Goal: Task Accomplishment & Management: Manage account settings

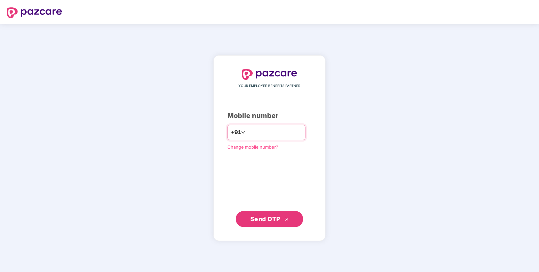
type input "**********"
click at [265, 219] on span "Send OTP" at bounding box center [265, 218] width 30 height 7
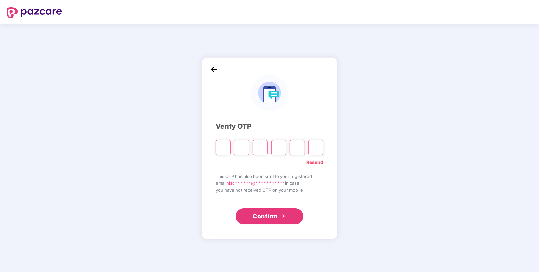
type input "*"
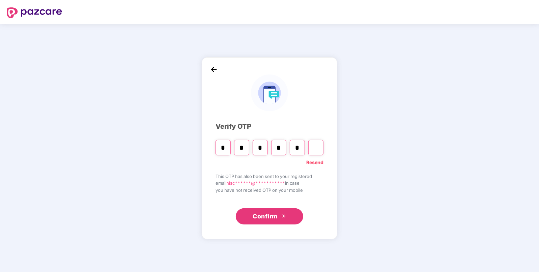
type input "*"
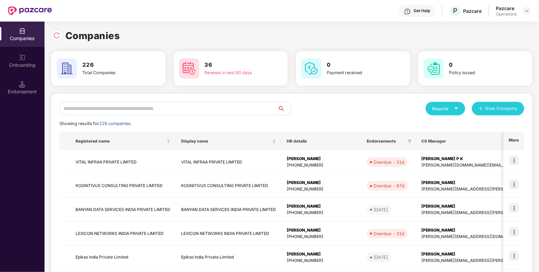
click at [192, 110] on input "text" at bounding box center [168, 109] width 218 height 14
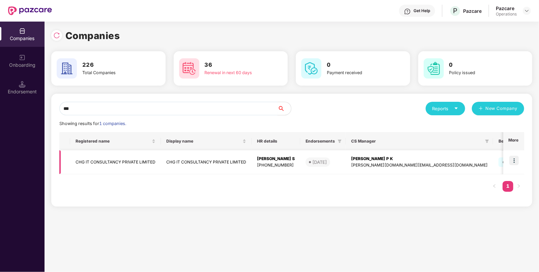
type input "***"
click at [112, 159] on td "CHG IT CONSULTANCY PRIVATE LIMITED" at bounding box center [115, 163] width 91 height 24
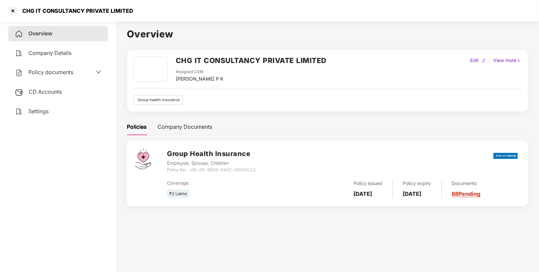
click at [44, 90] on span "CD Accounts" at bounding box center [45, 91] width 33 height 7
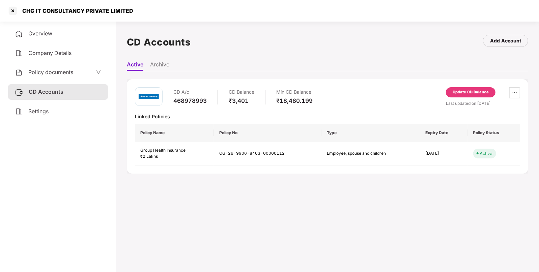
click at [466, 95] on div "Update CD Balance" at bounding box center [471, 92] width 36 height 6
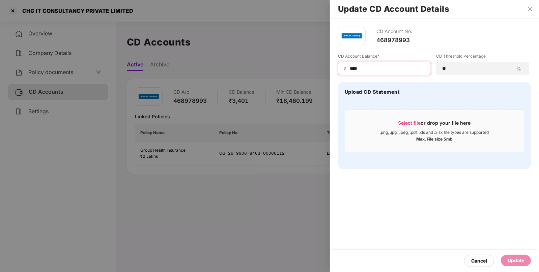
click at [350, 67] on input "****" at bounding box center [387, 68] width 76 height 7
type input "*****"
click at [517, 263] on div "Update" at bounding box center [516, 260] width 17 height 7
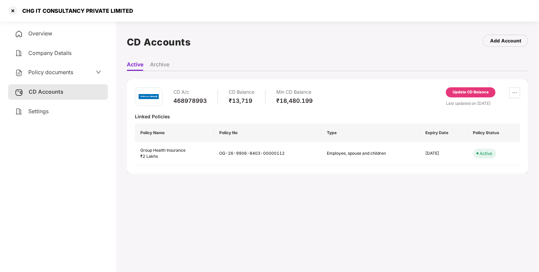
click at [459, 91] on div "Update CD Balance" at bounding box center [471, 92] width 36 height 6
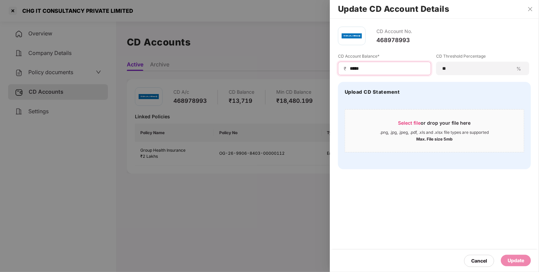
click at [381, 69] on input "*****" at bounding box center [387, 68] width 76 height 7
type input "*****"
click at [514, 260] on div "Update" at bounding box center [516, 260] width 17 height 7
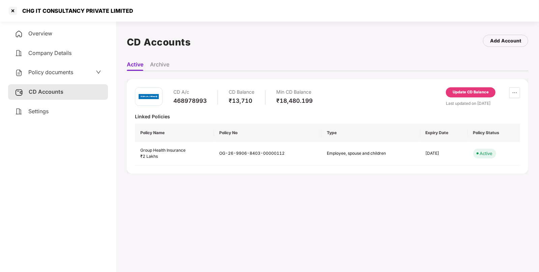
click at [26, 73] on div "Policy documents" at bounding box center [44, 72] width 58 height 9
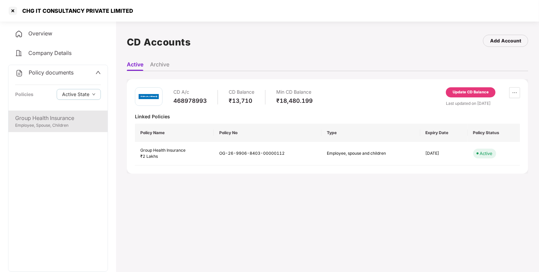
click at [64, 129] on div "Employee, Spouse, Children" at bounding box center [58, 126] width 86 height 6
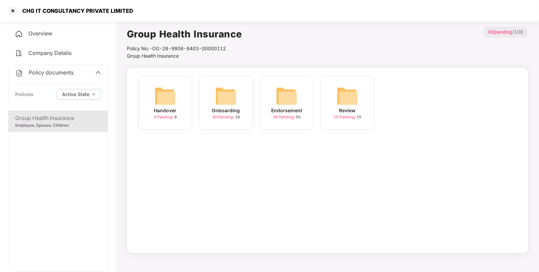
click at [289, 105] on img at bounding box center [287, 96] width 22 height 22
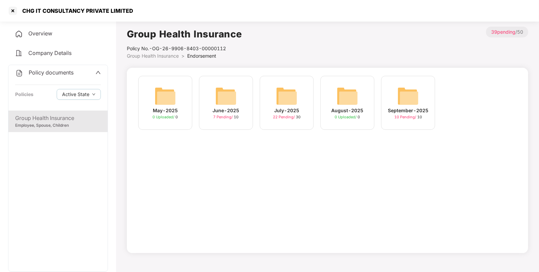
click at [288, 93] on img at bounding box center [287, 96] width 22 height 22
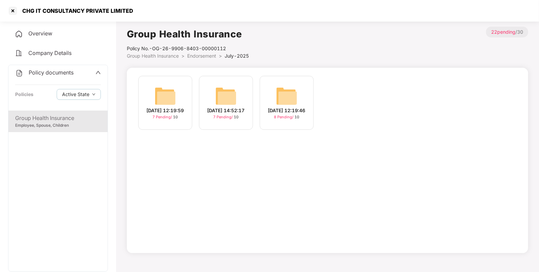
click at [144, 57] on span "Group Health Insurance" at bounding box center [153, 56] width 52 height 6
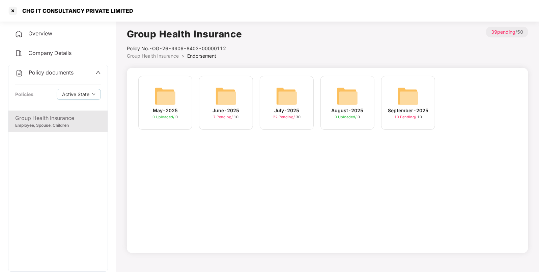
click at [413, 96] on img at bounding box center [409, 96] width 22 height 22
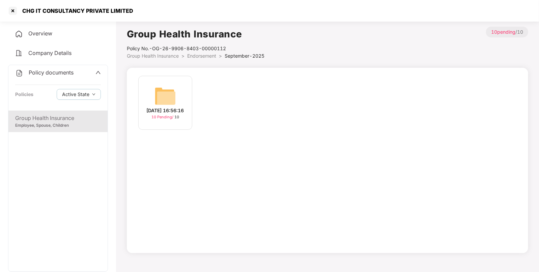
click at [164, 90] on img at bounding box center [166, 96] width 22 height 22
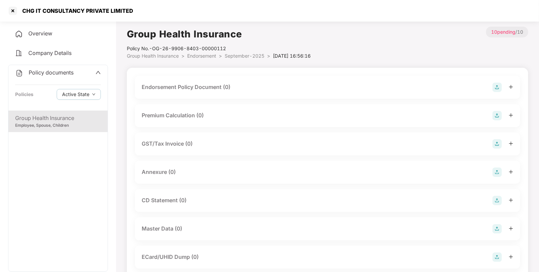
click at [497, 84] on img at bounding box center [497, 87] width 9 height 9
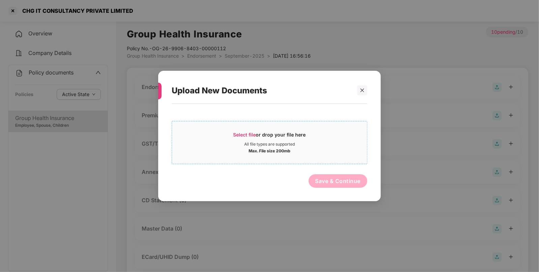
click at [249, 136] on span "Select file" at bounding box center [245, 135] width 23 height 6
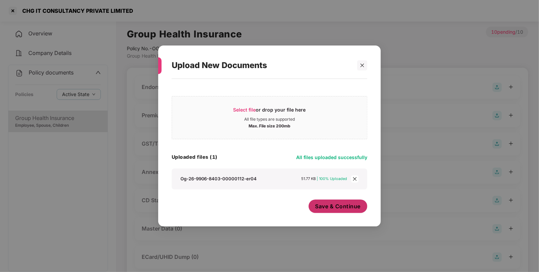
click at [320, 206] on span "Save & Continue" at bounding box center [339, 206] width 46 height 7
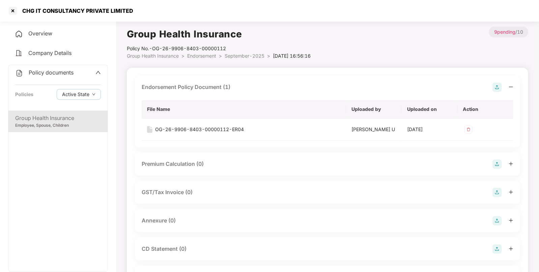
click at [493, 88] on img at bounding box center [497, 87] width 9 height 9
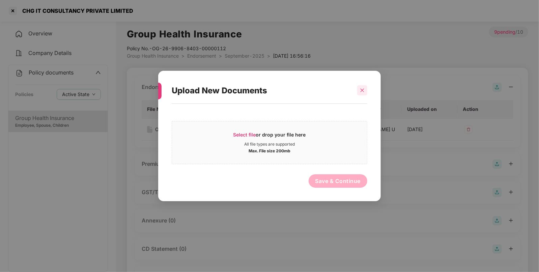
click at [360, 87] on div at bounding box center [362, 90] width 10 height 10
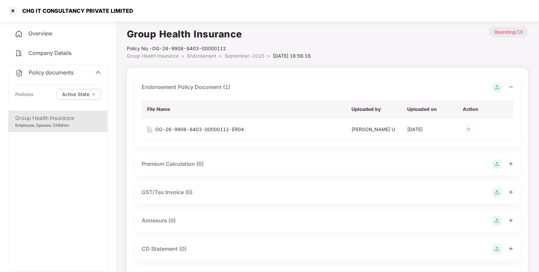
click at [495, 221] on img at bounding box center [497, 220] width 9 height 9
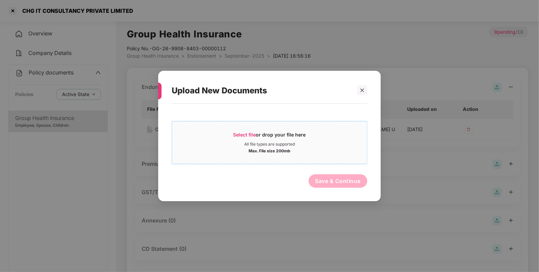
click at [240, 135] on span "Select file" at bounding box center [245, 135] width 23 height 6
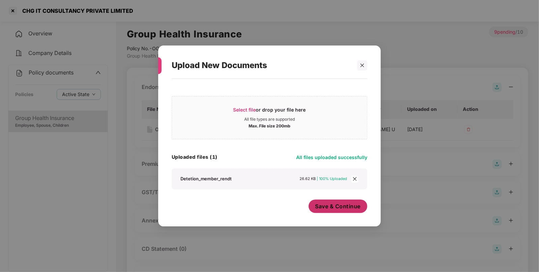
click at [338, 208] on span "Save & Continue" at bounding box center [339, 206] width 46 height 7
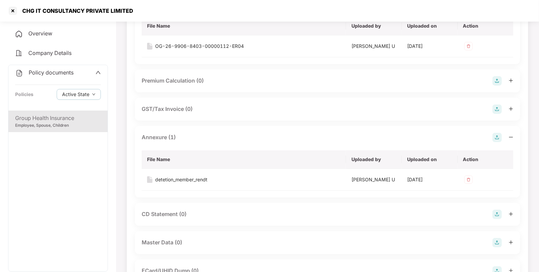
scroll to position [200, 0]
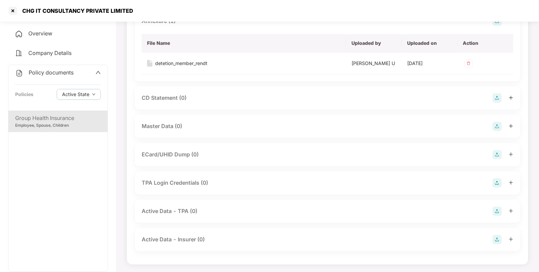
click at [496, 125] on img at bounding box center [497, 126] width 9 height 9
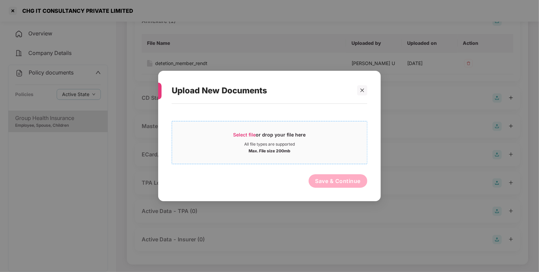
click at [243, 134] on span "Select file" at bounding box center [245, 135] width 23 height 6
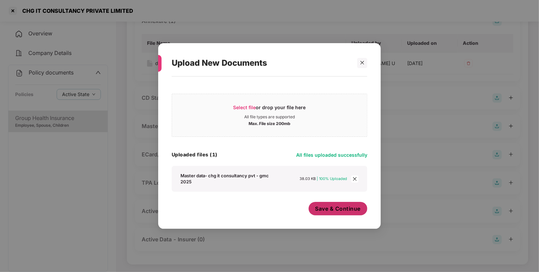
click at [334, 208] on span "Save & Continue" at bounding box center [339, 208] width 46 height 7
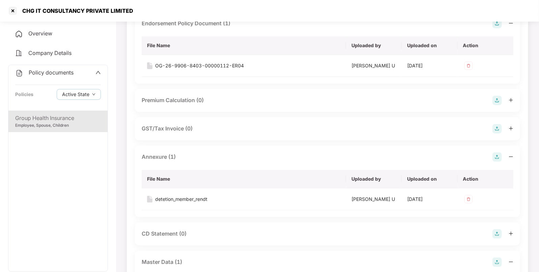
scroll to position [0, 0]
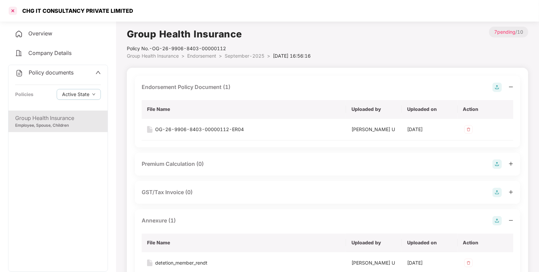
click at [12, 10] on div at bounding box center [12, 10] width 11 height 11
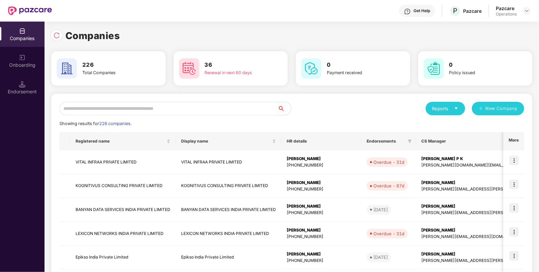
click at [121, 112] on input "text" at bounding box center [168, 109] width 218 height 14
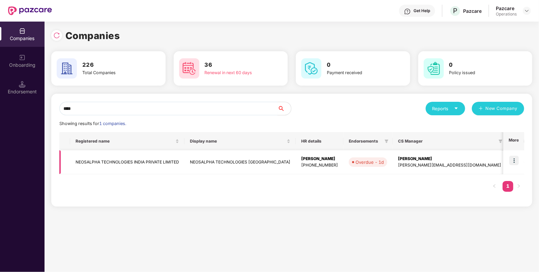
type input "****"
click at [106, 168] on td "NEOSALPHA TECHNOLOGIES INDIA PRIVATE LIMITED" at bounding box center [127, 163] width 114 height 24
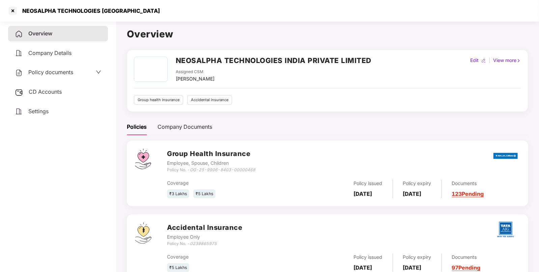
click at [44, 89] on span "CD Accounts" at bounding box center [45, 91] width 33 height 7
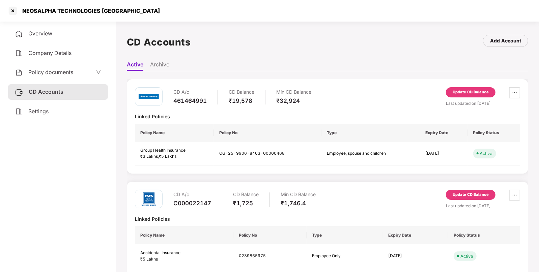
click at [457, 91] on div "Update CD Balance" at bounding box center [471, 92] width 36 height 6
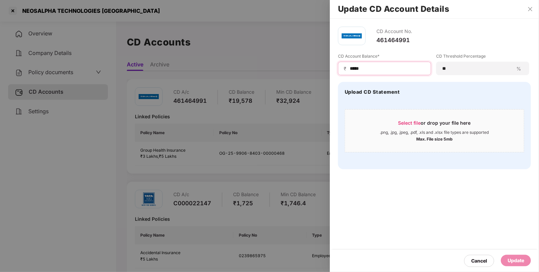
click at [368, 69] on input "*****" at bounding box center [387, 68] width 76 height 7
click at [509, 255] on div "Cancel Update" at bounding box center [434, 261] width 209 height 22
click at [358, 69] on input "****" at bounding box center [387, 68] width 76 height 7
type input "****"
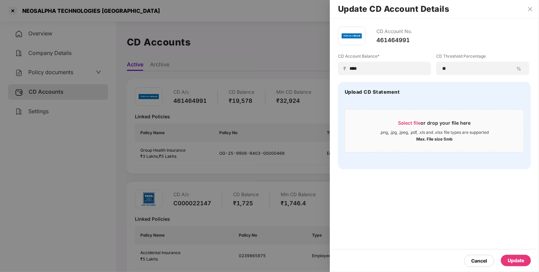
click at [511, 259] on div "Update" at bounding box center [516, 260] width 17 height 7
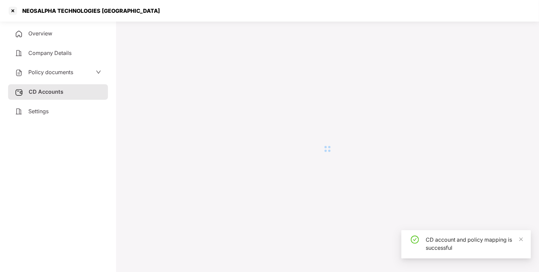
click at [45, 68] on div "Policy documents" at bounding box center [58, 73] width 100 height 16
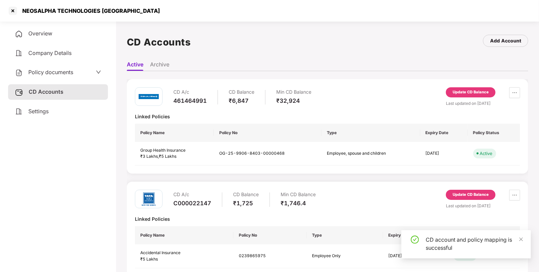
click at [41, 71] on span "Policy documents" at bounding box center [50, 72] width 45 height 7
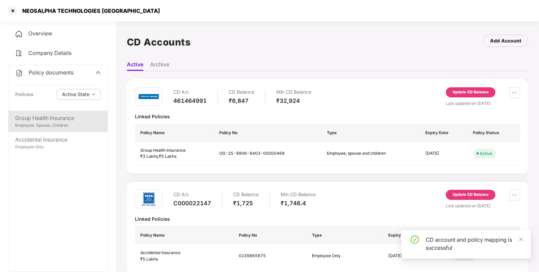
click at [47, 130] on div "Group Health Insurance Employee, Spouse, Children" at bounding box center [57, 122] width 99 height 22
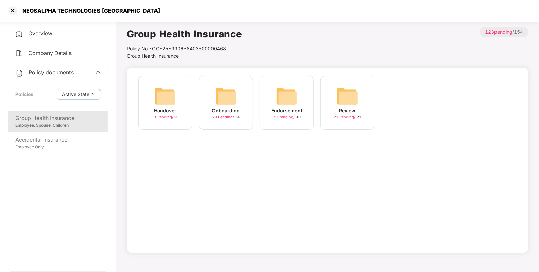
click at [283, 93] on img at bounding box center [287, 96] width 22 height 22
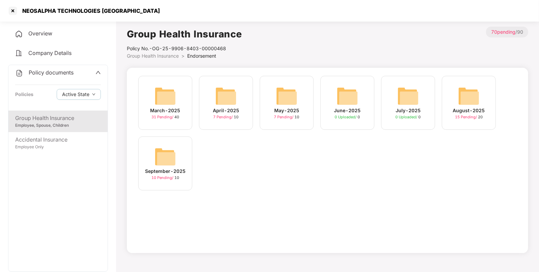
click at [174, 149] on img at bounding box center [166, 157] width 22 height 22
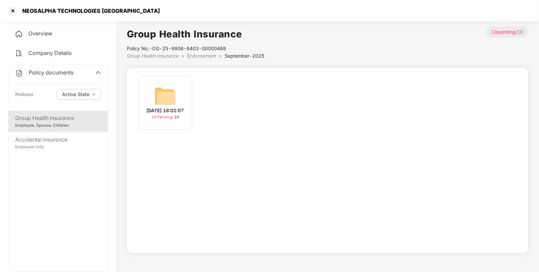
click at [168, 86] on img at bounding box center [166, 96] width 22 height 22
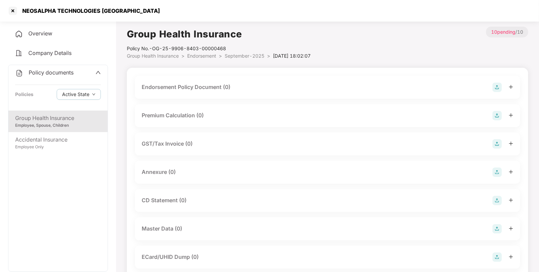
click at [498, 86] on img at bounding box center [497, 87] width 9 height 9
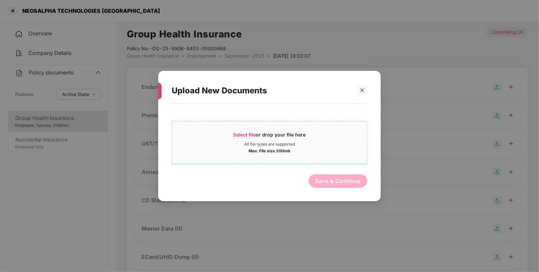
click at [244, 134] on span "Select file" at bounding box center [245, 135] width 23 height 6
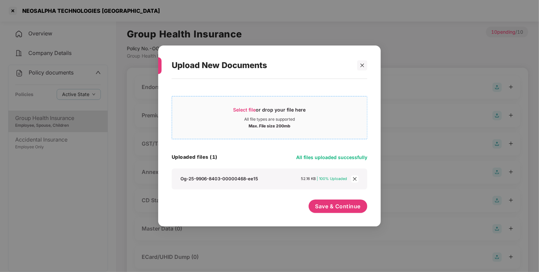
click at [250, 104] on span "Select file or drop your file here All file types are supported Max. File size …" at bounding box center [269, 118] width 195 height 32
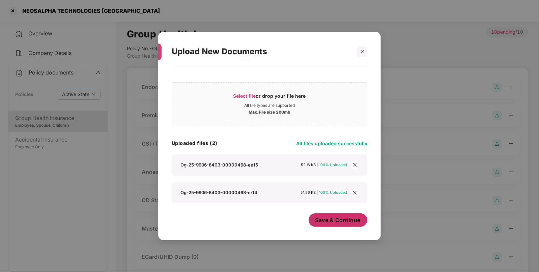
click at [329, 217] on span "Save & Continue" at bounding box center [339, 220] width 46 height 7
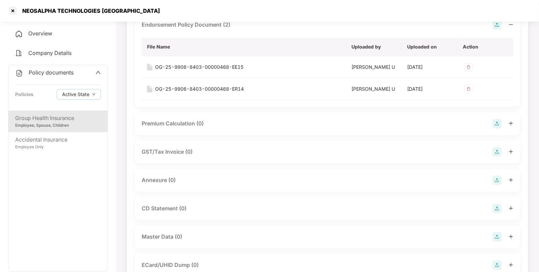
scroll to position [63, 0]
click at [497, 179] on img at bounding box center [497, 180] width 9 height 9
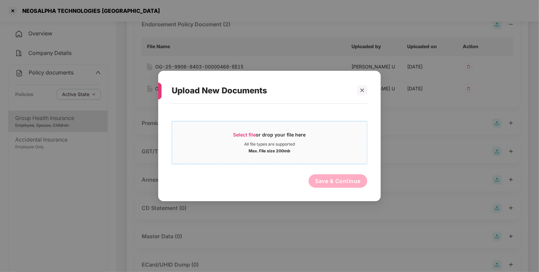
click at [247, 132] on span "Select file" at bounding box center [245, 135] width 23 height 6
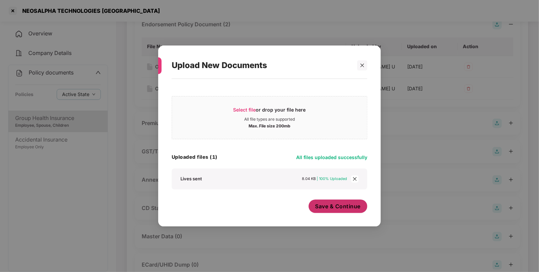
click at [324, 208] on span "Save & Continue" at bounding box center [339, 206] width 46 height 7
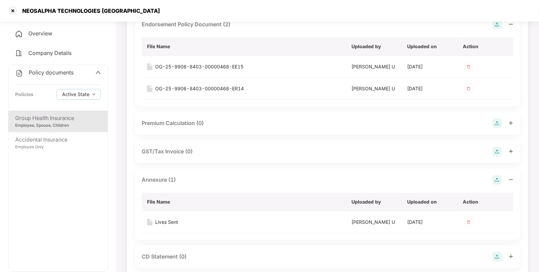
scroll to position [222, 0]
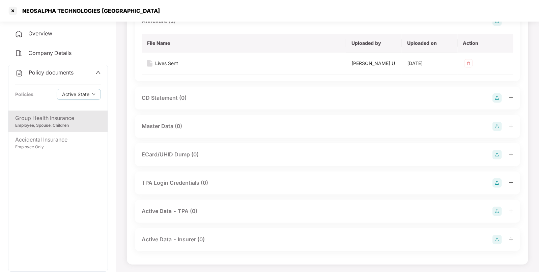
click at [494, 124] on img at bounding box center [497, 126] width 9 height 9
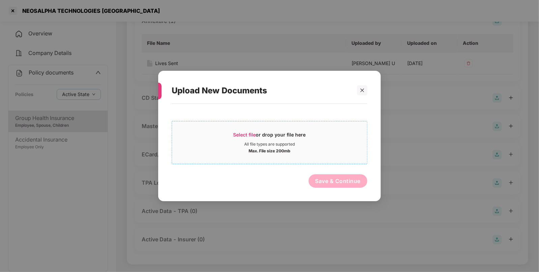
click at [248, 132] on span "Select file" at bounding box center [245, 135] width 23 height 6
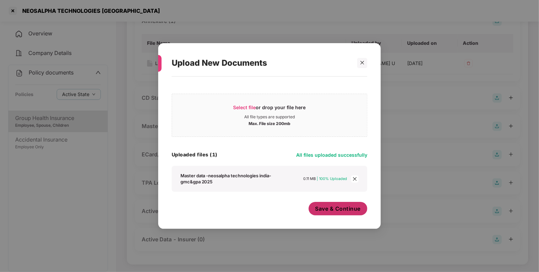
click at [340, 211] on span "Save & Continue" at bounding box center [339, 208] width 46 height 7
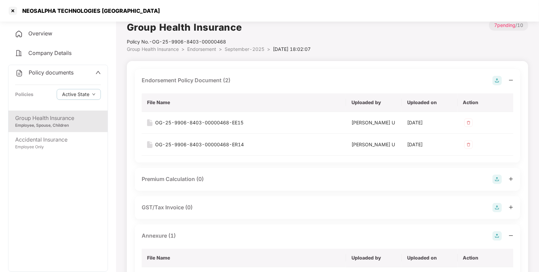
scroll to position [0, 0]
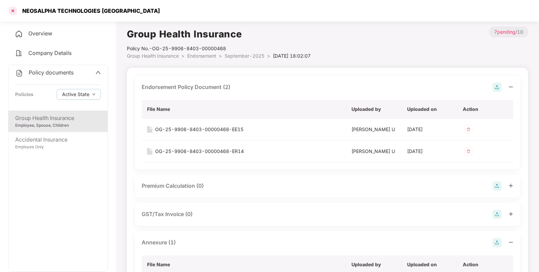
click at [12, 8] on div at bounding box center [12, 10] width 11 height 11
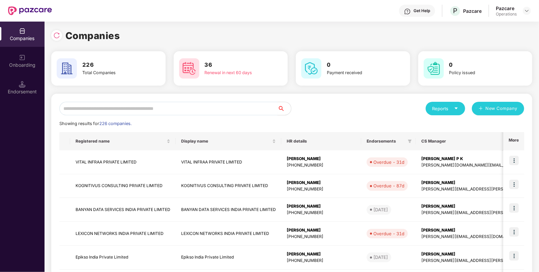
click at [106, 106] on input "text" at bounding box center [168, 109] width 218 height 14
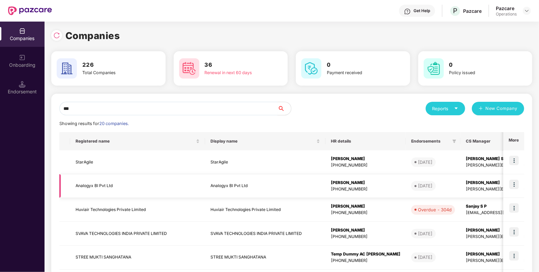
type input "***"
click at [106, 184] on td "Analogyx BI Pvt Ltd" at bounding box center [137, 187] width 135 height 24
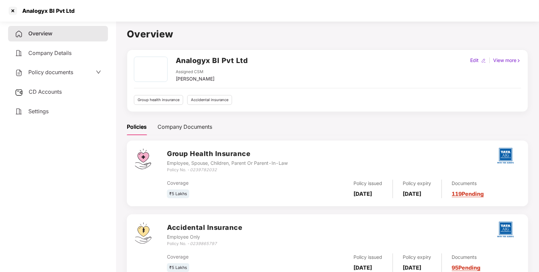
click at [56, 74] on span "Policy documents" at bounding box center [50, 72] width 45 height 7
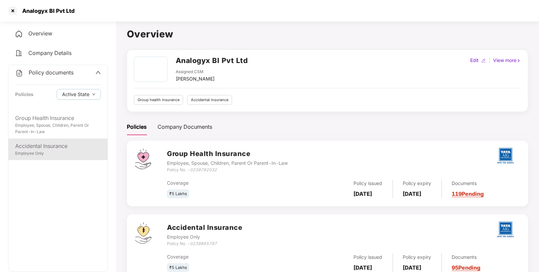
click at [39, 139] on div "Accidental Insurance Employee Only" at bounding box center [57, 150] width 99 height 22
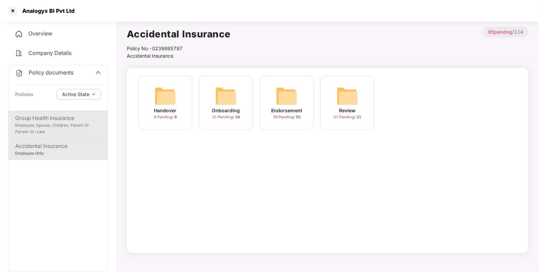
click at [47, 127] on div "Employee, Spouse, Children, Parent Or Parent-In-Law" at bounding box center [58, 129] width 86 height 13
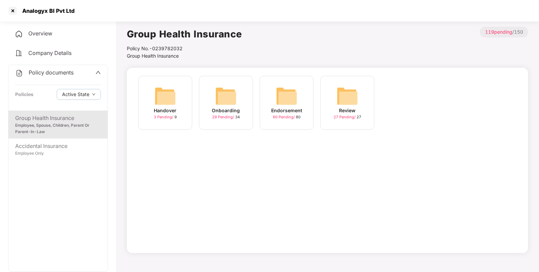
click at [275, 102] on div "Endorsement 60 Pending / 80" at bounding box center [287, 103] width 54 height 54
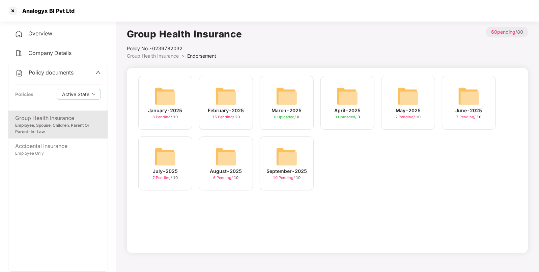
click at [283, 150] on img at bounding box center [287, 157] width 22 height 22
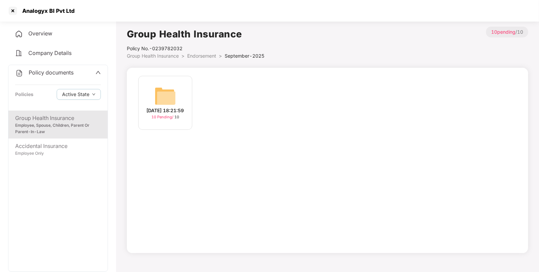
click at [160, 100] on img at bounding box center [166, 96] width 22 height 22
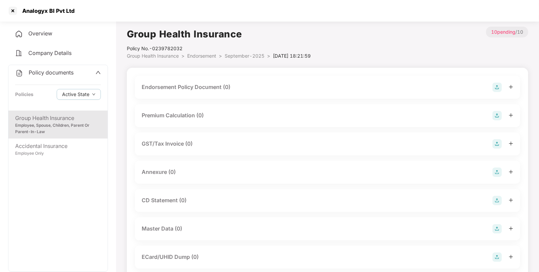
click at [494, 86] on img at bounding box center [497, 87] width 9 height 9
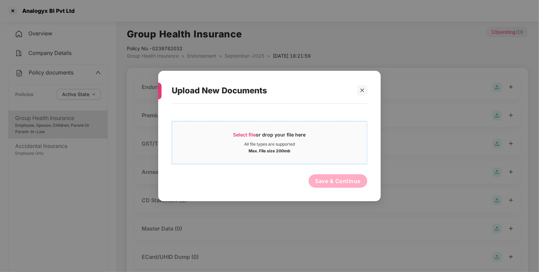
click at [248, 135] on span "Select file" at bounding box center [245, 135] width 23 height 6
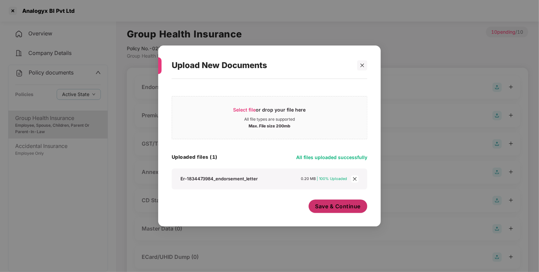
click at [325, 206] on span "Save & Continue" at bounding box center [339, 206] width 46 height 7
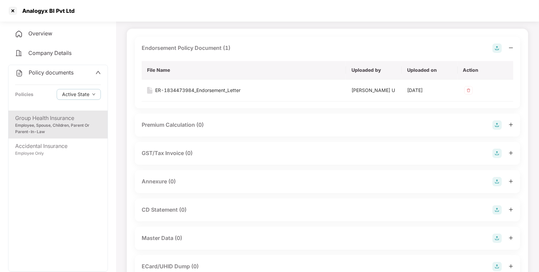
scroll to position [39, 0]
click at [496, 180] on img at bounding box center [497, 181] width 9 height 9
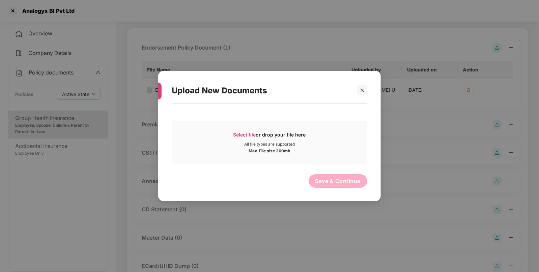
click at [243, 136] on span "Select file" at bounding box center [245, 135] width 23 height 6
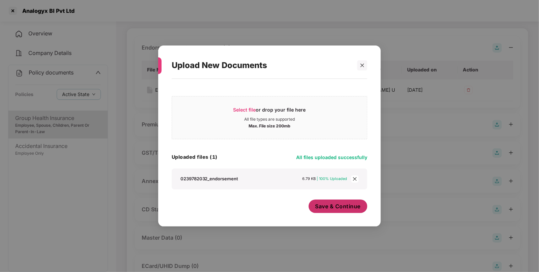
click at [318, 205] on span "Save & Continue" at bounding box center [339, 206] width 46 height 7
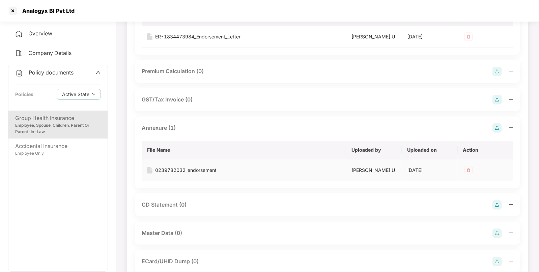
scroll to position [156, 0]
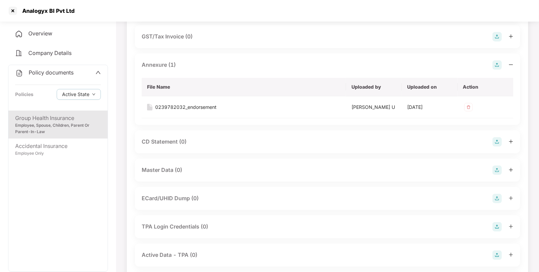
click at [496, 170] on img at bounding box center [497, 170] width 9 height 9
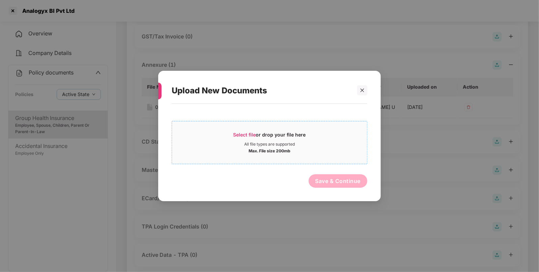
click at [246, 135] on span "Select file" at bounding box center [245, 135] width 23 height 6
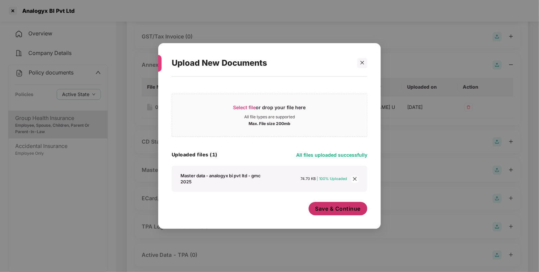
click at [345, 214] on button "Save & Continue" at bounding box center [338, 209] width 59 height 14
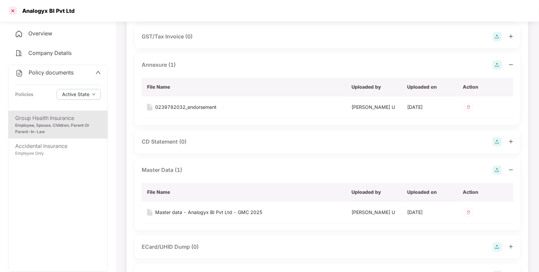
click at [11, 11] on div at bounding box center [12, 10] width 11 height 11
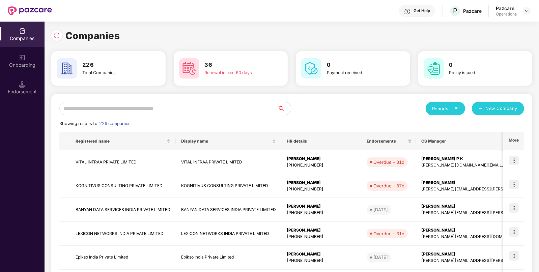
click at [159, 107] on input "text" at bounding box center [168, 109] width 218 height 14
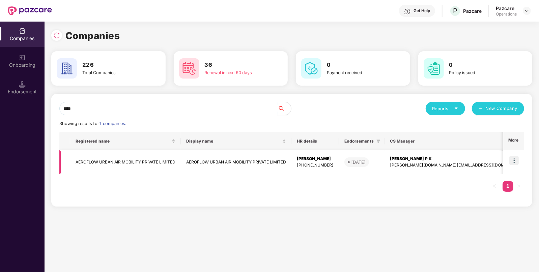
type input "****"
click at [107, 160] on td "AEROFLOW URBAN AIR MOBILITY PRIVATE LIMITED" at bounding box center [125, 163] width 111 height 24
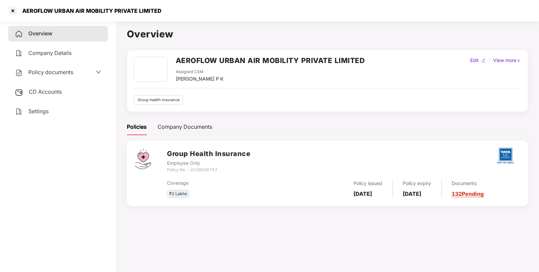
click at [40, 93] on span "CD Accounts" at bounding box center [45, 91] width 33 height 7
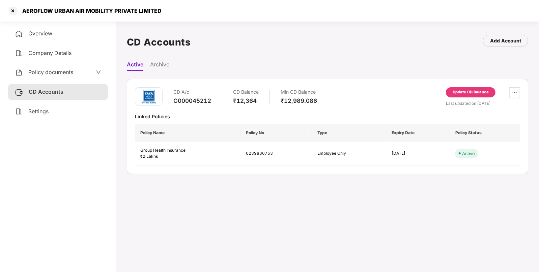
click at [56, 76] on div "Policy documents" at bounding box center [44, 72] width 58 height 9
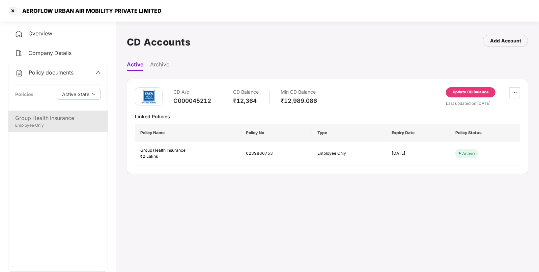
click at [42, 113] on div "Group Health Insurance Employee Only" at bounding box center [57, 122] width 99 height 22
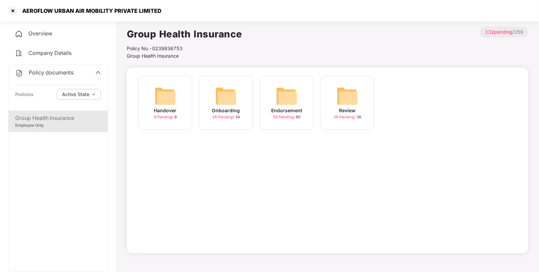
click at [275, 100] on div "Endorsement 59 Pending / 80" at bounding box center [287, 103] width 54 height 54
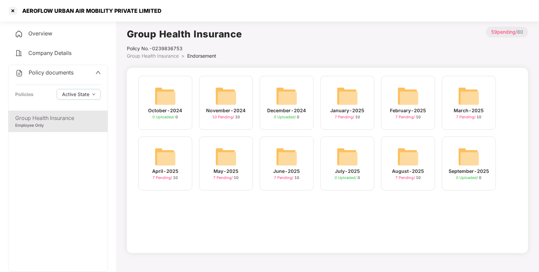
click at [413, 146] on img at bounding box center [409, 157] width 22 height 22
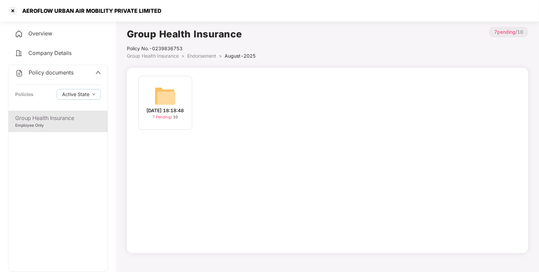
click at [174, 93] on img at bounding box center [166, 96] width 22 height 22
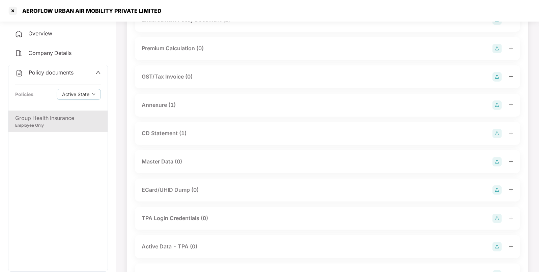
scroll to position [103, 0]
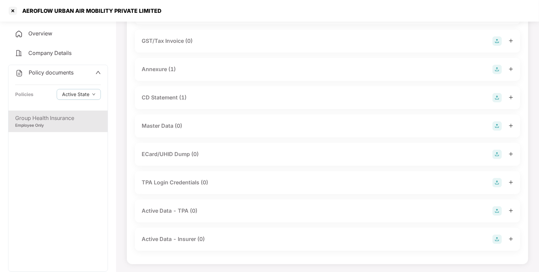
click at [201, 127] on div "Master Data (0)" at bounding box center [328, 126] width 372 height 9
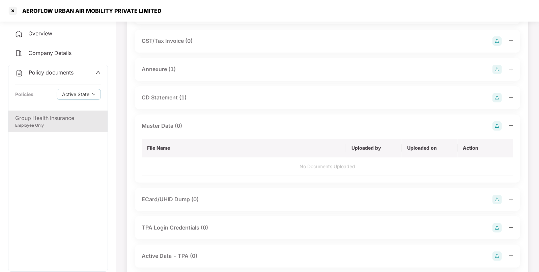
click at [193, 96] on div "CD Statement (1)" at bounding box center [328, 97] width 372 height 9
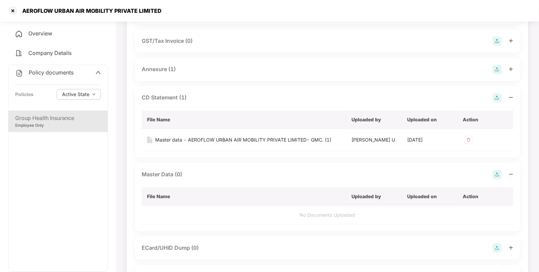
click at [496, 174] on img at bounding box center [497, 174] width 9 height 9
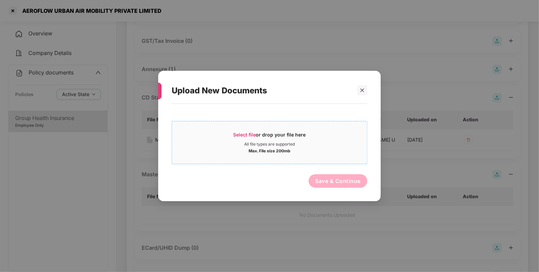
click at [240, 135] on span "Select file" at bounding box center [245, 135] width 23 height 6
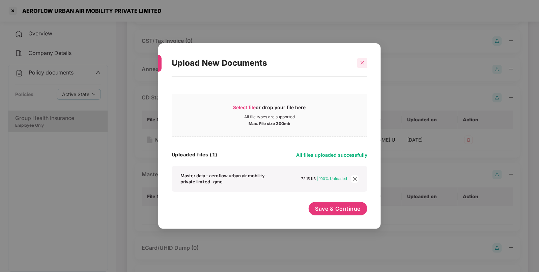
click at [360, 57] on div "Upload New Documents" at bounding box center [270, 63] width 196 height 26
click at [367, 63] on div at bounding box center [362, 63] width 10 height 10
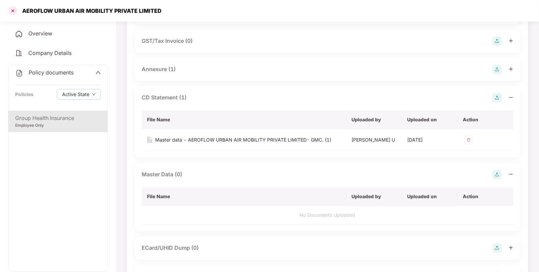
click at [9, 14] on div at bounding box center [12, 10] width 11 height 11
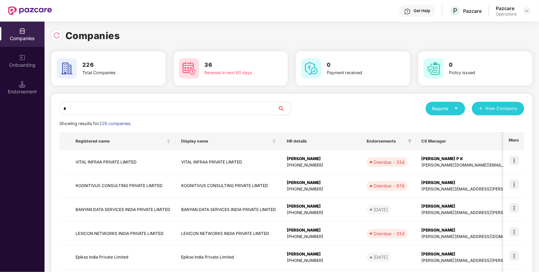
click at [168, 106] on input "*" at bounding box center [168, 109] width 218 height 14
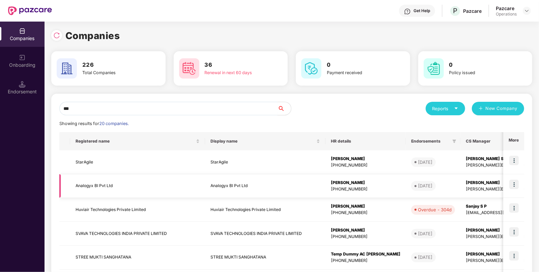
type input "***"
click at [79, 187] on td "Analogyx BI Pvt Ltd" at bounding box center [137, 187] width 135 height 24
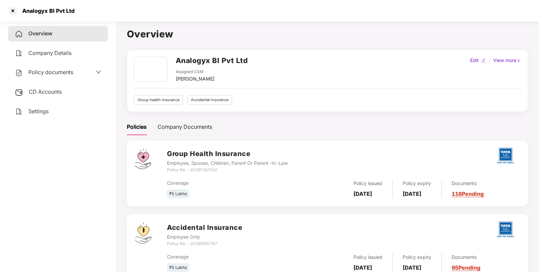
click at [50, 71] on span "Policy documents" at bounding box center [50, 72] width 45 height 7
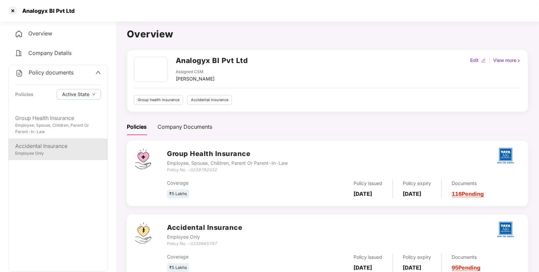
click at [32, 151] on div "Employee Only" at bounding box center [58, 154] width 86 height 6
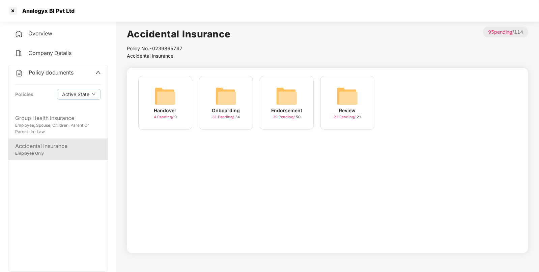
click at [286, 93] on img at bounding box center [287, 96] width 22 height 22
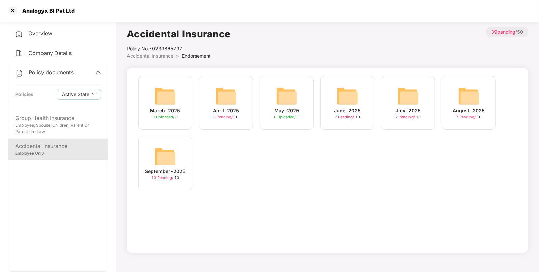
click at [170, 159] on img at bounding box center [166, 157] width 22 height 22
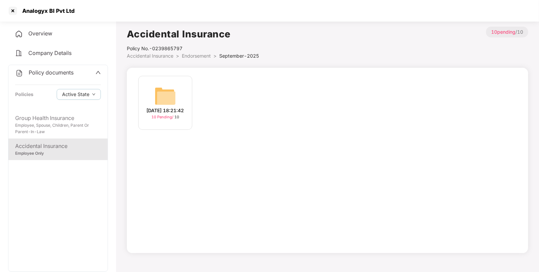
click at [161, 95] on img at bounding box center [166, 96] width 22 height 22
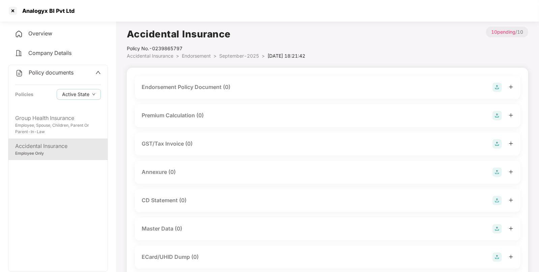
click at [495, 84] on img at bounding box center [497, 87] width 9 height 9
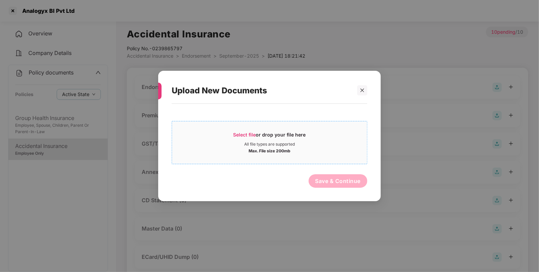
click at [250, 133] on span "Select file" at bounding box center [245, 135] width 23 height 6
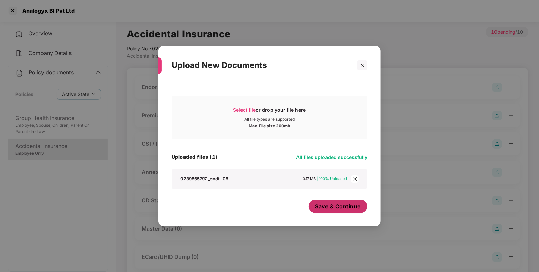
click at [348, 213] on button "Save & Continue" at bounding box center [338, 207] width 59 height 14
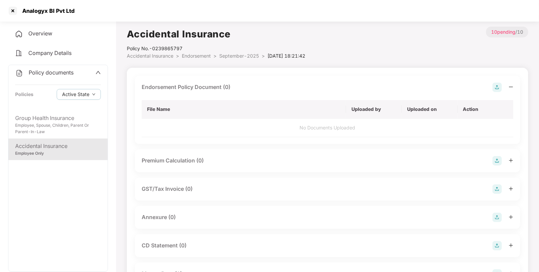
scroll to position [63, 0]
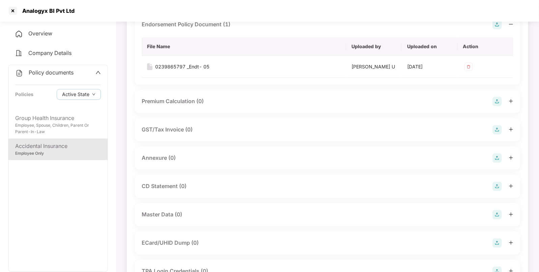
click at [498, 159] on img at bounding box center [497, 158] width 9 height 9
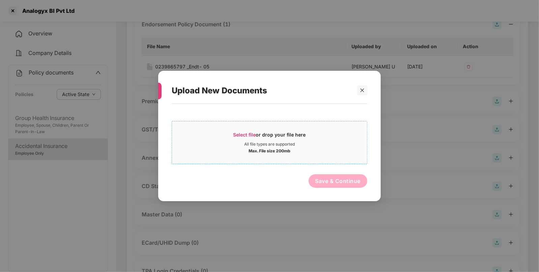
click at [241, 133] on span "Select file" at bounding box center [245, 135] width 23 height 6
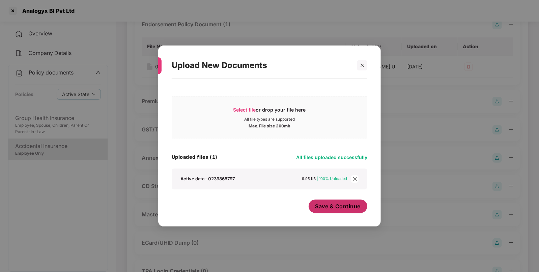
click at [329, 202] on button "Save & Continue" at bounding box center [338, 207] width 59 height 14
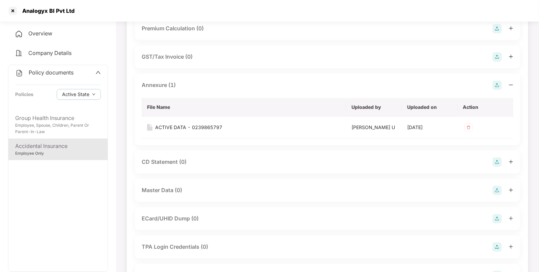
scroll to position [136, 0]
click at [495, 189] on img at bounding box center [497, 189] width 9 height 9
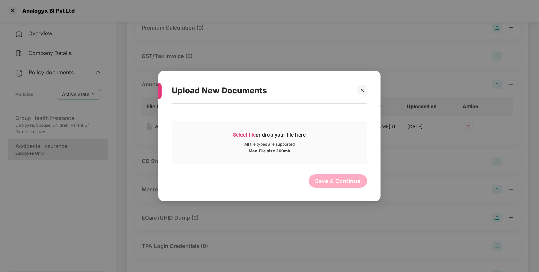
click at [240, 134] on span "Select file" at bounding box center [245, 135] width 23 height 6
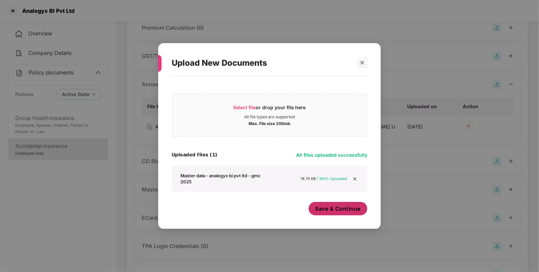
click at [348, 206] on span "Save & Continue" at bounding box center [339, 208] width 46 height 7
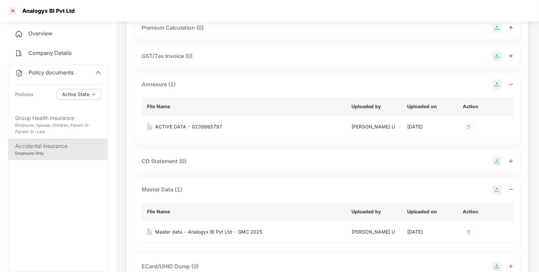
click at [14, 15] on div at bounding box center [12, 10] width 11 height 11
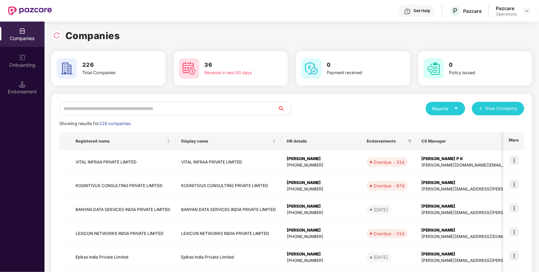
click at [103, 107] on input "text" at bounding box center [168, 109] width 218 height 14
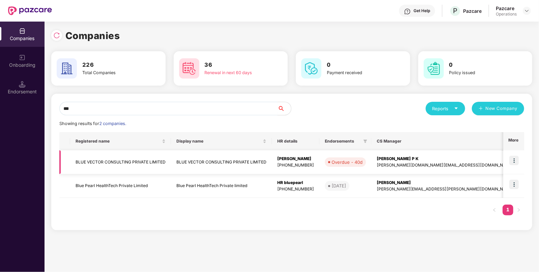
type input "***"
click at [108, 162] on td "BLUE VECTOR CONSULTING PRIVATE LIMITED" at bounding box center [120, 163] width 101 height 24
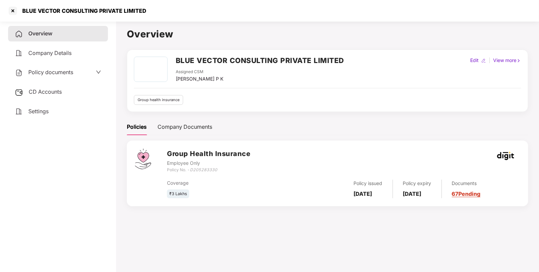
click at [48, 94] on span "CD Accounts" at bounding box center [45, 91] width 33 height 7
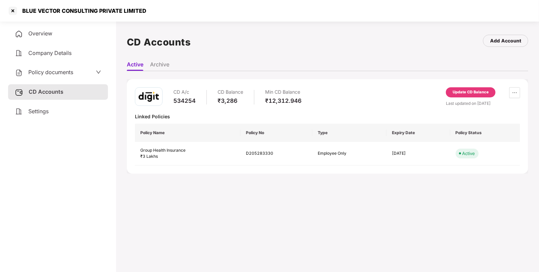
click at [473, 92] on div "Update CD Balance" at bounding box center [471, 92] width 36 height 6
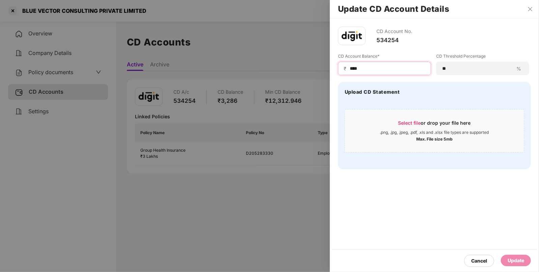
click at [355, 67] on input "****" at bounding box center [387, 68] width 76 height 7
type input "****"
click at [511, 260] on div "Update" at bounding box center [516, 260] width 17 height 7
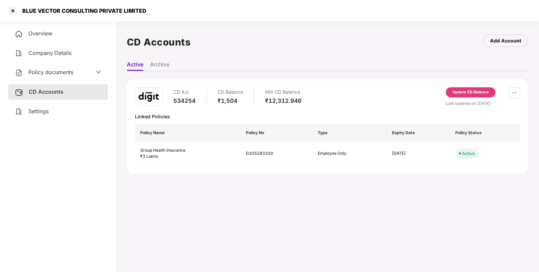
click at [53, 71] on span "Policy documents" at bounding box center [50, 72] width 45 height 7
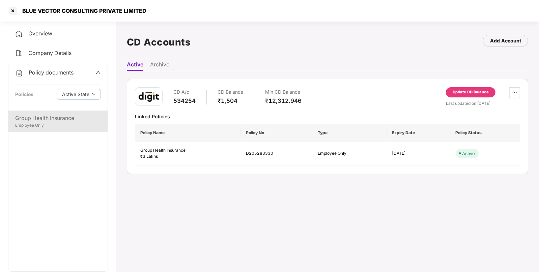
click at [30, 121] on div "Group Health Insurance" at bounding box center [58, 118] width 86 height 8
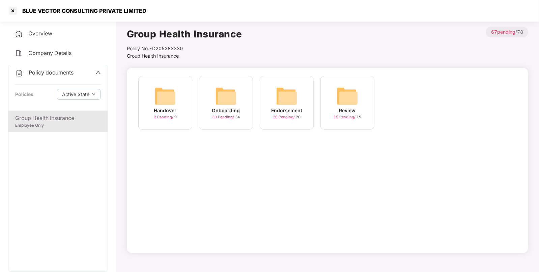
click at [288, 105] on img at bounding box center [287, 96] width 22 height 22
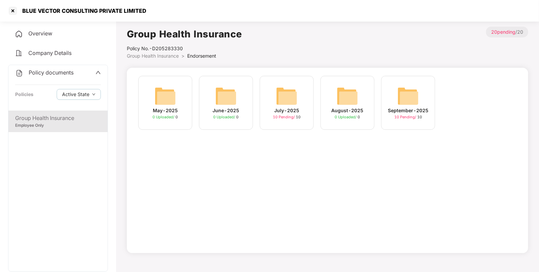
click at [291, 98] on img at bounding box center [287, 96] width 22 height 22
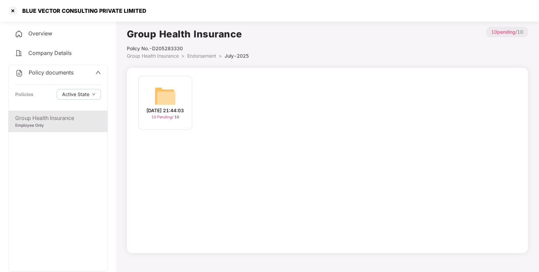
click at [165, 96] on img at bounding box center [166, 96] width 22 height 22
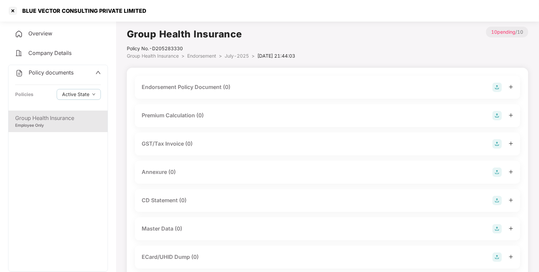
click at [501, 86] on img at bounding box center [497, 87] width 9 height 9
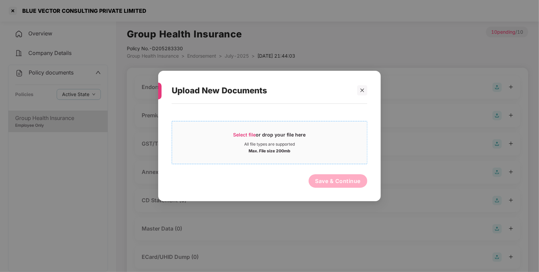
click at [251, 132] on span "Select file" at bounding box center [245, 135] width 23 height 6
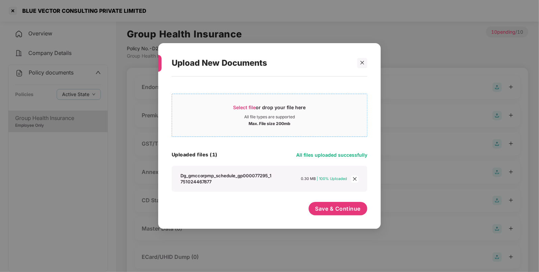
click at [240, 105] on span "Select file" at bounding box center [245, 108] width 23 height 6
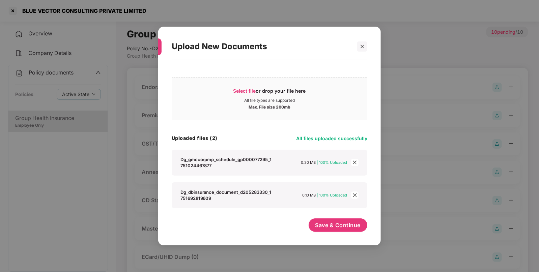
click at [353, 163] on icon "close" at bounding box center [355, 162] width 5 height 5
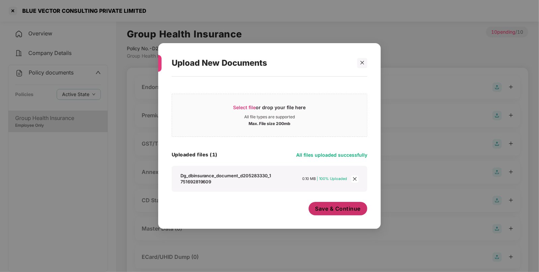
click at [328, 209] on span "Save & Continue" at bounding box center [339, 208] width 46 height 7
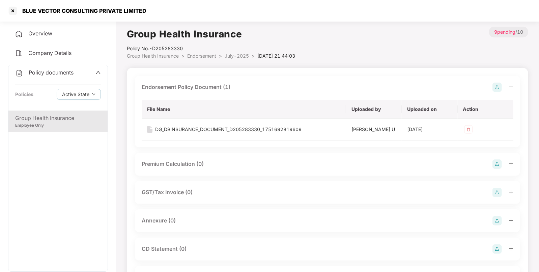
click at [497, 222] on img at bounding box center [497, 220] width 9 height 9
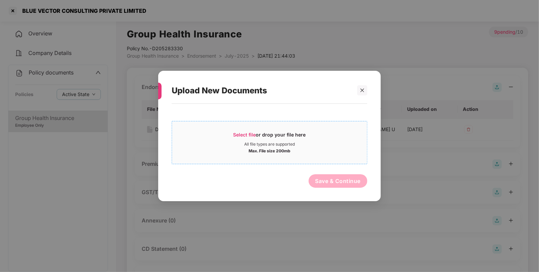
click at [243, 135] on span "Select file" at bounding box center [245, 135] width 23 height 6
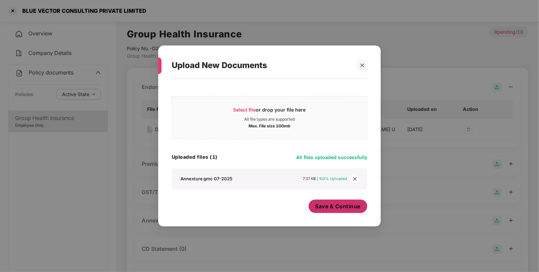
click at [336, 204] on span "Save & Continue" at bounding box center [339, 206] width 46 height 7
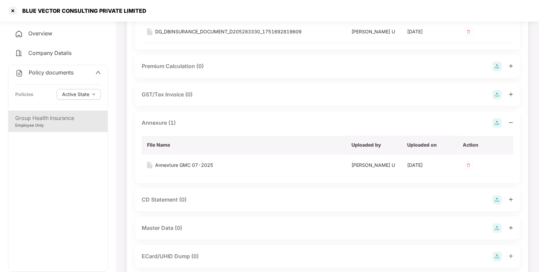
scroll to position [150, 0]
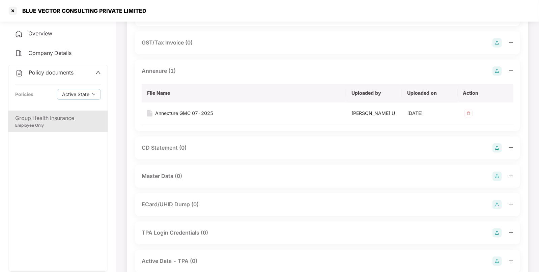
click at [495, 174] on img at bounding box center [497, 176] width 9 height 9
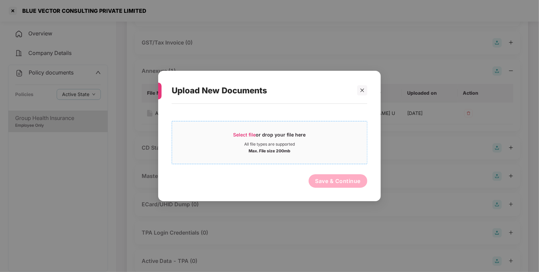
click at [243, 133] on span "Select file" at bounding box center [245, 135] width 23 height 6
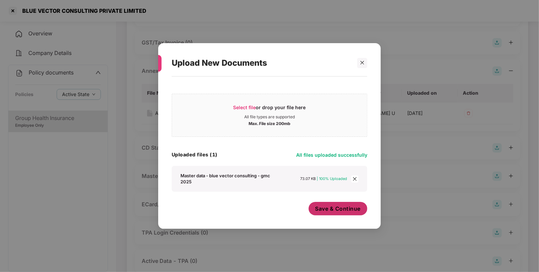
click at [338, 211] on span "Save & Continue" at bounding box center [339, 208] width 46 height 7
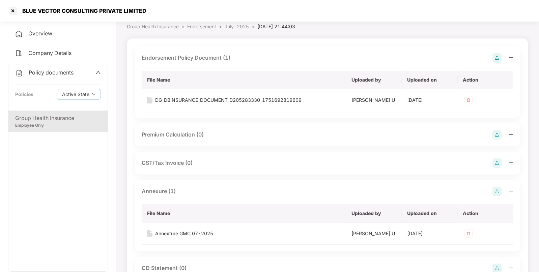
scroll to position [0, 0]
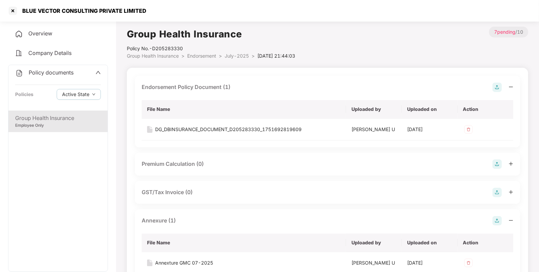
click at [161, 56] on span "Group Health Insurance" at bounding box center [153, 56] width 52 height 6
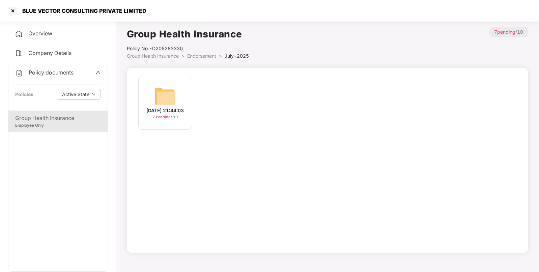
click at [166, 56] on span "Group Health Insurance" at bounding box center [153, 56] width 52 height 6
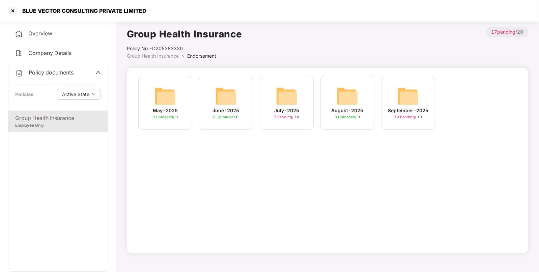
click at [405, 90] on img at bounding box center [409, 96] width 22 height 22
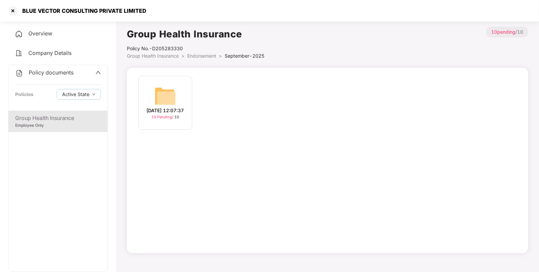
click at [168, 88] on img at bounding box center [166, 96] width 22 height 22
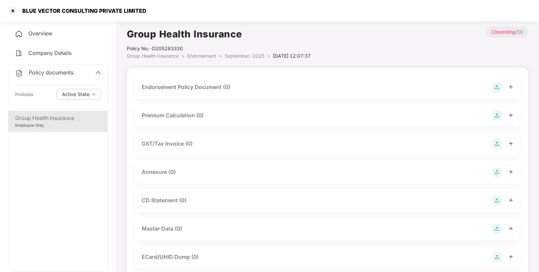
click at [495, 88] on img at bounding box center [497, 87] width 9 height 9
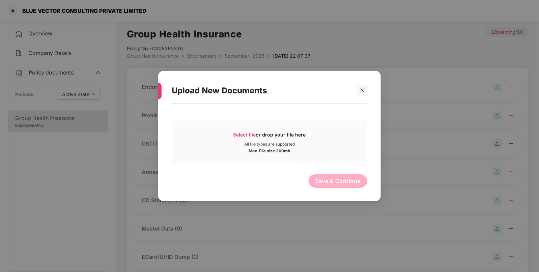
click at [236, 133] on span "Select file" at bounding box center [245, 135] width 23 height 6
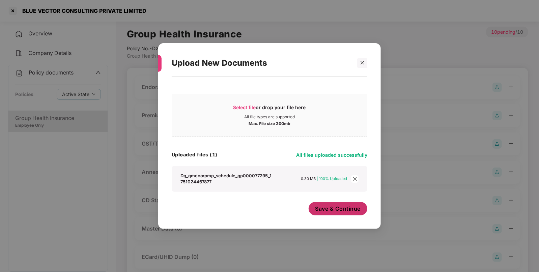
click at [336, 204] on button "Save & Continue" at bounding box center [338, 209] width 59 height 14
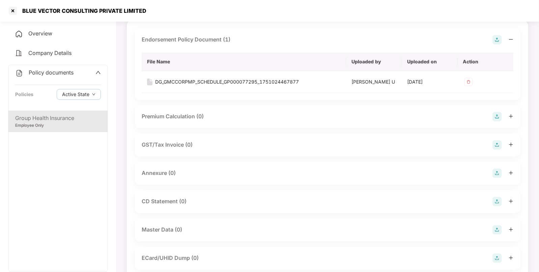
scroll to position [48, 0]
click at [497, 174] on img at bounding box center [497, 172] width 9 height 9
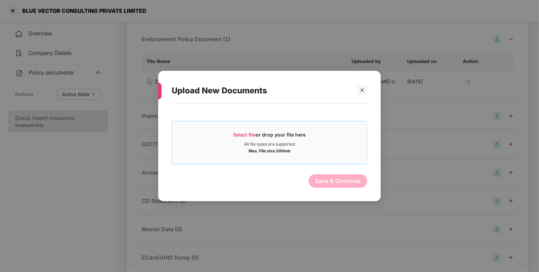
click at [246, 135] on span "Select file" at bounding box center [245, 135] width 23 height 6
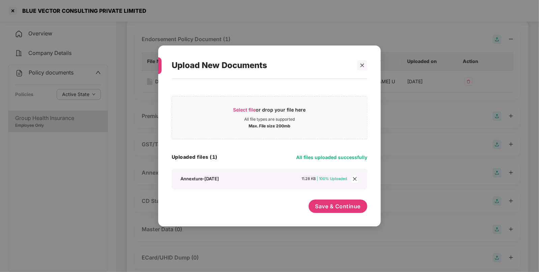
click at [333, 199] on div "Select file or drop your file here All file types are supported Max. File size …" at bounding box center [270, 149] width 196 height 134
click at [329, 208] on span "Save & Continue" at bounding box center [339, 206] width 46 height 7
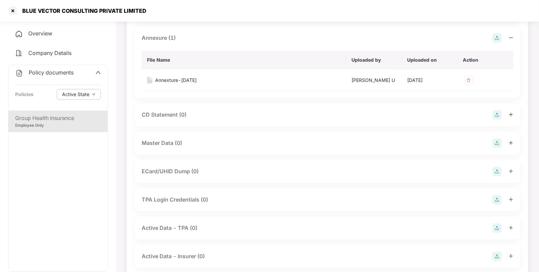
scroll to position [184, 0]
click at [496, 140] on img at bounding box center [497, 142] width 9 height 9
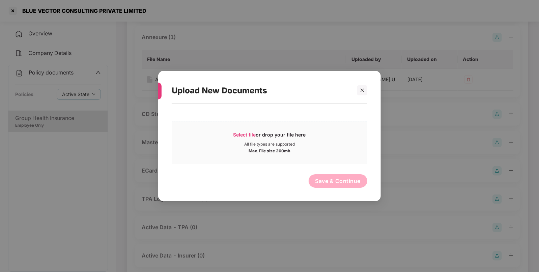
click at [240, 134] on span "Select file" at bounding box center [245, 135] width 23 height 6
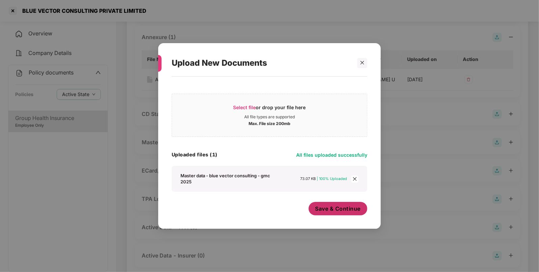
click at [326, 208] on span "Save & Continue" at bounding box center [339, 208] width 46 height 7
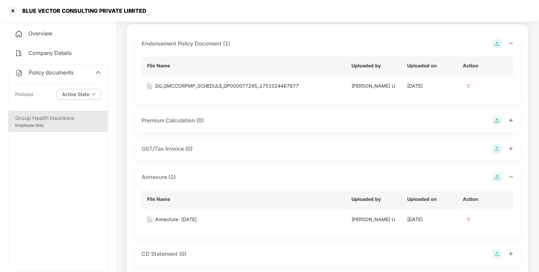
scroll to position [0, 0]
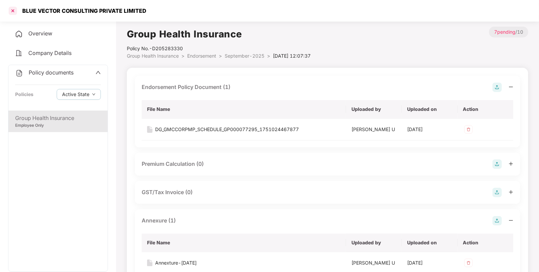
click at [12, 10] on div at bounding box center [12, 10] width 11 height 11
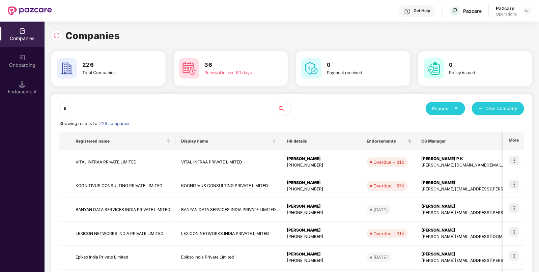
click at [216, 111] on input "*" at bounding box center [168, 109] width 218 height 14
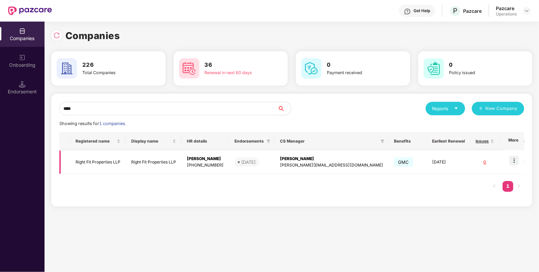
type input "****"
click at [87, 166] on td "Right Fit Properties LLP" at bounding box center [98, 163] width 56 height 24
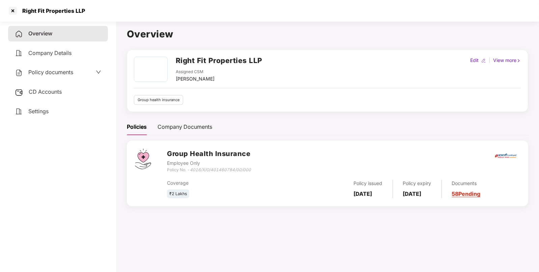
click at [200, 172] on icon "4016/X/O/401460784/00/000" at bounding box center [220, 169] width 61 height 5
copy div "Policy No. - 4016/X/O/401460784/00/000"
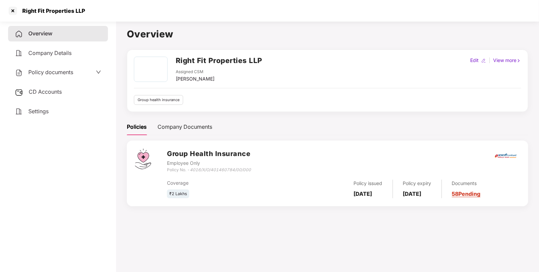
click at [200, 59] on h2 "Right Fit Properties LLP" at bounding box center [219, 60] width 87 height 11
copy h2 "Right Fit Properties LLP"
click at [200, 59] on h2 "Right Fit Properties LLP" at bounding box center [219, 60] width 87 height 11
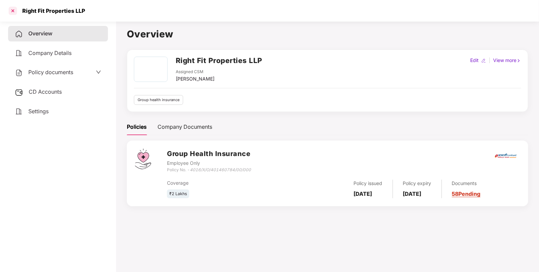
click at [13, 8] on div at bounding box center [12, 10] width 11 height 11
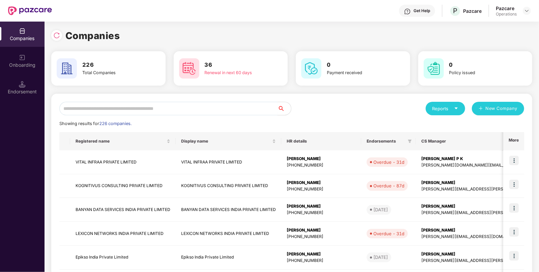
click at [163, 106] on input "text" at bounding box center [168, 109] width 218 height 14
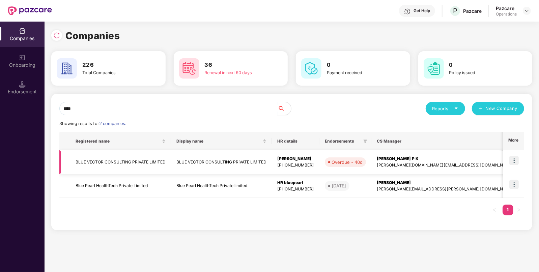
type input "****"
click at [98, 159] on td "BLUE VECTOR CONSULTING PRIVATE LIMITED" at bounding box center [120, 163] width 101 height 24
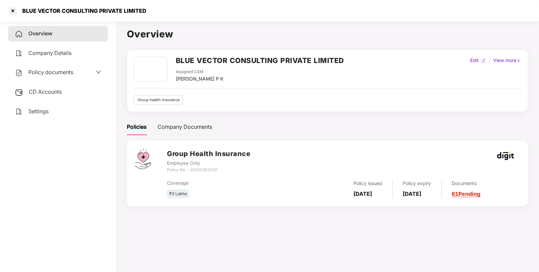
click at [45, 72] on span "Policy documents" at bounding box center [50, 72] width 45 height 7
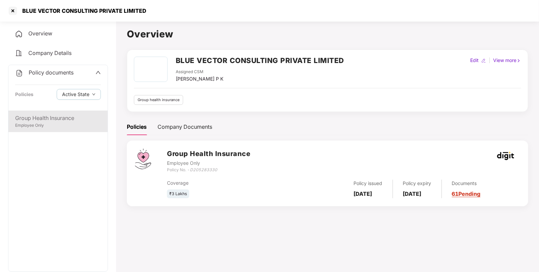
click at [39, 118] on div "Group Health Insurance" at bounding box center [58, 118] width 86 height 8
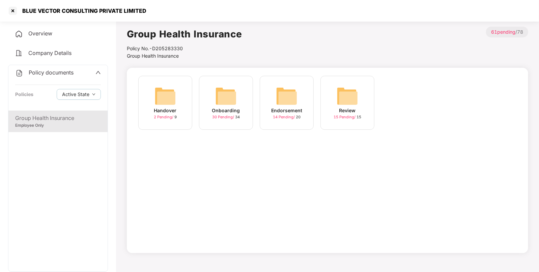
click at [294, 102] on img at bounding box center [287, 96] width 22 height 22
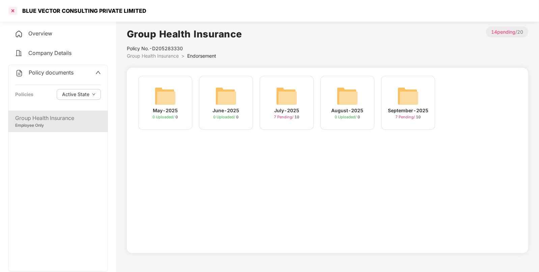
click at [16, 11] on div at bounding box center [12, 10] width 11 height 11
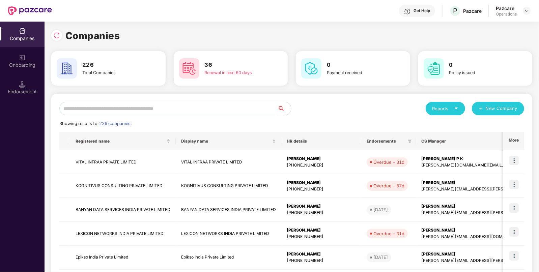
click at [203, 109] on input "text" at bounding box center [168, 109] width 218 height 14
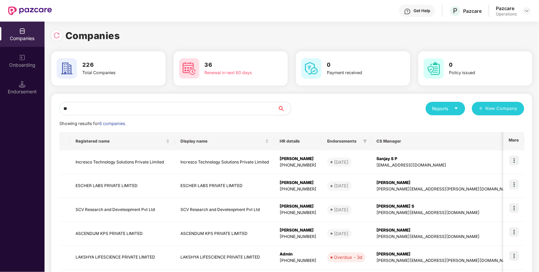
type input "*"
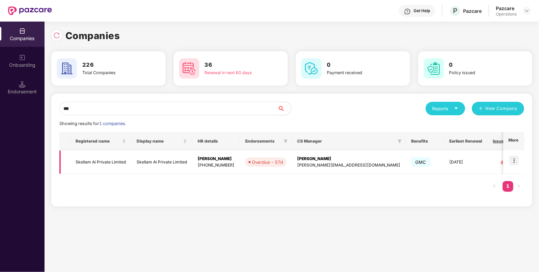
type input "***"
click at [108, 160] on td "Skellam Ai Private Limited" at bounding box center [100, 163] width 61 height 24
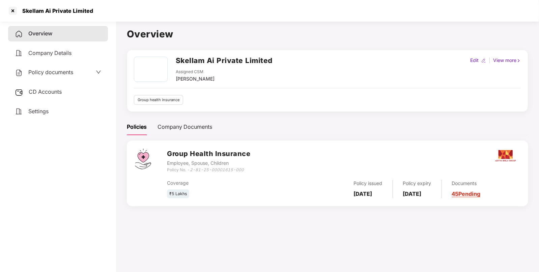
click at [56, 8] on div "Skellam Ai Private Limited" at bounding box center [55, 10] width 75 height 7
copy div "Skellam Ai Private Limited"
click at [14, 13] on div at bounding box center [12, 10] width 11 height 11
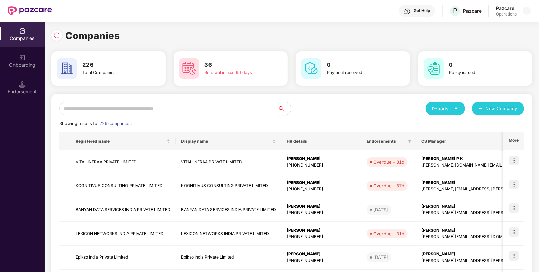
click at [79, 106] on input "text" at bounding box center [168, 109] width 218 height 14
paste input "**********"
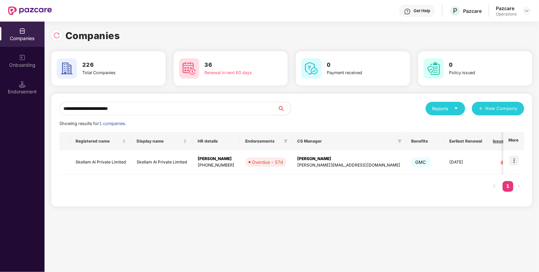
type input "**********"
click at [88, 158] on td "Skellam Ai Private Limited" at bounding box center [100, 163] width 61 height 24
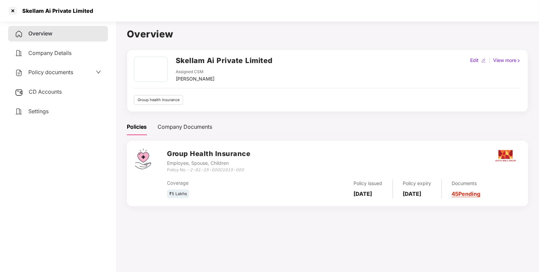
click at [186, 61] on h2 "Skellam Ai Private Limited" at bounding box center [224, 60] width 97 height 11
copy h2 "Skellam Ai Private Limited"
click at [13, 10] on div at bounding box center [12, 10] width 11 height 11
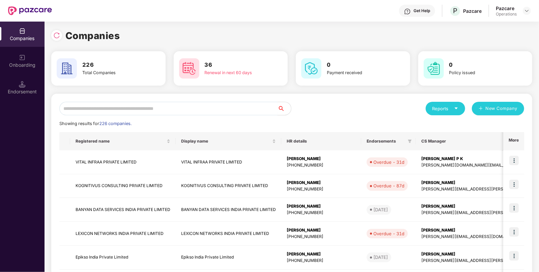
click at [114, 106] on input "text" at bounding box center [168, 109] width 218 height 14
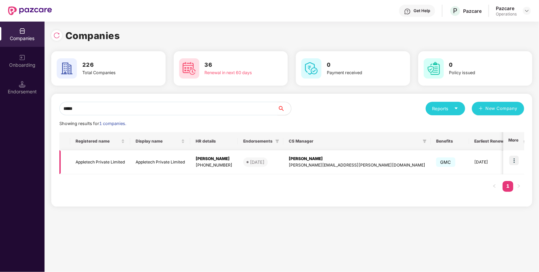
type input "*****"
click at [79, 165] on td "Appletech Private Limited" at bounding box center [100, 163] width 60 height 24
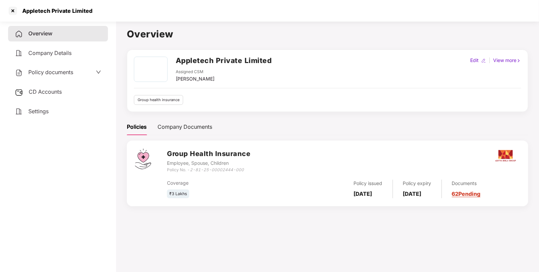
click at [41, 72] on span "Policy documents" at bounding box center [50, 72] width 45 height 7
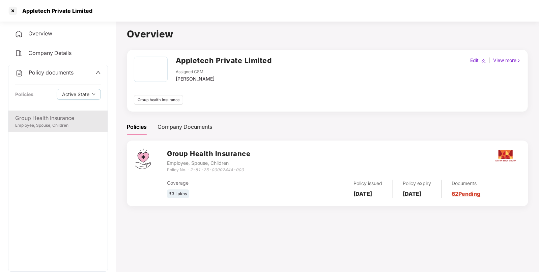
click at [35, 123] on div "Employee, Spouse, Children" at bounding box center [58, 126] width 86 height 6
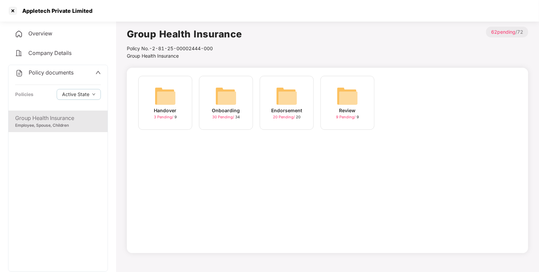
click at [288, 88] on img at bounding box center [287, 96] width 22 height 22
click at [171, 97] on img at bounding box center [166, 96] width 22 height 22
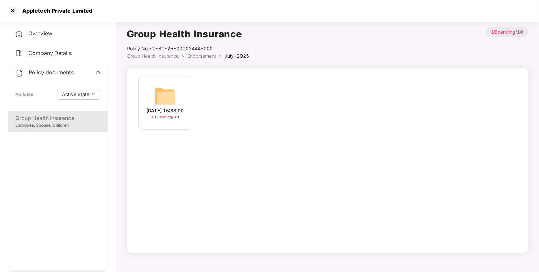
click at [158, 88] on img at bounding box center [166, 96] width 22 height 22
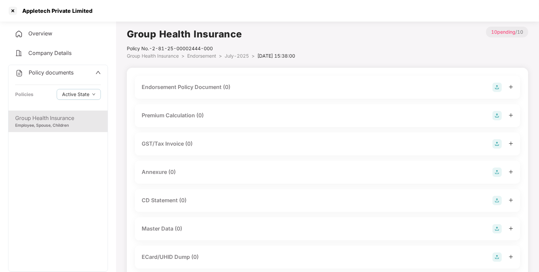
click at [498, 85] on img at bounding box center [497, 87] width 9 height 9
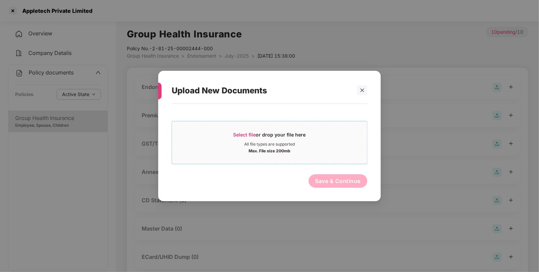
click at [240, 134] on span "Select file" at bounding box center [245, 135] width 23 height 6
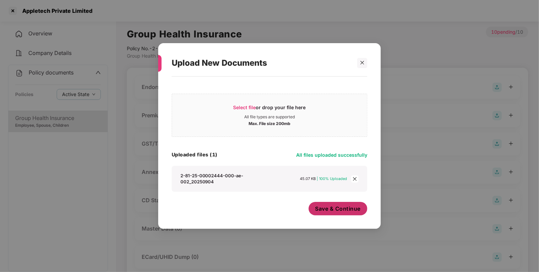
click at [321, 206] on span "Save & Continue" at bounding box center [339, 208] width 46 height 7
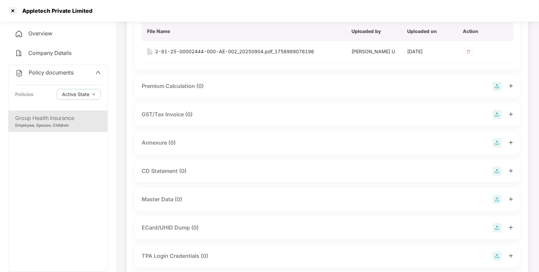
scroll to position [78, 0]
click at [499, 145] on img at bounding box center [497, 142] width 9 height 9
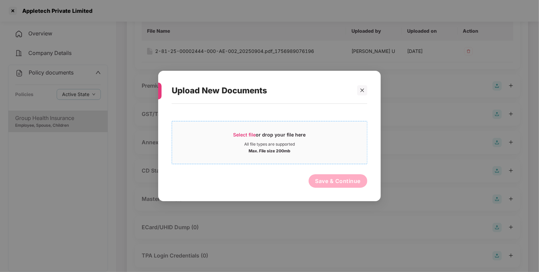
click at [236, 135] on span "Select file" at bounding box center [245, 135] width 23 height 6
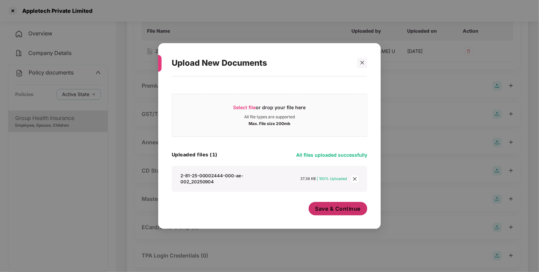
click at [336, 209] on span "Save & Continue" at bounding box center [339, 208] width 46 height 7
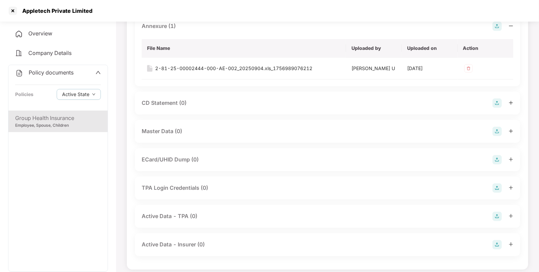
scroll to position [196, 0]
click at [495, 129] on img at bounding box center [497, 130] width 9 height 9
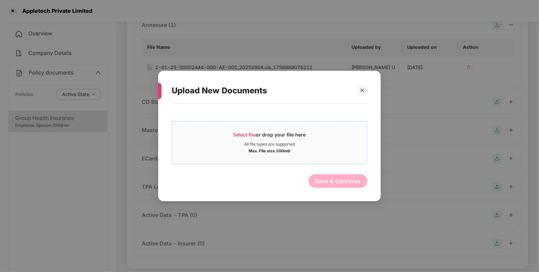
click at [236, 131] on span "Select file or drop your file here All file types are supported Max. File size …" at bounding box center [269, 143] width 195 height 32
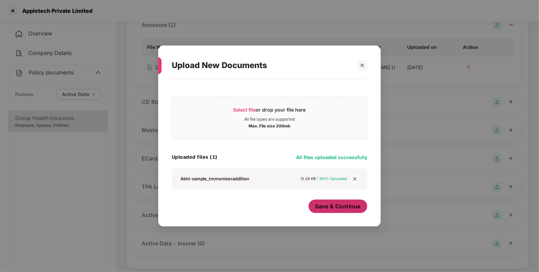
click at [327, 207] on span "Save & Continue" at bounding box center [339, 206] width 46 height 7
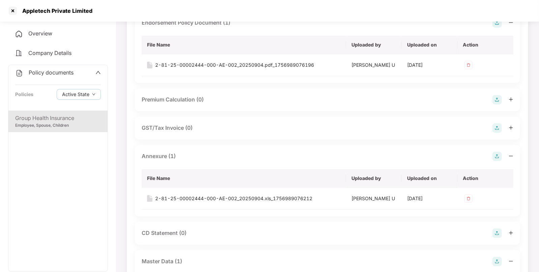
scroll to position [0, 0]
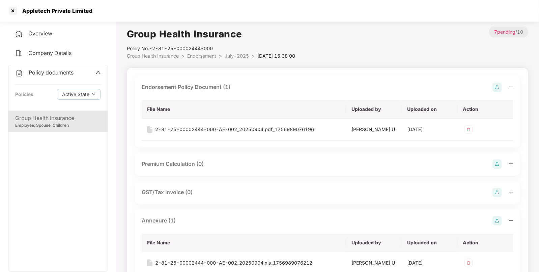
click at [200, 57] on span "Endorsement" at bounding box center [201, 56] width 29 height 6
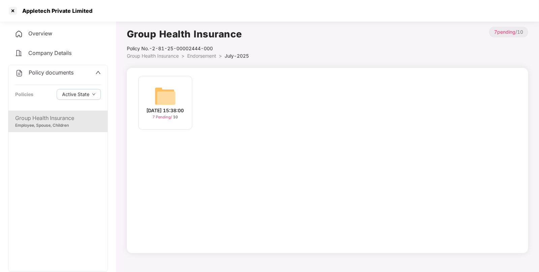
click at [166, 58] on span "Group Health Insurance" at bounding box center [153, 56] width 52 height 6
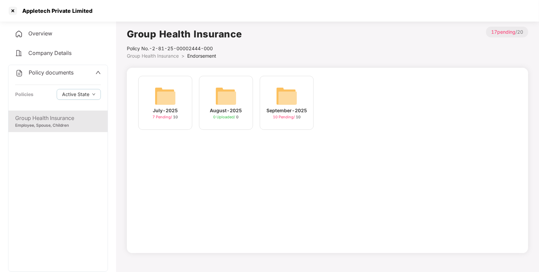
click at [275, 89] on div "September-2025 10 Pending / 10" at bounding box center [287, 103] width 54 height 54
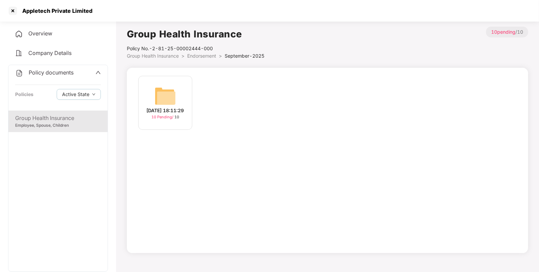
click at [167, 95] on img at bounding box center [166, 96] width 22 height 22
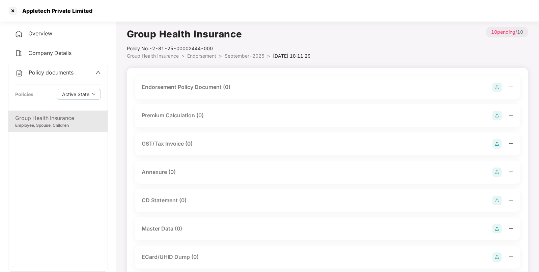
click at [496, 89] on img at bounding box center [497, 87] width 9 height 9
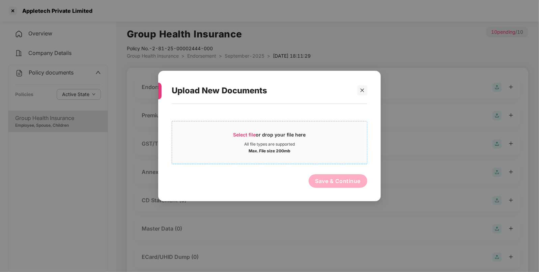
click at [235, 136] on span "Select file" at bounding box center [245, 135] width 23 height 6
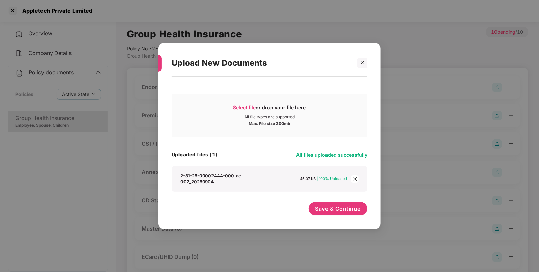
click at [238, 105] on span "Select file" at bounding box center [245, 108] width 23 height 6
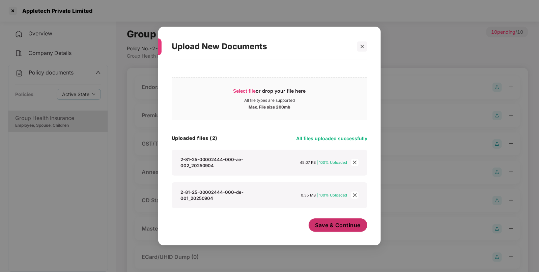
click at [320, 223] on span "Save & Continue" at bounding box center [339, 225] width 46 height 7
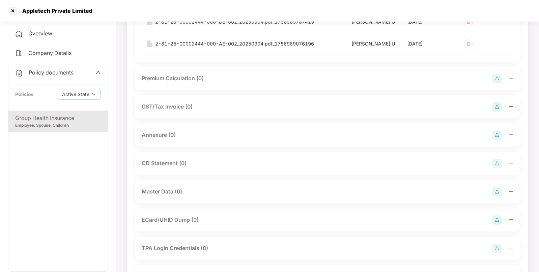
scroll to position [113, 0]
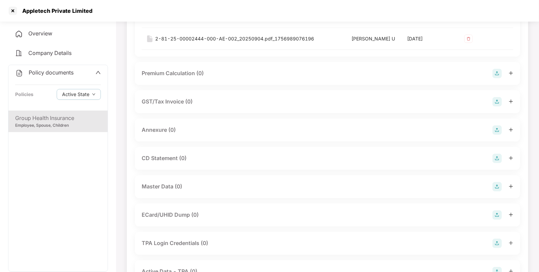
click at [499, 128] on img at bounding box center [497, 130] width 9 height 9
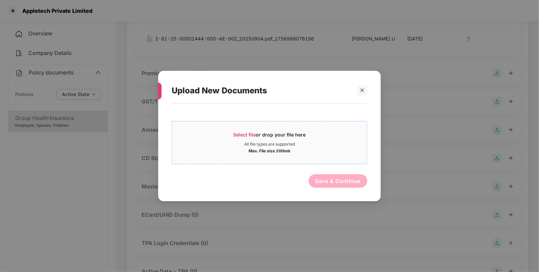
click at [245, 130] on span "Select file or drop your file here All file types are supported Max. File size …" at bounding box center [269, 143] width 195 height 32
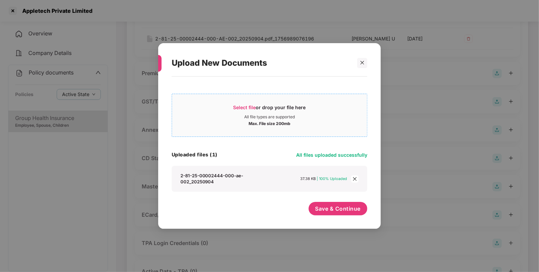
click at [245, 102] on span "Select file or drop your file here All file types are supported Max. File size …" at bounding box center [269, 115] width 195 height 32
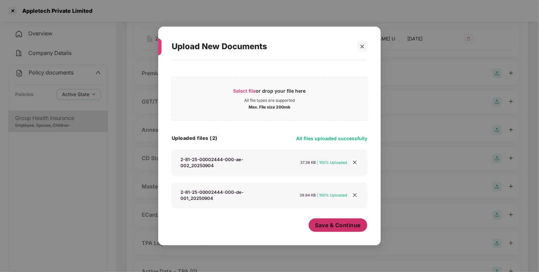
click at [334, 227] on span "Save & Continue" at bounding box center [339, 225] width 46 height 7
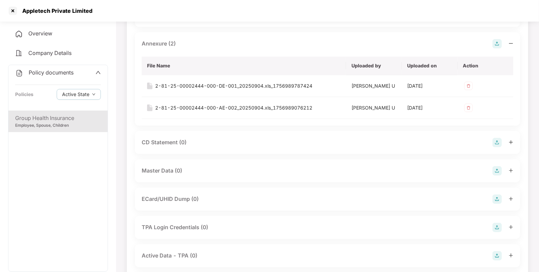
scroll to position [199, 0]
click at [493, 167] on img at bounding box center [497, 170] width 9 height 9
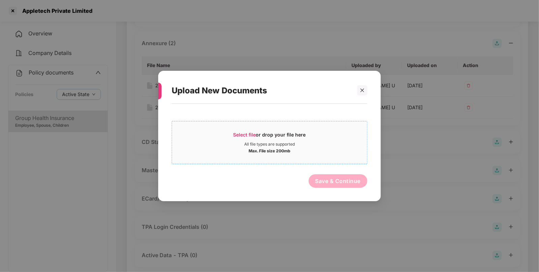
click at [230, 136] on div "Select file or drop your file here" at bounding box center [269, 137] width 195 height 10
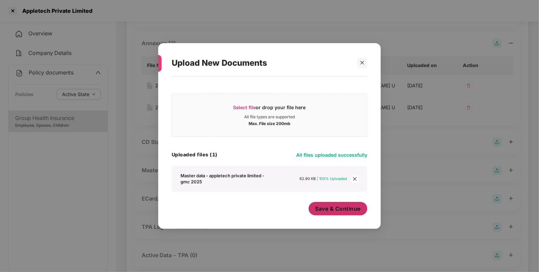
click at [329, 207] on span "Save & Continue" at bounding box center [339, 208] width 46 height 7
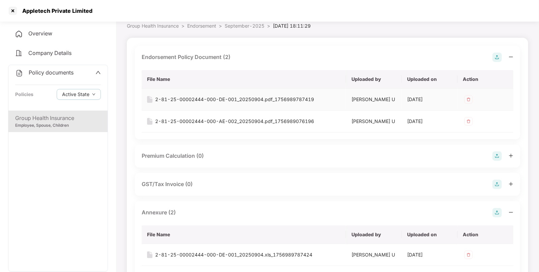
scroll to position [27, 0]
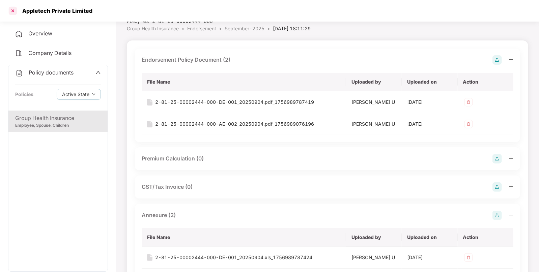
click at [12, 12] on div at bounding box center [12, 10] width 11 height 11
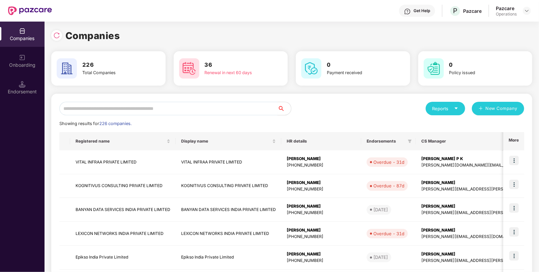
click at [156, 107] on input "text" at bounding box center [168, 109] width 218 height 14
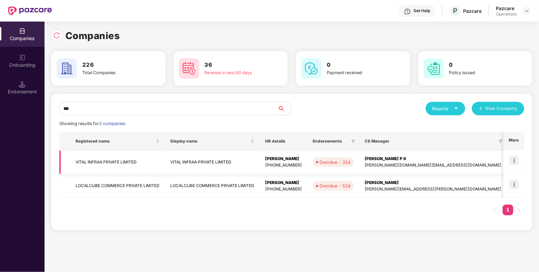
type input "***"
click at [95, 156] on td "VITAL INFRAA PRIVATE LIMITED" at bounding box center [117, 163] width 95 height 24
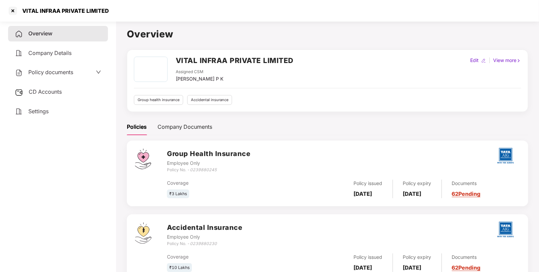
click at [40, 95] on span "CD Accounts" at bounding box center [45, 91] width 33 height 7
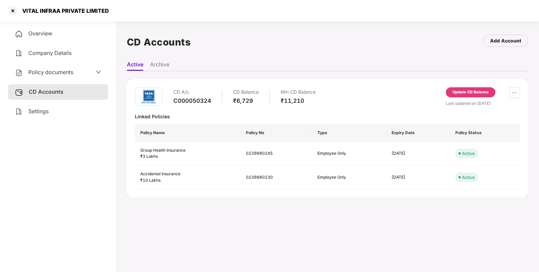
click at [456, 93] on div "Update CD Balance" at bounding box center [471, 92] width 36 height 6
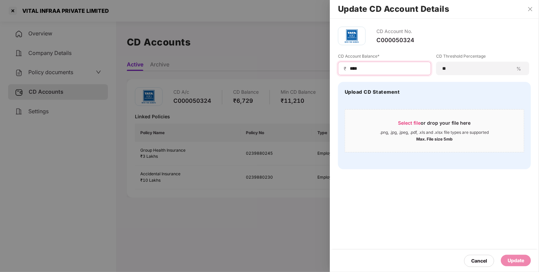
click at [355, 66] on input "****" at bounding box center [387, 68] width 76 height 7
type input "*****"
click at [511, 261] on div "Update" at bounding box center [516, 260] width 17 height 7
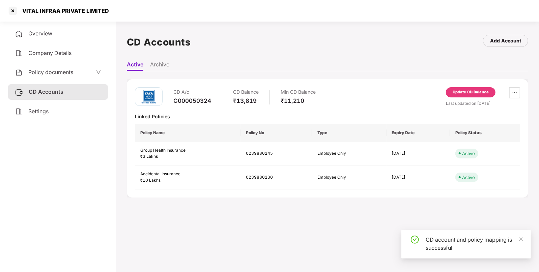
click at [37, 72] on span "Policy documents" at bounding box center [50, 72] width 45 height 7
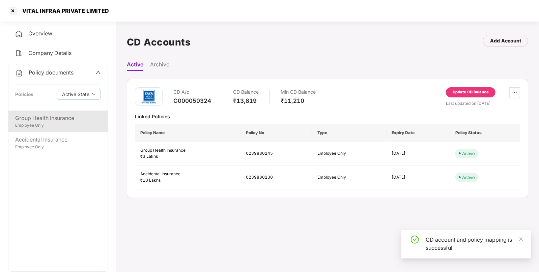
click at [33, 117] on div "Group Health Insurance" at bounding box center [58, 118] width 86 height 8
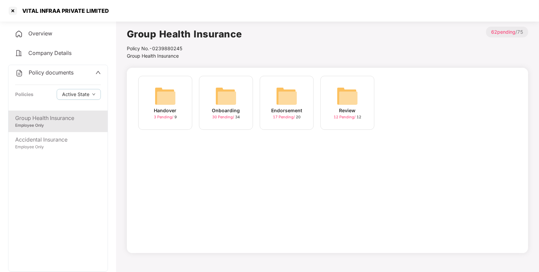
click at [286, 96] on img at bounding box center [287, 96] width 22 height 22
click at [348, 98] on img at bounding box center [348, 96] width 22 height 22
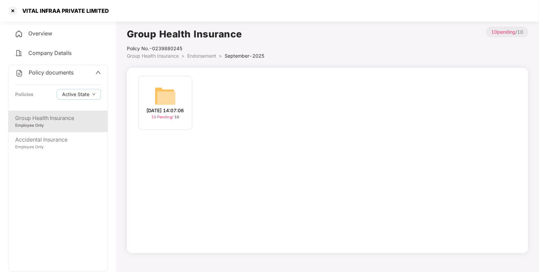
click at [167, 95] on img at bounding box center [166, 96] width 22 height 22
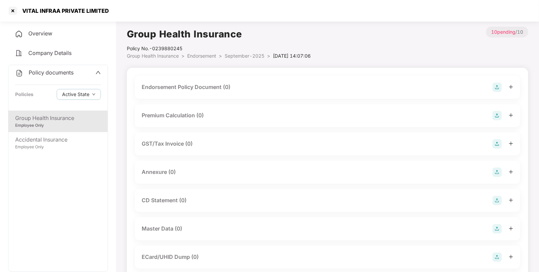
click at [497, 86] on img at bounding box center [497, 87] width 9 height 9
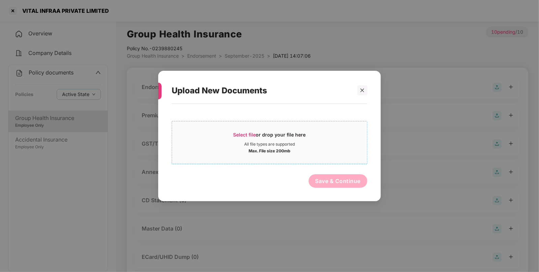
click at [240, 133] on span "Select file" at bounding box center [245, 135] width 23 height 6
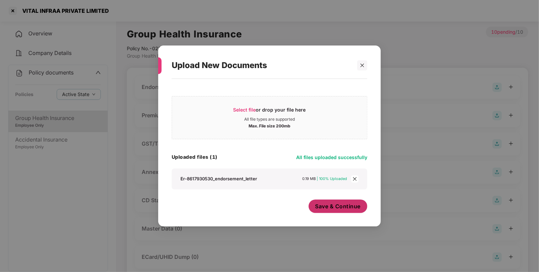
click at [334, 204] on span "Save & Continue" at bounding box center [339, 206] width 46 height 7
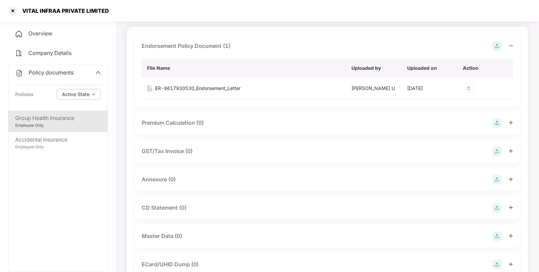
scroll to position [42, 0]
click at [498, 178] on img at bounding box center [497, 179] width 9 height 9
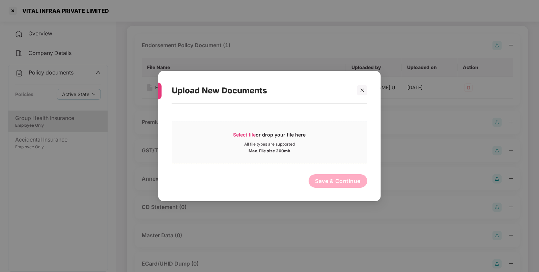
click at [236, 133] on span "Select file" at bounding box center [245, 135] width 23 height 6
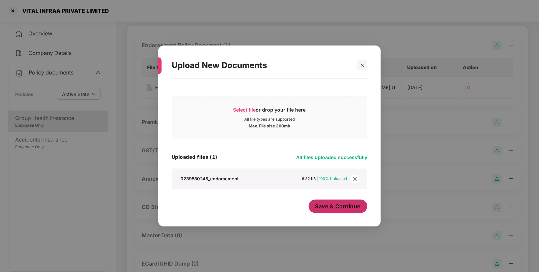
click at [326, 203] on span "Save & Continue" at bounding box center [339, 206] width 46 height 7
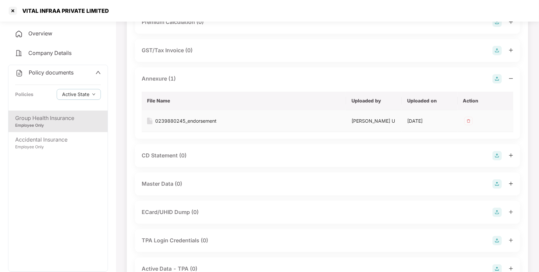
scroll to position [142, 0]
click at [501, 184] on img at bounding box center [497, 183] width 9 height 9
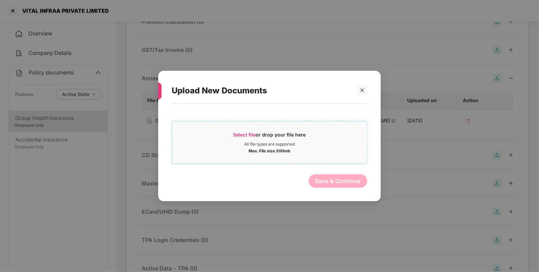
click at [242, 135] on span "Select file" at bounding box center [245, 135] width 23 height 6
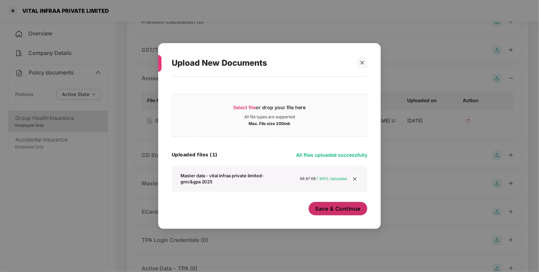
click at [327, 208] on span "Save & Continue" at bounding box center [339, 208] width 46 height 7
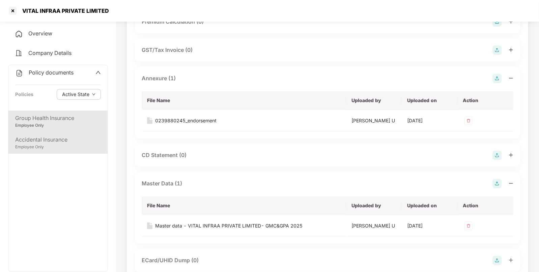
click at [41, 142] on div "Accidental Insurance" at bounding box center [58, 140] width 86 height 8
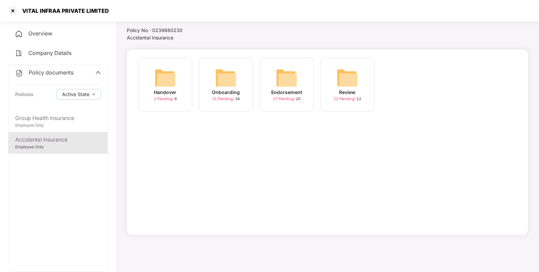
click at [292, 81] on img at bounding box center [287, 78] width 22 height 22
click at [351, 78] on img at bounding box center [348, 78] width 22 height 22
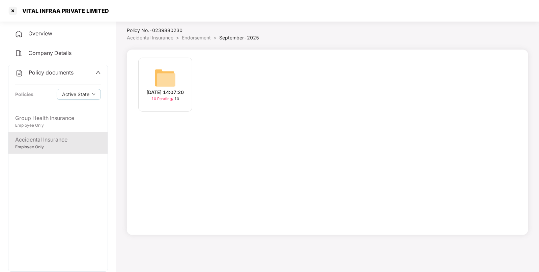
click at [169, 83] on img at bounding box center [166, 78] width 22 height 22
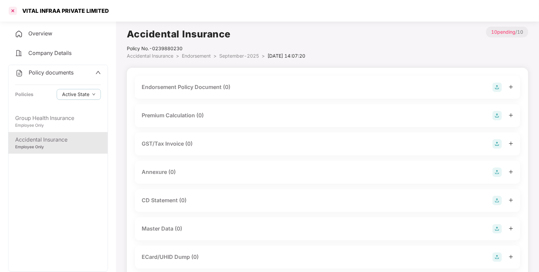
click at [12, 10] on div at bounding box center [12, 10] width 11 height 11
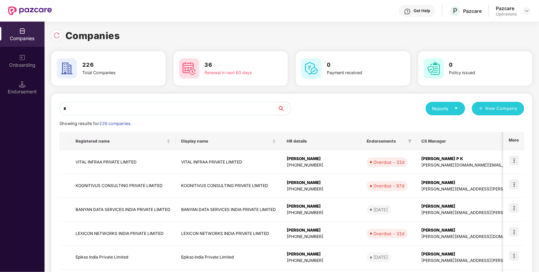
click at [117, 110] on input "*" at bounding box center [168, 109] width 218 height 14
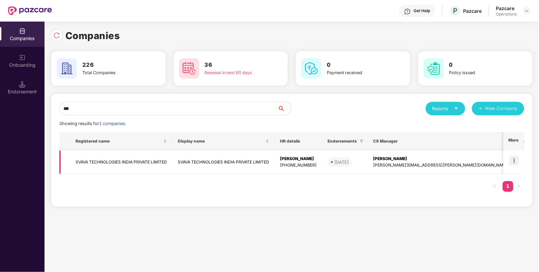
type input "***"
click at [92, 162] on td "SVAVA TECHNOLOGIES INDIA PRIVATE LIMITED" at bounding box center [121, 163] width 102 height 24
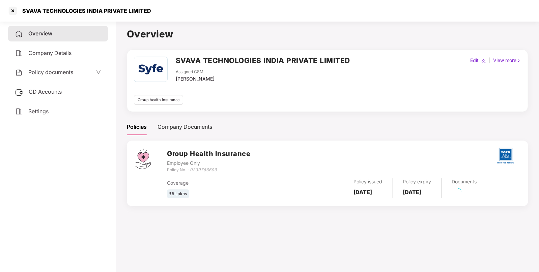
click at [33, 93] on span "CD Accounts" at bounding box center [45, 91] width 33 height 7
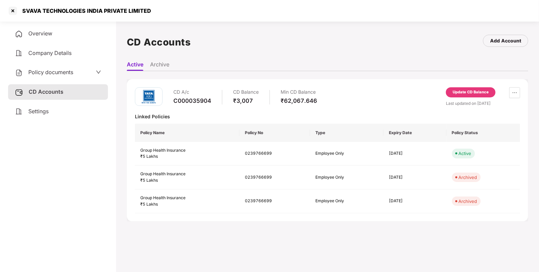
click at [469, 89] on div "Update CD Balance" at bounding box center [471, 92] width 36 height 6
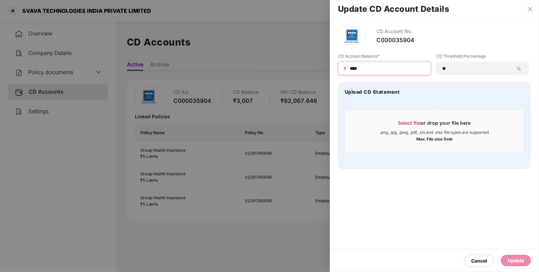
click at [366, 65] on input "****" at bounding box center [387, 68] width 76 height 7
type input "*****"
click at [516, 264] on div "Update" at bounding box center [516, 260] width 17 height 7
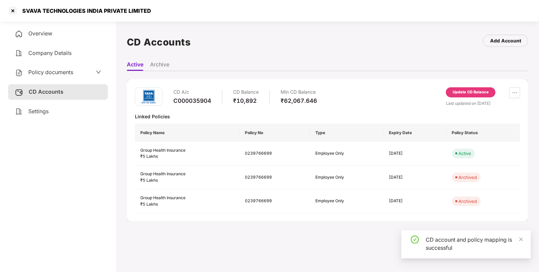
click at [43, 74] on span "Policy documents" at bounding box center [50, 72] width 45 height 7
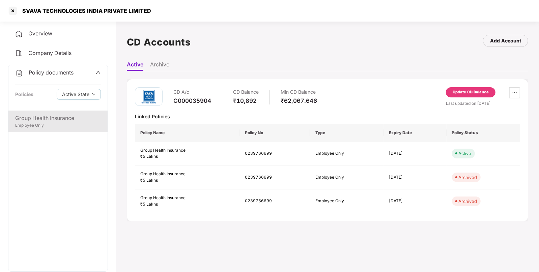
click at [27, 121] on div "Group Health Insurance" at bounding box center [58, 118] width 86 height 8
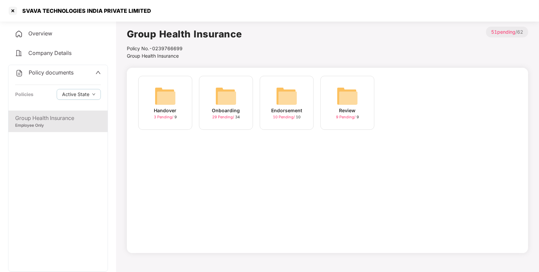
click at [291, 91] on img at bounding box center [287, 96] width 22 height 22
click at [291, 86] on img at bounding box center [287, 96] width 22 height 22
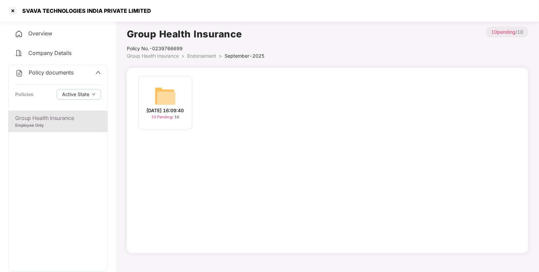
click at [158, 96] on img at bounding box center [166, 96] width 22 height 22
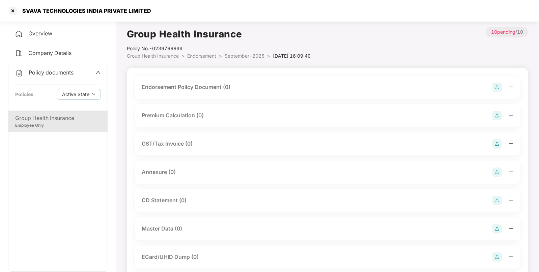
click at [498, 87] on img at bounding box center [497, 87] width 9 height 9
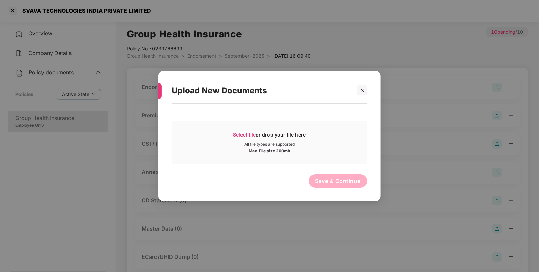
click at [244, 134] on span "Select file" at bounding box center [245, 135] width 23 height 6
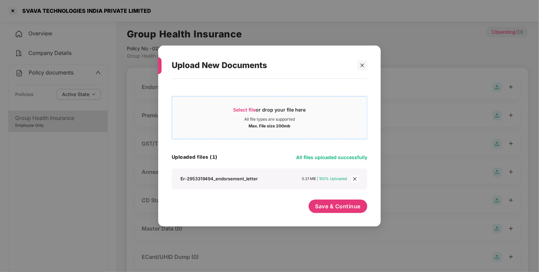
click at [237, 104] on span "Select file or drop your file here All file types are supported Max. File size …" at bounding box center [269, 118] width 195 height 32
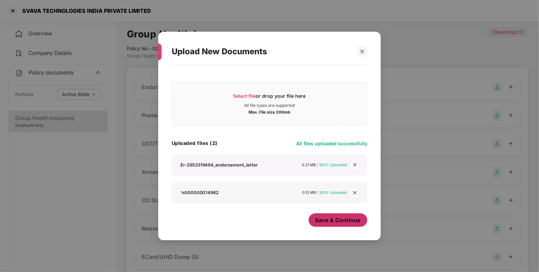
click at [329, 223] on span "Save & Continue" at bounding box center [339, 220] width 46 height 7
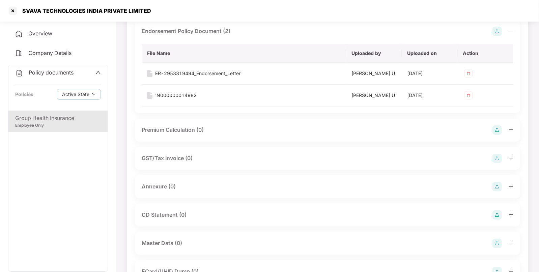
scroll to position [64, 0]
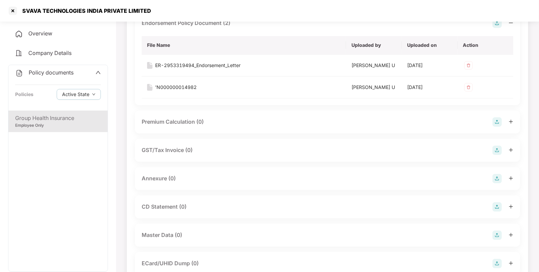
click at [499, 178] on img at bounding box center [497, 178] width 9 height 9
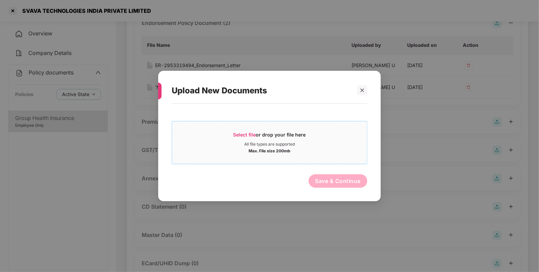
click at [239, 133] on span "Select file" at bounding box center [245, 135] width 23 height 6
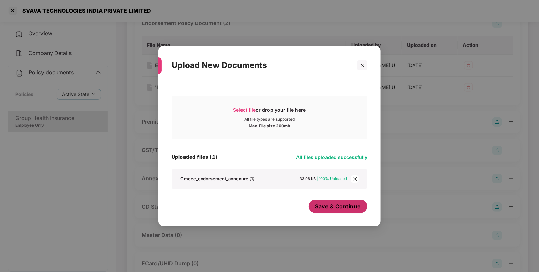
click at [322, 200] on button "Save & Continue" at bounding box center [338, 207] width 59 height 14
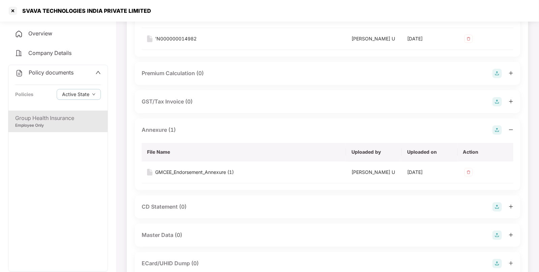
scroll to position [130, 0]
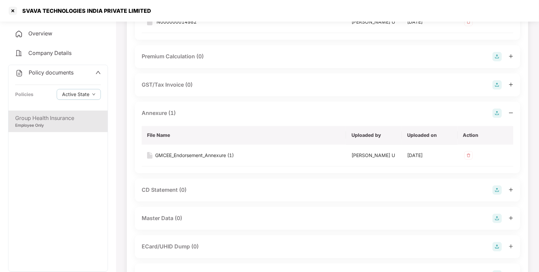
click at [493, 218] on img at bounding box center [497, 218] width 9 height 9
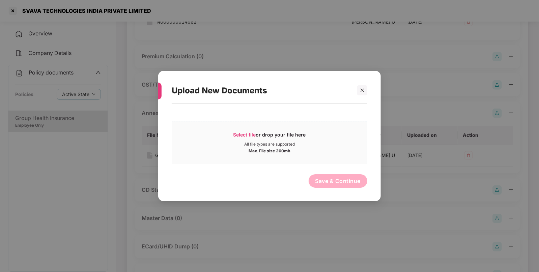
click at [238, 134] on span "Select file" at bounding box center [245, 135] width 23 height 6
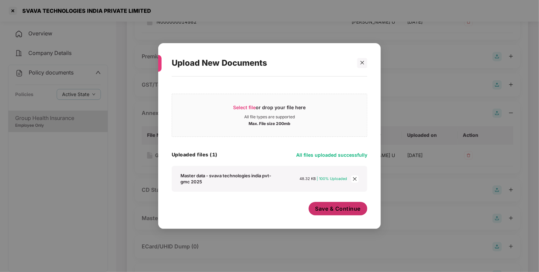
click at [328, 207] on span "Save & Continue" at bounding box center [339, 208] width 46 height 7
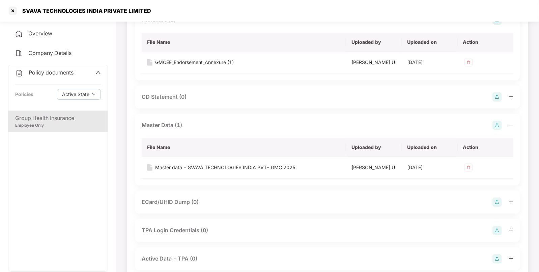
scroll to position [223, 0]
click at [15, 13] on div at bounding box center [12, 10] width 11 height 11
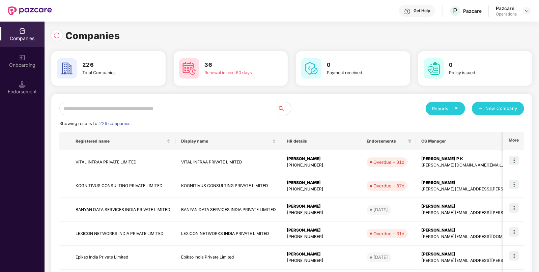
click at [224, 102] on input "text" at bounding box center [168, 109] width 218 height 14
paste input "**********"
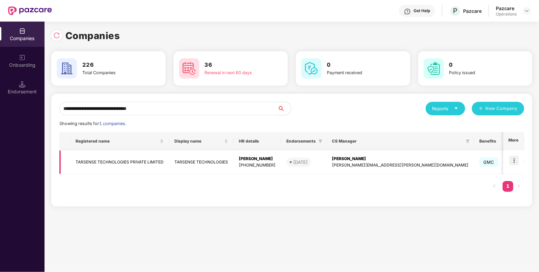
type input "**********"
click at [515, 157] on img at bounding box center [514, 160] width 9 height 9
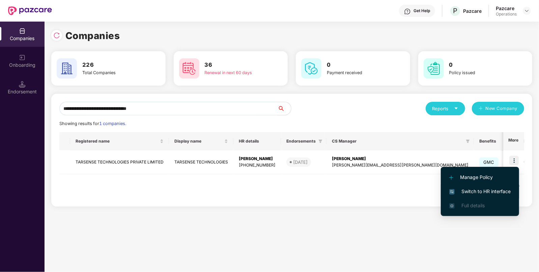
click at [478, 195] on span "Switch to HR interface" at bounding box center [480, 191] width 61 height 7
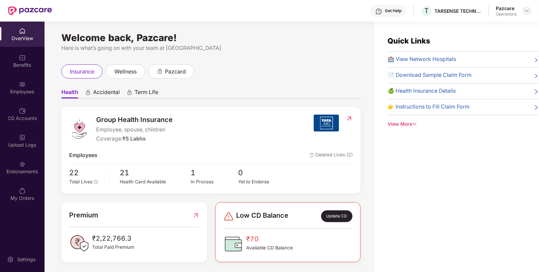
click at [529, 11] on img at bounding box center [527, 10] width 5 height 5
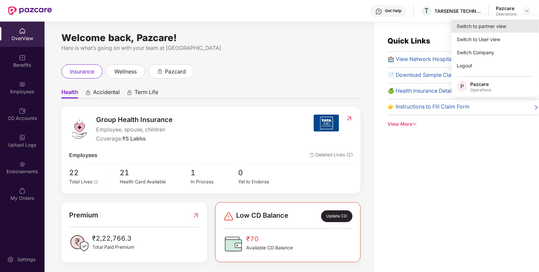
click at [492, 21] on div "Switch to partner view" at bounding box center [496, 26] width 88 height 13
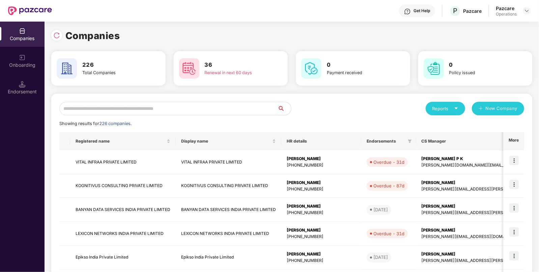
click at [193, 111] on input "text" at bounding box center [168, 109] width 218 height 14
paste input "**********"
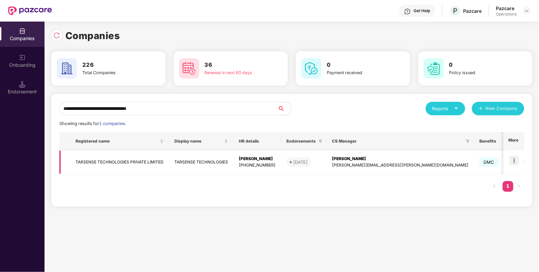
type input "**********"
click at [516, 160] on img at bounding box center [514, 160] width 9 height 9
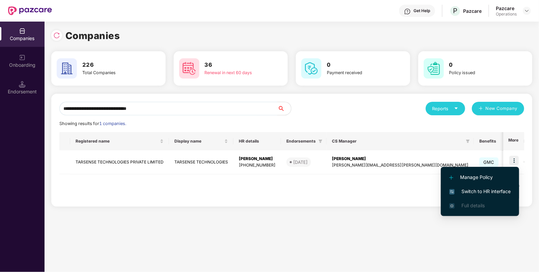
click at [480, 191] on span "Switch to HR interface" at bounding box center [480, 191] width 61 height 7
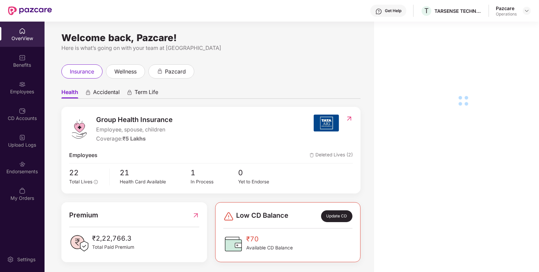
click at [11, 165] on div "Endorsements" at bounding box center [22, 167] width 45 height 25
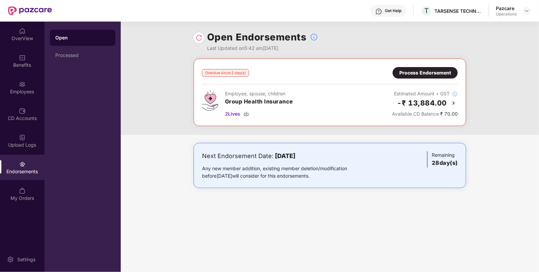
click at [453, 103] on img at bounding box center [454, 103] width 8 height 8
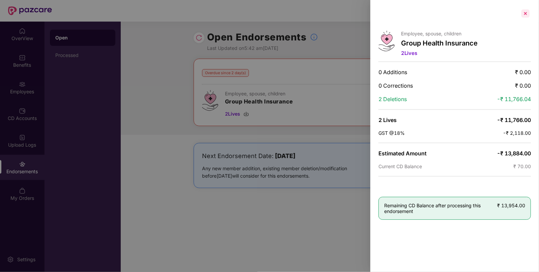
click at [524, 15] on div at bounding box center [525, 13] width 11 height 11
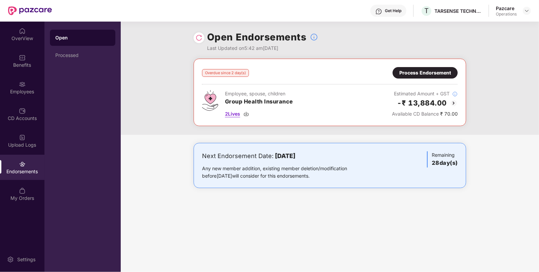
click at [248, 116] on img at bounding box center [246, 113] width 5 height 5
click at [529, 12] on img at bounding box center [527, 10] width 5 height 5
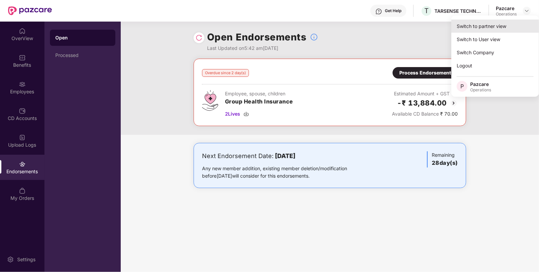
click at [477, 26] on div "Switch to partner view" at bounding box center [496, 26] width 88 height 13
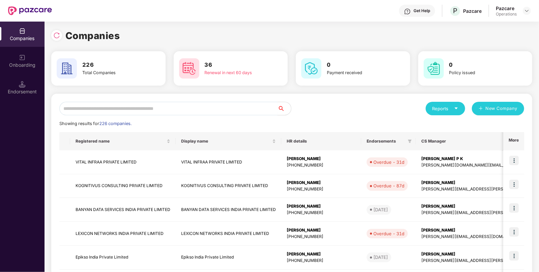
click at [212, 102] on input "text" at bounding box center [168, 109] width 218 height 14
paste input "**********"
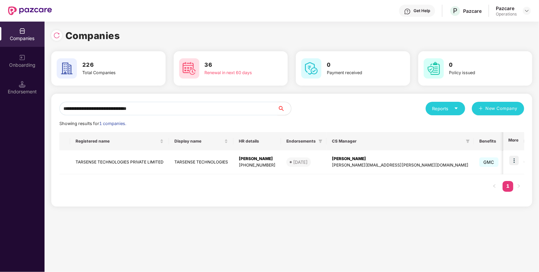
type input "**********"
click at [17, 87] on div "Endorsement" at bounding box center [22, 87] width 45 height 25
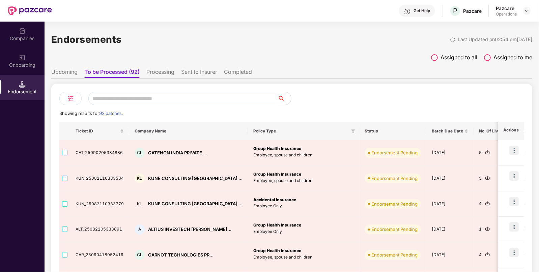
click at [162, 91] on div "Showing results for 92 batches. Ticket ID Company Name Policy Type Status Batch…" at bounding box center [291, 256] width 481 height 345
paste input "**********"
click at [156, 96] on input "text" at bounding box center [182, 99] width 189 height 14
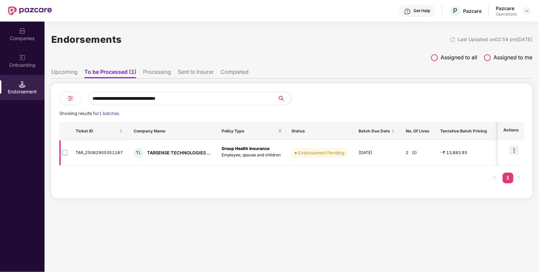
type input "**********"
click at [413, 152] on img at bounding box center [414, 152] width 5 height 5
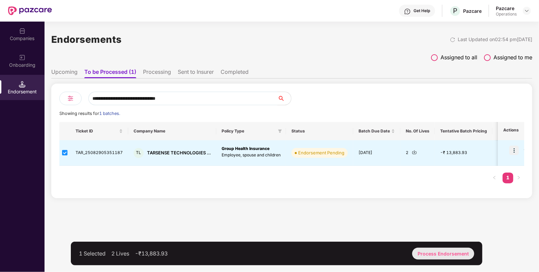
click at [439, 255] on div "Process Endorsement" at bounding box center [443, 254] width 62 height 12
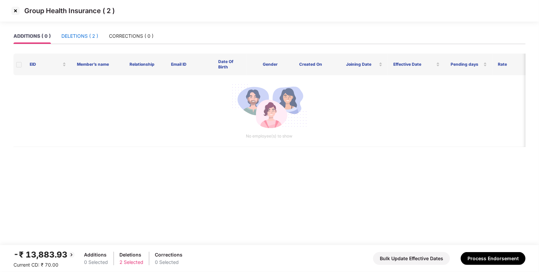
click at [83, 37] on div "DELETIONS ( 2 )" at bounding box center [79, 35] width 37 height 7
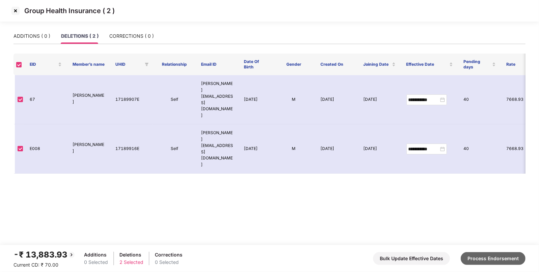
click at [490, 257] on button "Process Endorsement" at bounding box center [493, 258] width 65 height 13
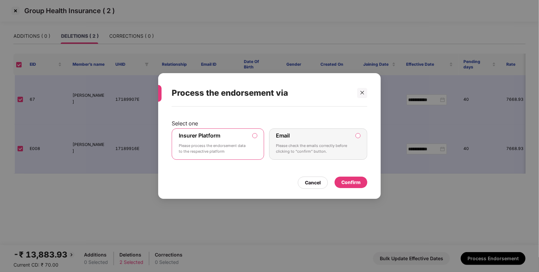
click at [348, 177] on div "Cancel Confirm" at bounding box center [270, 181] width 196 height 16
click at [345, 182] on div "Confirm" at bounding box center [351, 182] width 19 height 7
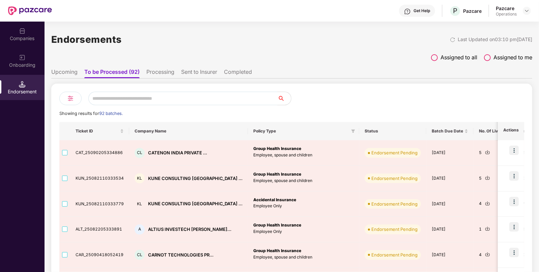
click at [25, 31] on img at bounding box center [22, 31] width 7 height 7
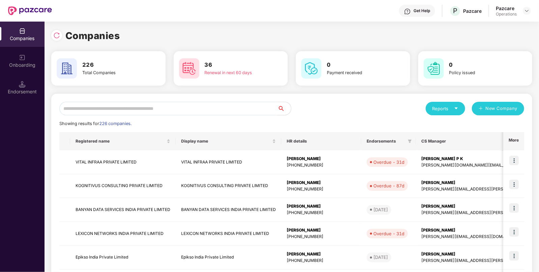
click at [141, 107] on input "text" at bounding box center [168, 109] width 218 height 14
type input "*"
paste input "**********"
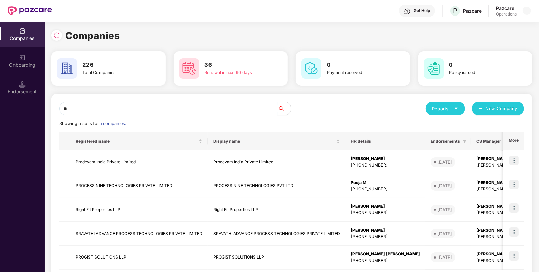
type input "*"
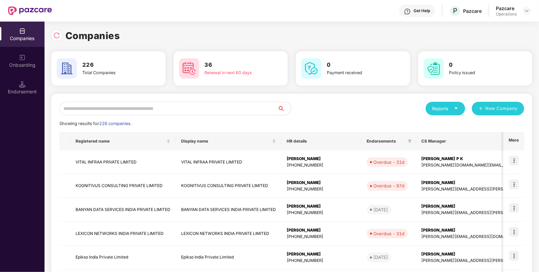
paste input "**********"
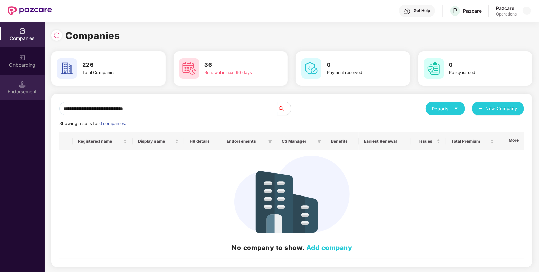
type input "**********"
click at [31, 95] on div "Endorsement" at bounding box center [22, 91] width 45 height 7
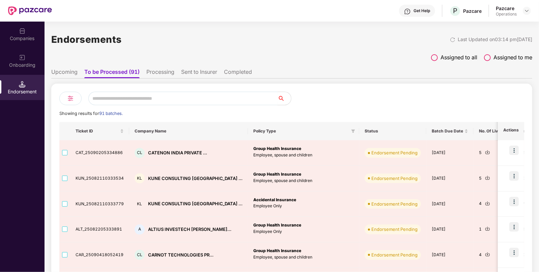
click at [170, 105] on input "text" at bounding box center [182, 99] width 189 height 14
paste input "**********"
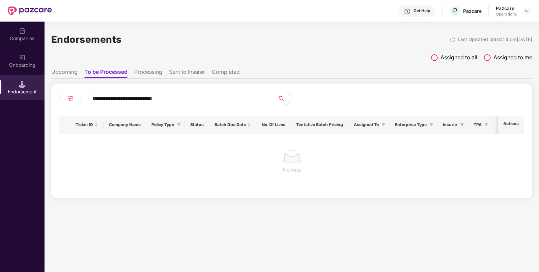
type input "**********"
click at [19, 40] on div "Companies" at bounding box center [22, 38] width 45 height 7
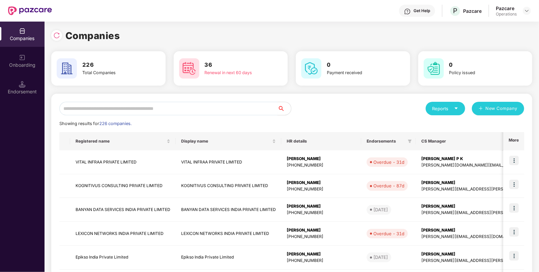
click at [174, 107] on input "text" at bounding box center [168, 109] width 218 height 14
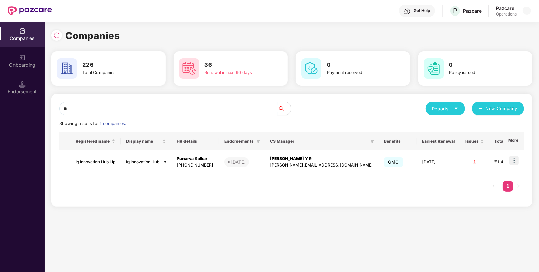
type input "*"
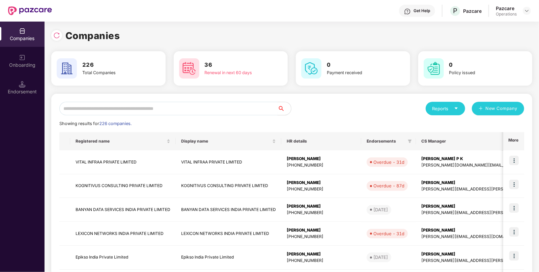
type input "*"
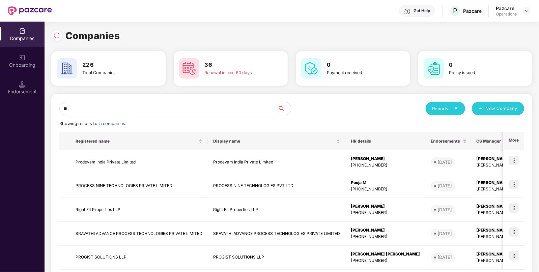
type input "*"
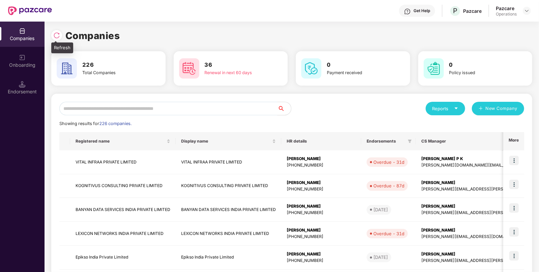
click at [57, 33] on img at bounding box center [56, 35] width 7 height 7
click at [99, 110] on input "text" at bounding box center [168, 109] width 218 height 14
paste input "*"
type input "*"
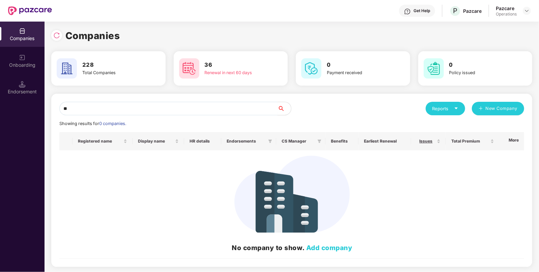
type input "*"
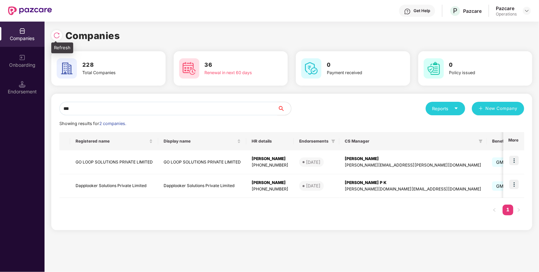
click at [59, 34] on img at bounding box center [56, 35] width 7 height 7
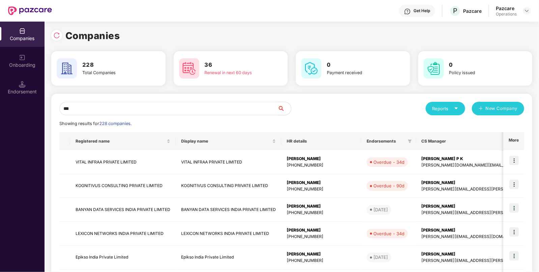
click at [89, 107] on input "***" at bounding box center [168, 109] width 218 height 14
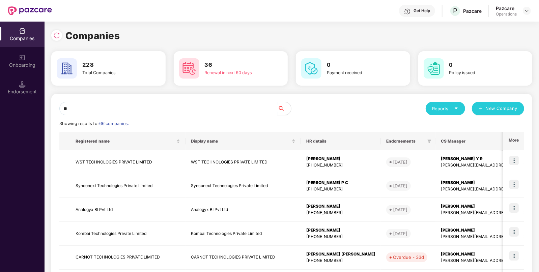
type input "*"
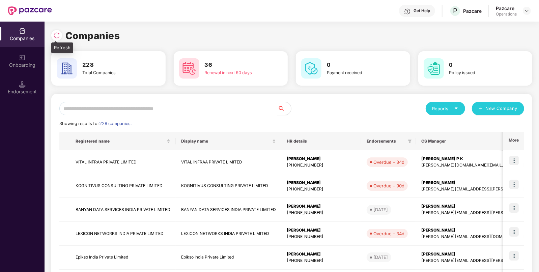
click at [58, 36] on img at bounding box center [56, 35] width 7 height 7
paste input "*******"
click at [117, 110] on input "text" at bounding box center [168, 109] width 218 height 14
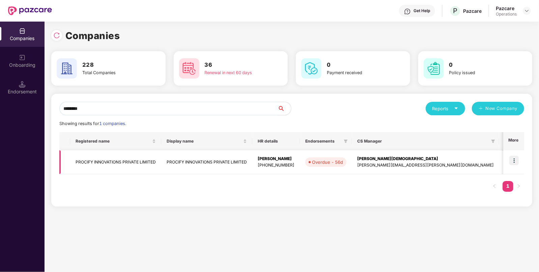
type input "*******"
click at [126, 166] on td "PROCIFY INNOVATIONS PRIVATE LIMITED" at bounding box center [115, 163] width 91 height 24
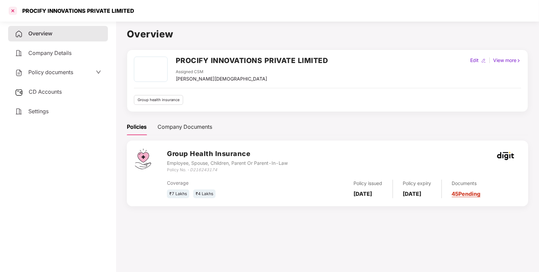
click at [14, 5] on div at bounding box center [12, 10] width 11 height 11
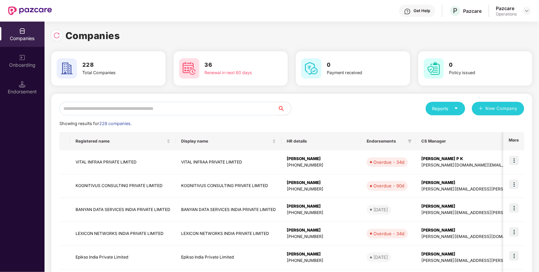
click at [161, 103] on input "text" at bounding box center [168, 109] width 218 height 14
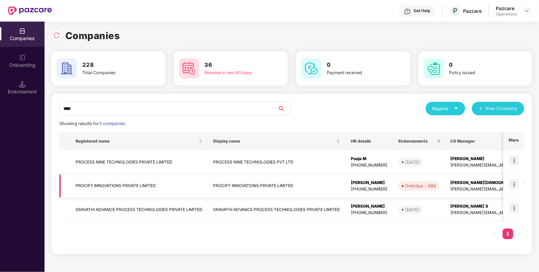
type input "****"
click at [94, 187] on td "PROCIFY INNOVATIONS PRIVATE LIMITED" at bounding box center [139, 187] width 138 height 24
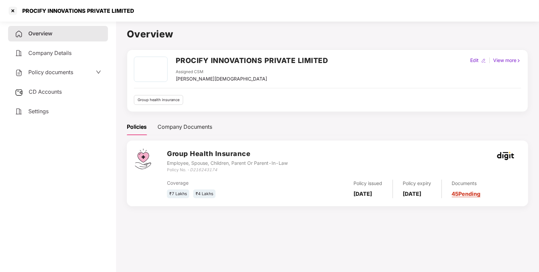
click at [191, 76] on div "Arfat Mohammed" at bounding box center [221, 78] width 91 height 7
copy div "Arfat Mohammed"
click at [52, 9] on div "PROCIFY INNOVATIONS PRIVATE LIMITED" at bounding box center [76, 10] width 116 height 7
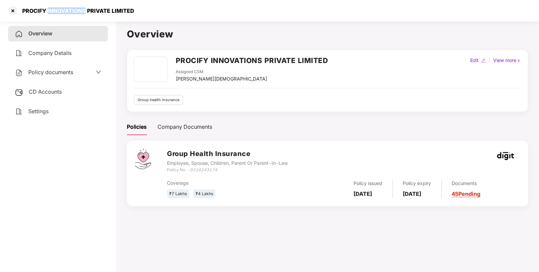
click at [52, 9] on div "PROCIFY INNOVATIONS PRIVATE LIMITED" at bounding box center [76, 10] width 116 height 7
copy div "PROCIFY INNOVATIONS PRIVATE LIMITED"
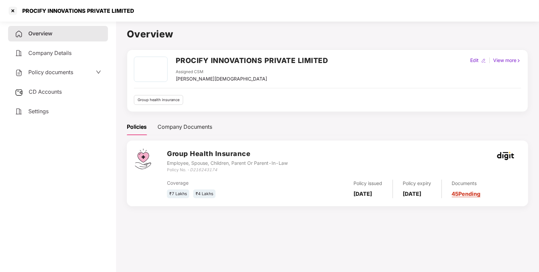
click at [32, 97] on div "CD Accounts" at bounding box center [58, 92] width 100 height 16
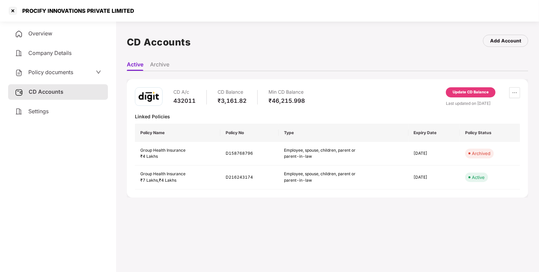
click at [41, 72] on span "Policy documents" at bounding box center [50, 72] width 45 height 7
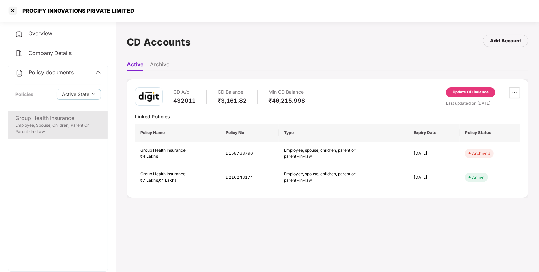
click at [54, 115] on div "Group Health Insurance" at bounding box center [58, 118] width 86 height 8
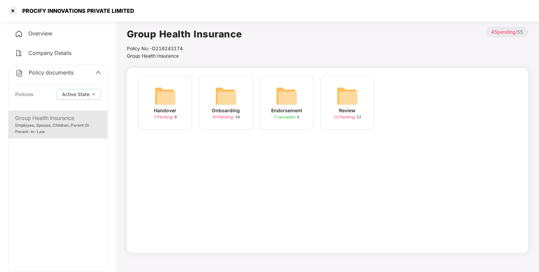
click at [233, 96] on img at bounding box center [226, 96] width 22 height 22
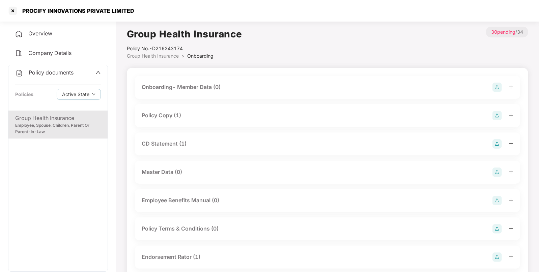
click at [181, 114] on div "Policy Copy (1)" at bounding box center [161, 115] width 39 height 8
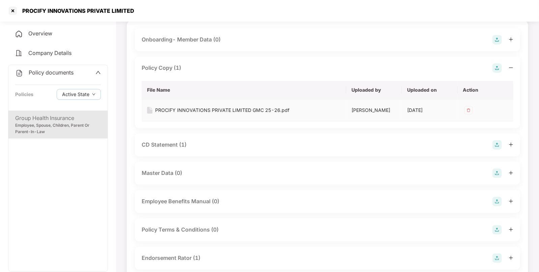
scroll to position [48, 0]
click at [171, 142] on div "CD Statement (1)" at bounding box center [164, 144] width 45 height 8
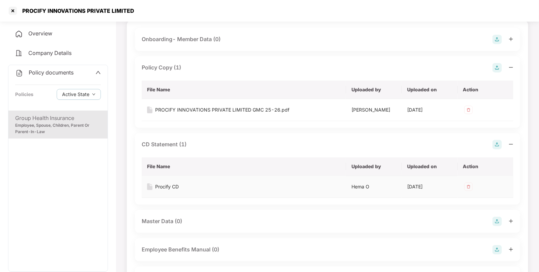
click at [158, 187] on div "Procify CD" at bounding box center [167, 186] width 24 height 7
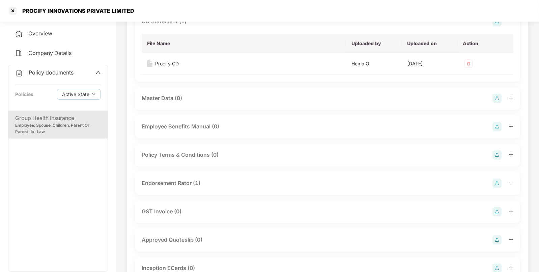
scroll to position [182, 0]
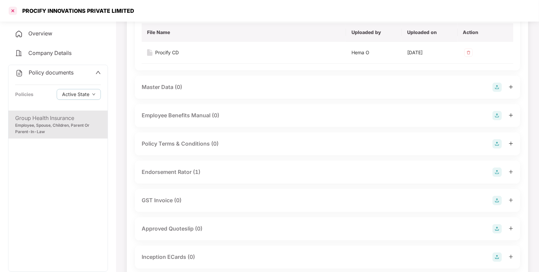
click at [12, 10] on div at bounding box center [12, 10] width 11 height 11
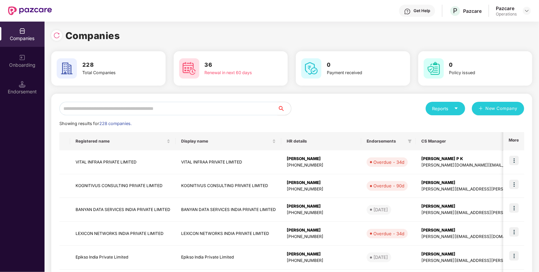
click at [141, 104] on input "text" at bounding box center [168, 109] width 218 height 14
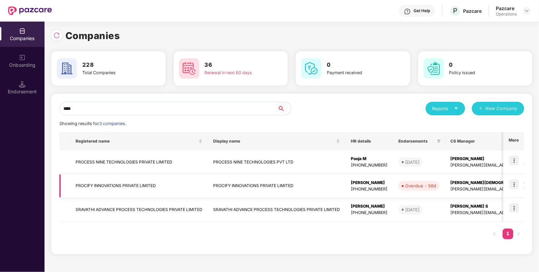
type input "****"
click at [512, 185] on img at bounding box center [514, 184] width 9 height 9
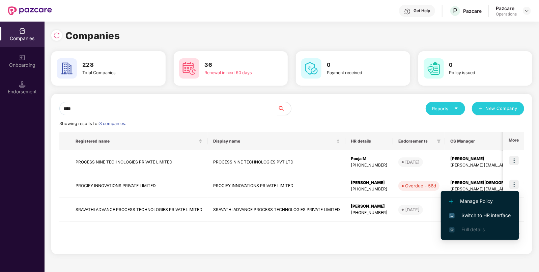
click at [463, 216] on span "Switch to HR interface" at bounding box center [480, 215] width 61 height 7
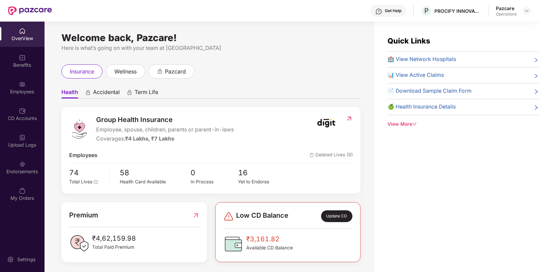
click at [17, 164] on div "Endorsements" at bounding box center [22, 167] width 45 height 25
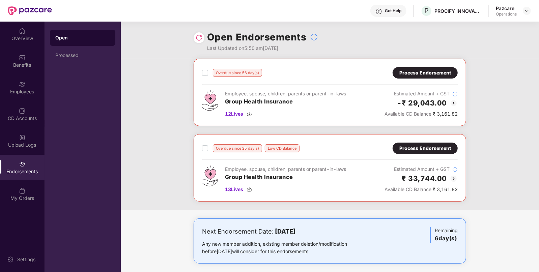
click at [452, 103] on img at bounding box center [454, 103] width 8 height 8
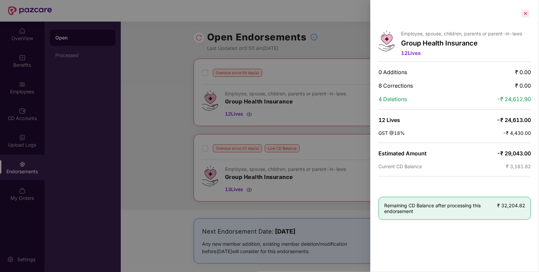
click at [527, 14] on div at bounding box center [525, 13] width 11 height 11
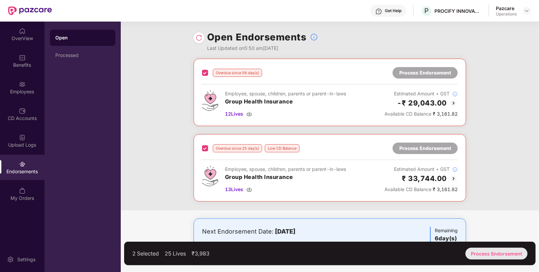
click at [497, 252] on div "Process Endorsement" at bounding box center [497, 254] width 62 height 12
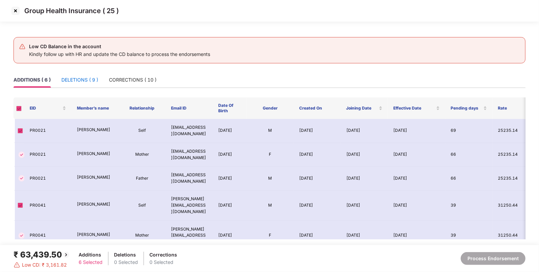
click at [67, 81] on div "DELETIONS ( 9 )" at bounding box center [79, 79] width 37 height 7
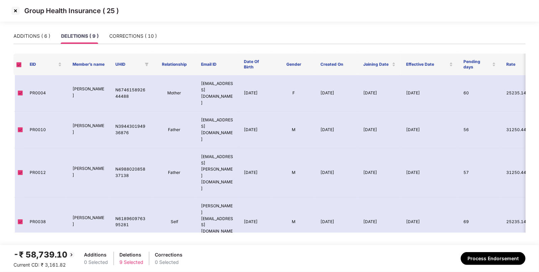
click at [18, 14] on img at bounding box center [15, 10] width 11 height 11
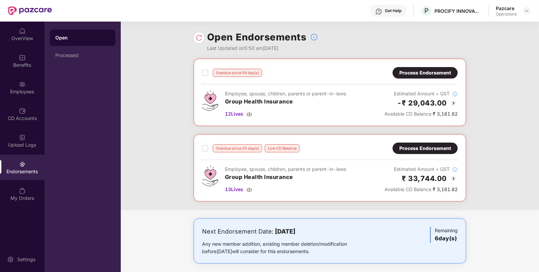
click at [454, 102] on img at bounding box center [454, 103] width 8 height 8
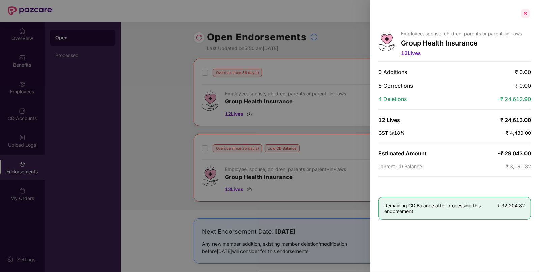
click at [526, 16] on div at bounding box center [525, 13] width 11 height 11
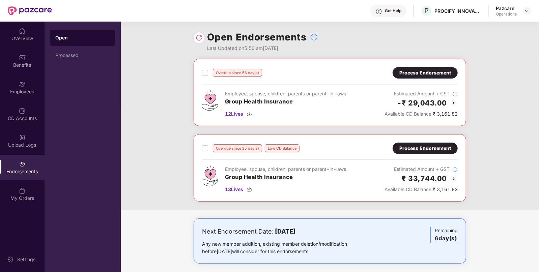
click at [252, 113] on img at bounding box center [249, 113] width 5 height 5
click at [251, 187] on img at bounding box center [249, 189] width 5 height 5
click at [421, 70] on div "Process Endorsement" at bounding box center [426, 72] width 52 height 7
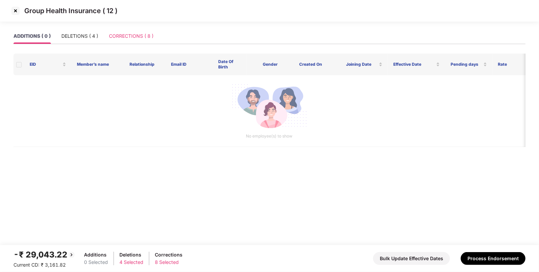
click at [129, 41] on div "CORRECTIONS ( 8 )" at bounding box center [131, 36] width 45 height 16
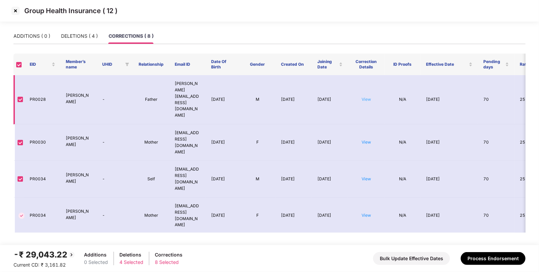
click at [365, 97] on link "View" at bounding box center [366, 99] width 9 height 5
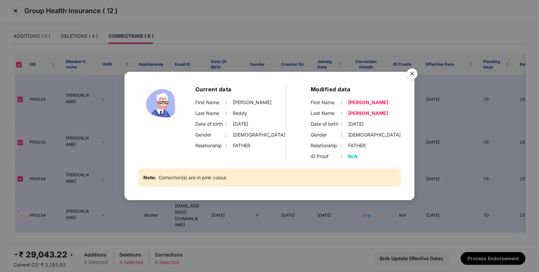
click at [412, 78] on img "Close" at bounding box center [412, 74] width 19 height 19
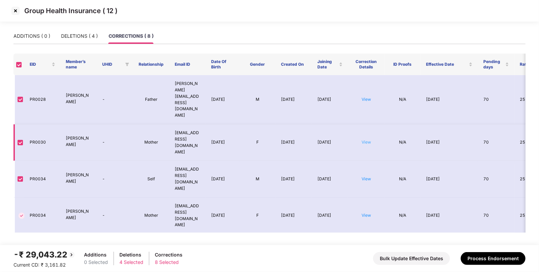
click at [366, 140] on link "View" at bounding box center [366, 142] width 9 height 5
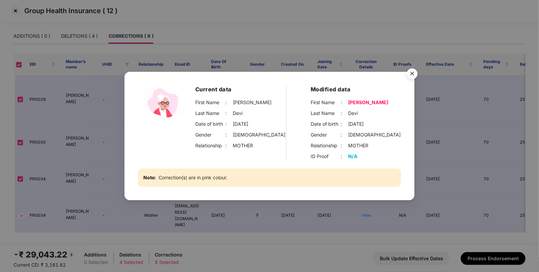
click at [414, 78] on img "Close" at bounding box center [412, 74] width 19 height 19
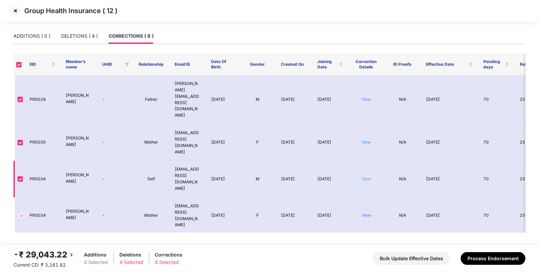
click at [367, 177] on link "View" at bounding box center [366, 179] width 9 height 5
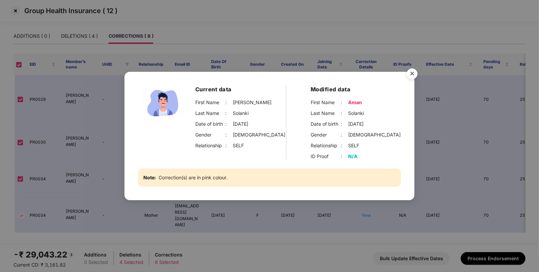
click at [411, 80] on img "Close" at bounding box center [412, 74] width 19 height 19
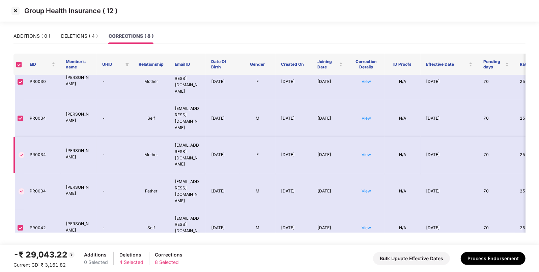
scroll to position [63, 0]
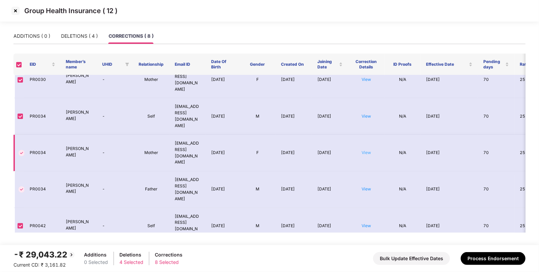
click at [364, 150] on link "View" at bounding box center [366, 152] width 9 height 5
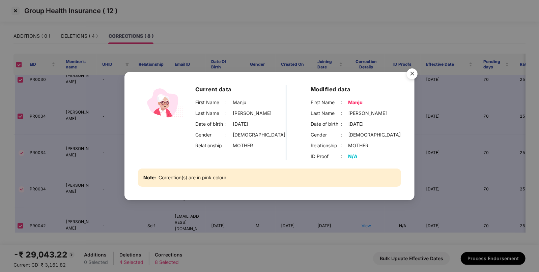
click at [412, 72] on img "Close" at bounding box center [412, 74] width 19 height 19
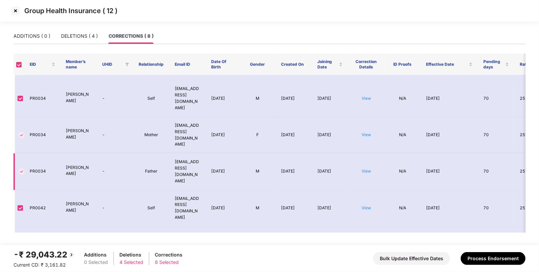
scroll to position [73, 0]
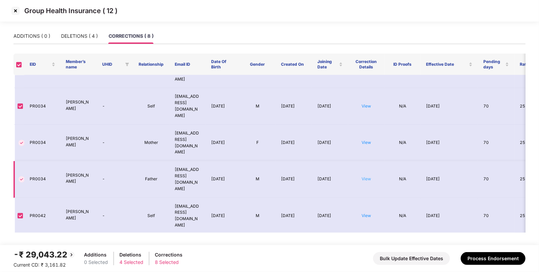
click at [366, 177] on link "View" at bounding box center [366, 179] width 9 height 5
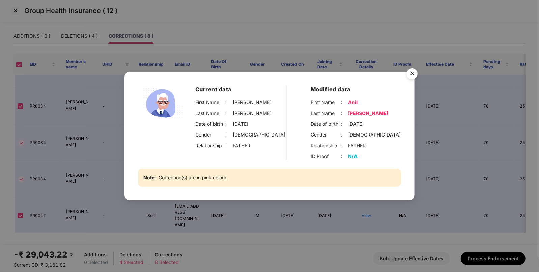
click at [416, 73] on img "Close" at bounding box center [412, 74] width 19 height 19
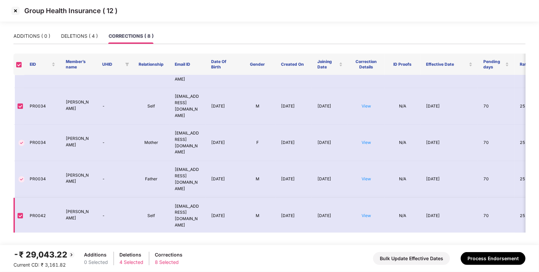
scroll to position [85, 0]
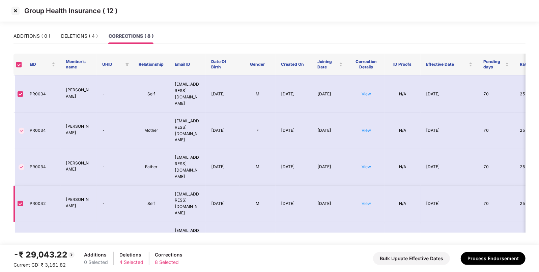
click at [366, 201] on link "View" at bounding box center [366, 203] width 9 height 5
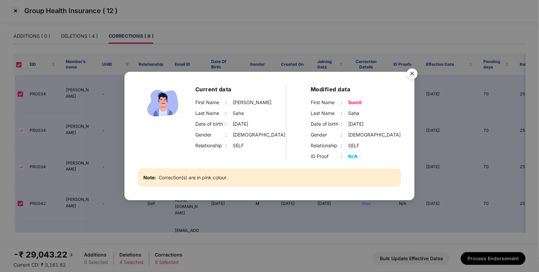
click at [414, 73] on img "Close" at bounding box center [412, 74] width 19 height 19
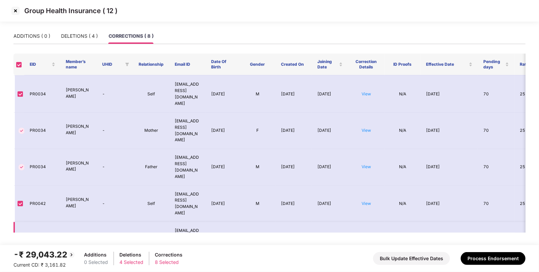
click at [368, 238] on link "View" at bounding box center [366, 240] width 9 height 5
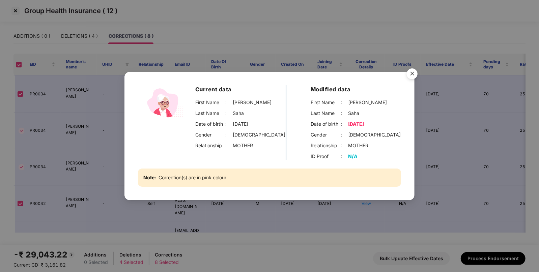
click at [413, 74] on img "Close" at bounding box center [412, 74] width 19 height 19
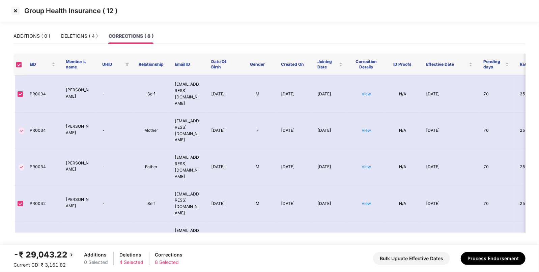
click at [368, 272] on link "View" at bounding box center [366, 276] width 9 height 5
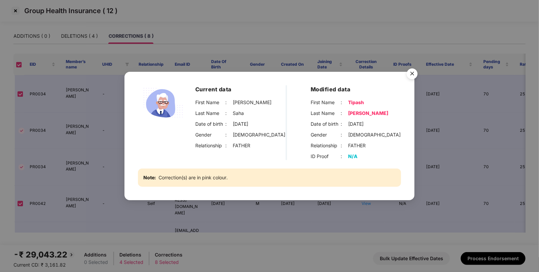
click at [412, 73] on img "Close" at bounding box center [412, 74] width 19 height 19
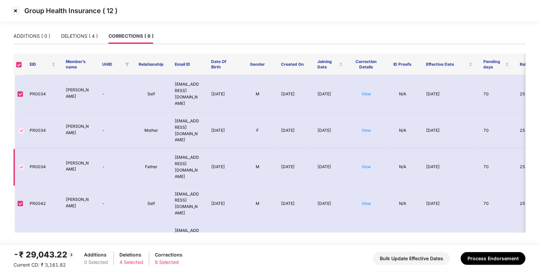
scroll to position [0, 0]
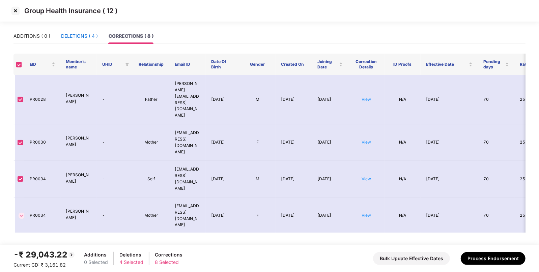
click at [73, 37] on div "DELETIONS ( 4 )" at bounding box center [79, 35] width 37 height 7
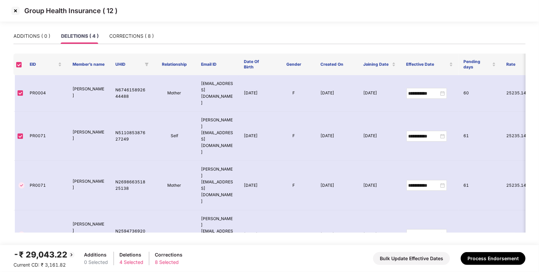
click at [16, 14] on img at bounding box center [15, 10] width 11 height 11
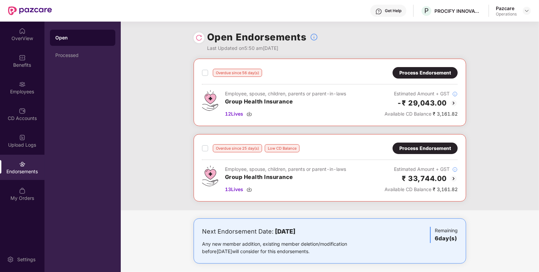
click at [429, 145] on div "Process Endorsement" at bounding box center [426, 148] width 52 height 7
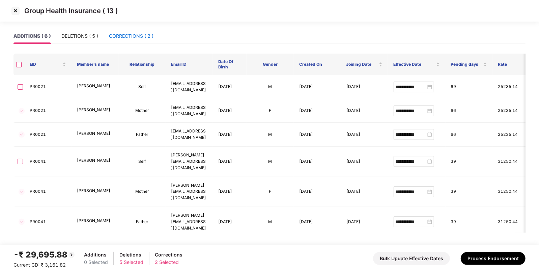
click at [123, 39] on div "CORRECTIONS ( 2 )" at bounding box center [131, 35] width 45 height 7
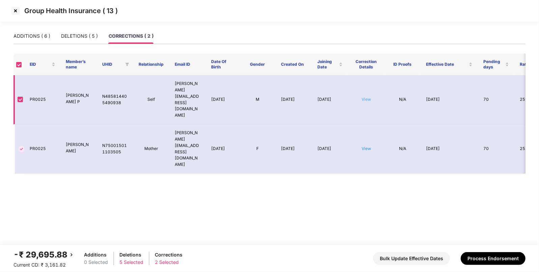
click at [363, 97] on link "View" at bounding box center [366, 99] width 9 height 5
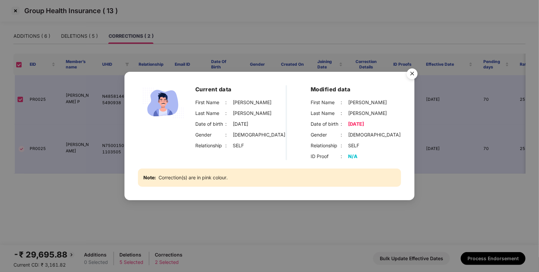
click at [412, 74] on img "Close" at bounding box center [412, 74] width 19 height 19
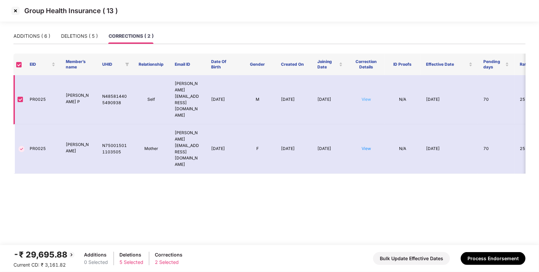
click at [366, 97] on link "View" at bounding box center [366, 99] width 9 height 5
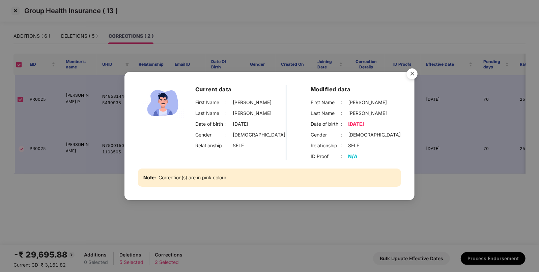
click at [414, 72] on img "Close" at bounding box center [412, 74] width 19 height 19
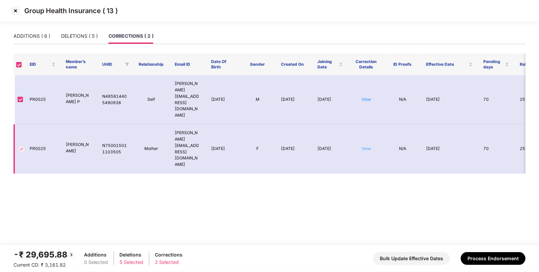
click at [365, 146] on link "View" at bounding box center [366, 148] width 9 height 5
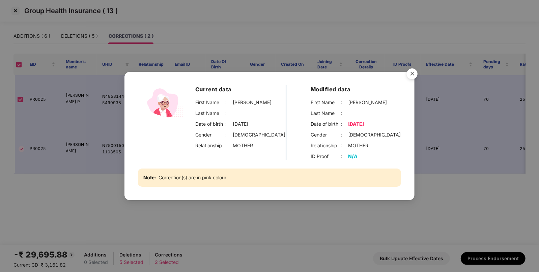
click at [412, 77] on img "Close" at bounding box center [412, 74] width 19 height 19
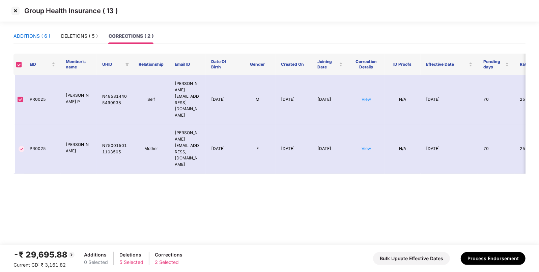
click at [36, 39] on div "ADDITIONS ( 6 )" at bounding box center [32, 35] width 37 height 7
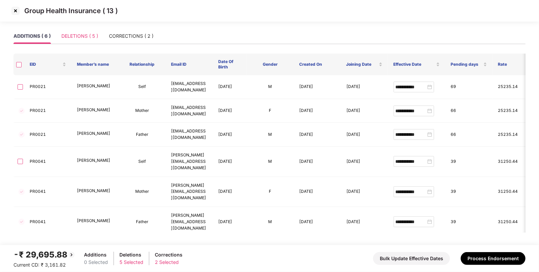
click at [82, 29] on div "DELETIONS ( 5 )" at bounding box center [79, 36] width 37 height 16
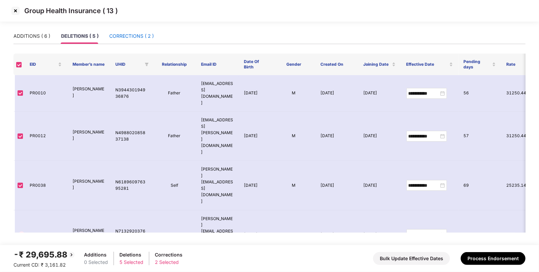
click at [121, 37] on div "CORRECTIONS ( 2 )" at bounding box center [131, 35] width 45 height 7
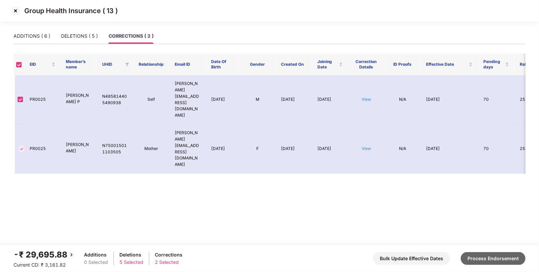
click at [476, 256] on button "Process Endorsement" at bounding box center [493, 258] width 65 height 13
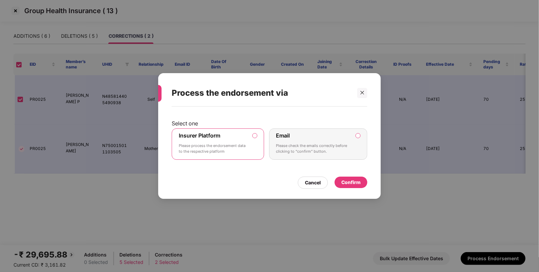
click at [353, 182] on div "Confirm" at bounding box center [351, 182] width 19 height 7
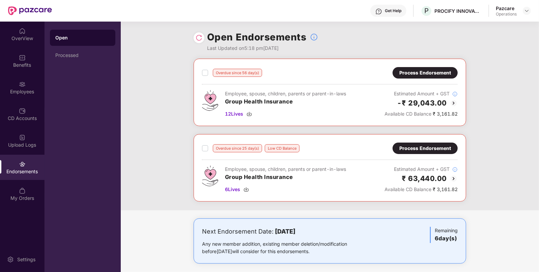
click at [423, 74] on div "Process Endorsement" at bounding box center [426, 72] width 52 height 7
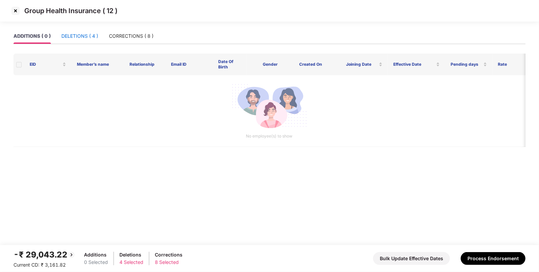
click at [80, 33] on div "DELETIONS ( 4 )" at bounding box center [79, 35] width 37 height 7
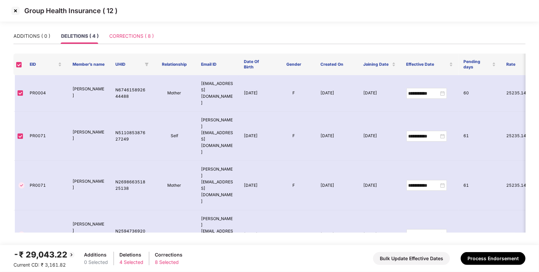
click at [123, 30] on div "CORRECTIONS ( 8 )" at bounding box center [131, 36] width 45 height 16
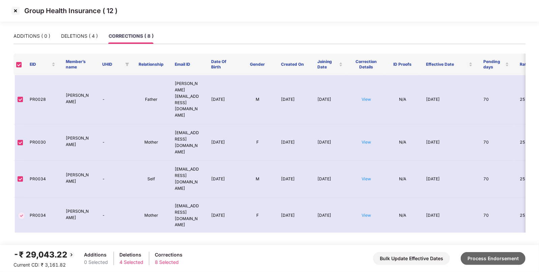
click at [481, 258] on button "Process Endorsement" at bounding box center [493, 258] width 65 height 13
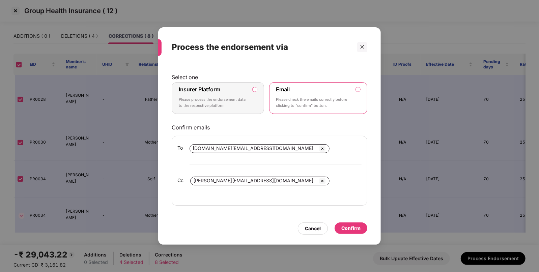
click at [258, 101] on label "Insurer Platform Please process the endorsement data to the respective platform" at bounding box center [218, 98] width 92 height 32
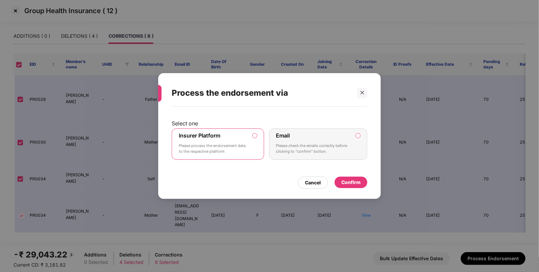
click at [344, 182] on div "Confirm" at bounding box center [351, 182] width 19 height 7
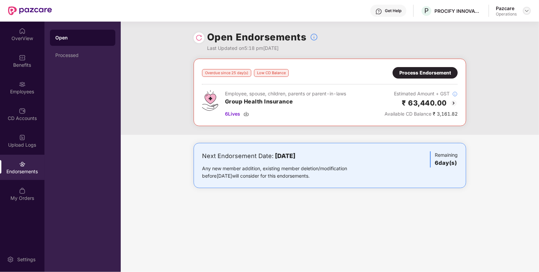
click at [526, 13] on img at bounding box center [527, 10] width 5 height 5
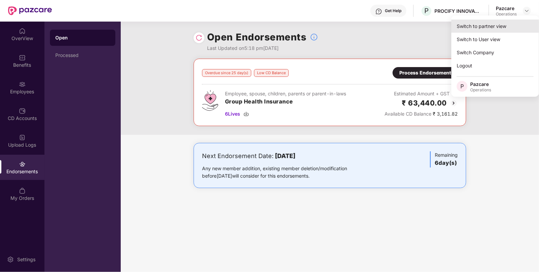
click at [464, 27] on div "Switch to partner view" at bounding box center [496, 26] width 88 height 13
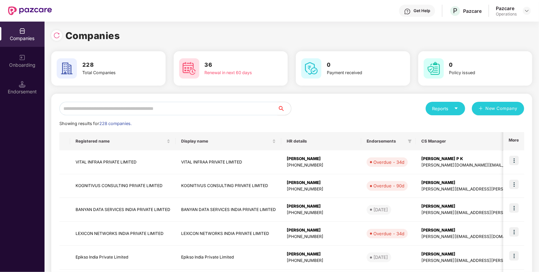
click at [147, 112] on input "text" at bounding box center [168, 109] width 218 height 14
paste input "**********"
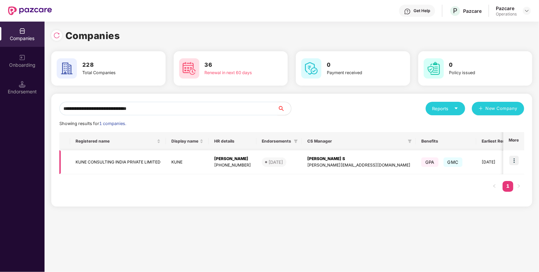
type input "**********"
click at [516, 160] on img at bounding box center [514, 160] width 9 height 9
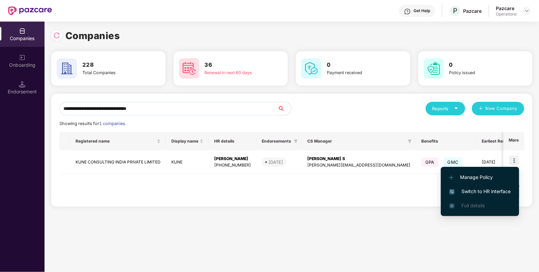
click at [468, 189] on span "Switch to HR interface" at bounding box center [480, 191] width 61 height 7
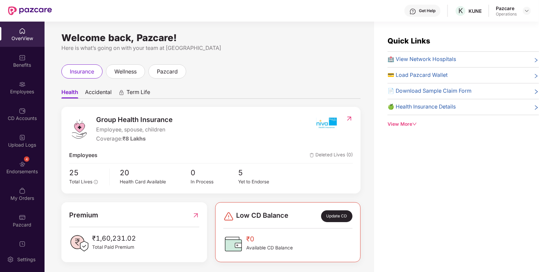
click at [14, 173] on div "Endorsements" at bounding box center [22, 171] width 45 height 7
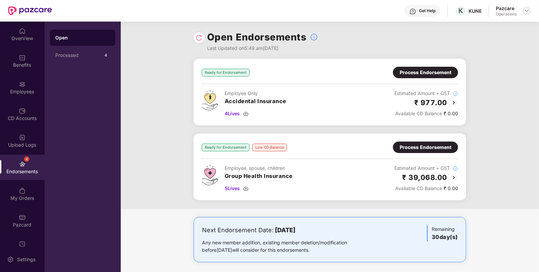
click at [526, 9] on img at bounding box center [527, 10] width 5 height 5
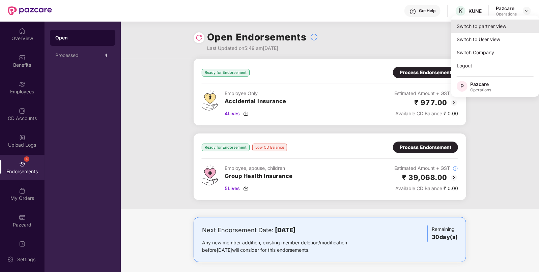
click at [488, 25] on div "Switch to partner view" at bounding box center [496, 26] width 88 height 13
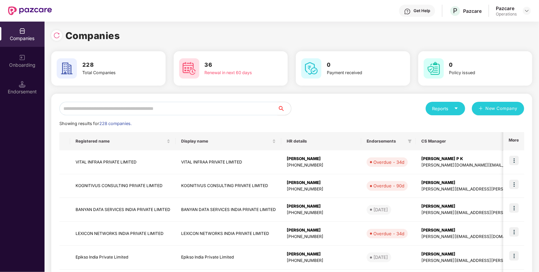
click at [193, 108] on input "text" at bounding box center [168, 109] width 218 height 14
paste input "**********"
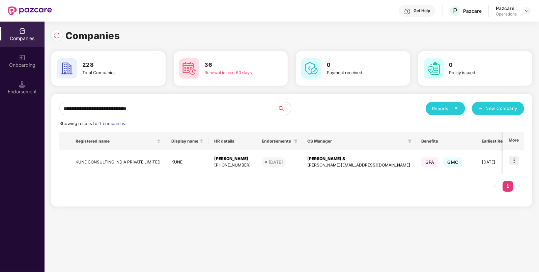
click at [127, 109] on input "**********" at bounding box center [168, 109] width 218 height 14
paste input "text"
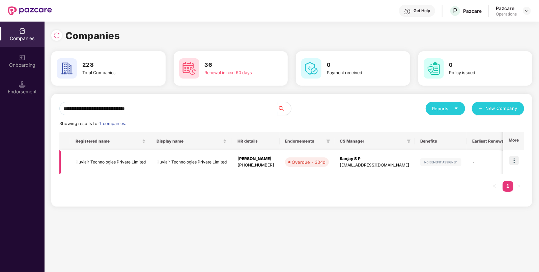
type input "**********"
click at [515, 158] on img at bounding box center [514, 160] width 9 height 9
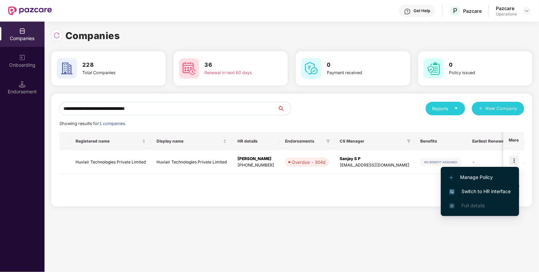
click at [474, 188] on span "Switch to HR interface" at bounding box center [480, 191] width 61 height 7
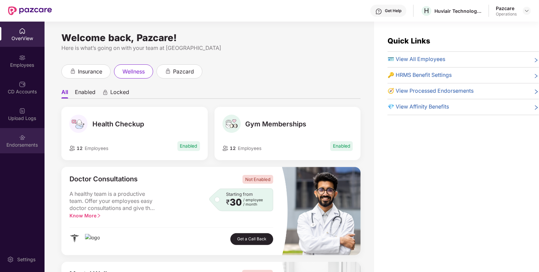
click at [21, 135] on img at bounding box center [22, 137] width 7 height 7
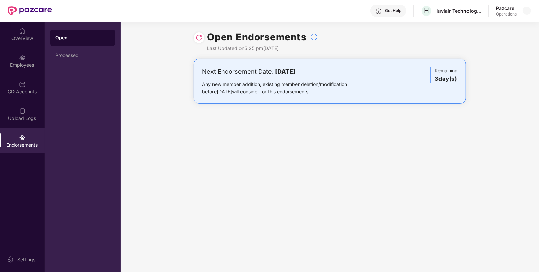
click at [194, 39] on div at bounding box center [199, 37] width 11 height 11
click at [527, 11] on img at bounding box center [527, 10] width 5 height 5
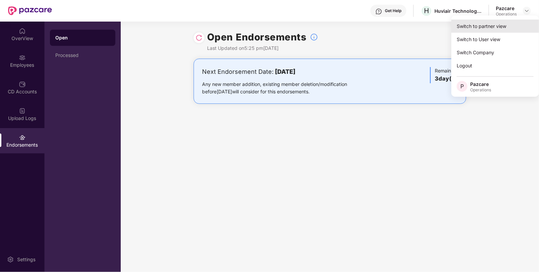
click at [488, 24] on div "Switch to partner view" at bounding box center [496, 26] width 88 height 13
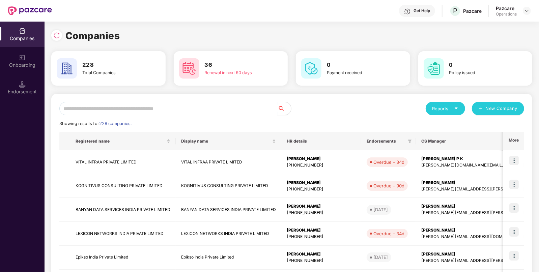
click at [113, 103] on input "text" at bounding box center [168, 109] width 218 height 14
paste input "**********"
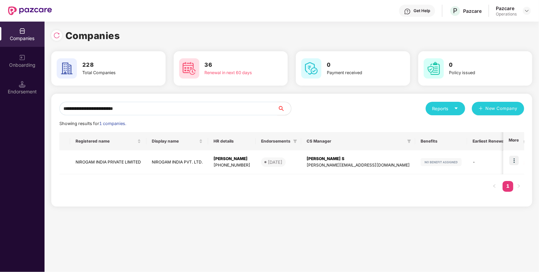
click at [22, 44] on div "Companies" at bounding box center [22, 34] width 45 height 25
click at [57, 34] on img at bounding box center [56, 35] width 7 height 7
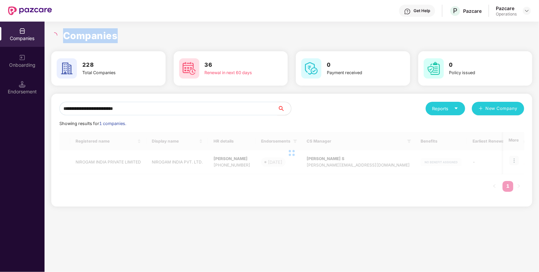
click at [57, 34] on div at bounding box center [55, 35] width 8 height 6
click at [140, 63] on h3 "228" at bounding box center [111, 65] width 58 height 9
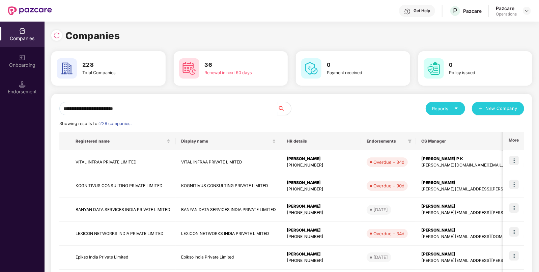
click at [111, 111] on input "**********" at bounding box center [168, 109] width 218 height 14
paste input "******"
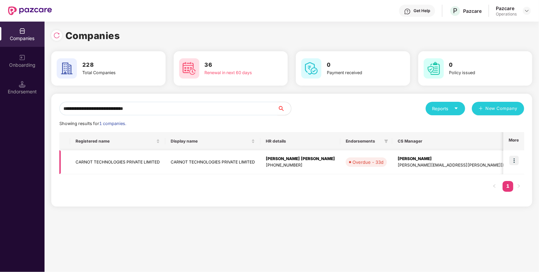
type input "**********"
click at [515, 159] on img at bounding box center [514, 160] width 9 height 9
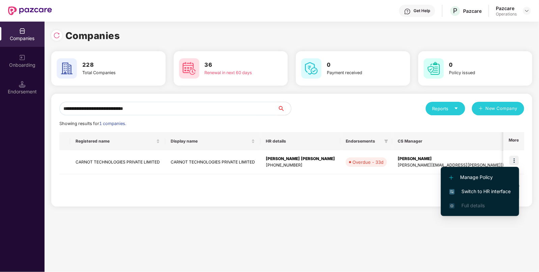
click at [497, 186] on li "Switch to HR interface" at bounding box center [480, 192] width 78 height 14
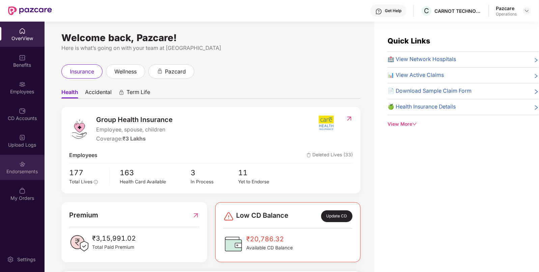
click at [19, 171] on div "Endorsements" at bounding box center [22, 171] width 45 height 7
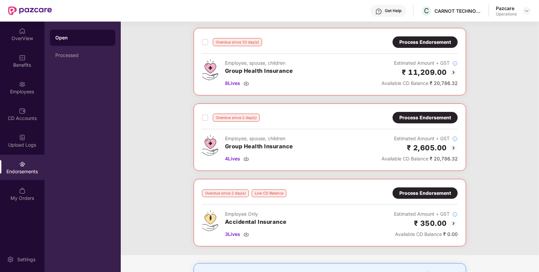
scroll to position [30, 0]
click at [248, 84] on img at bounding box center [246, 83] width 5 height 5
click at [248, 155] on div "Employee, spouse, children Group Health Insurance 4 Lives" at bounding box center [259, 149] width 68 height 28
click at [247, 158] on img at bounding box center [246, 159] width 5 height 5
click at [246, 235] on img at bounding box center [246, 234] width 5 height 5
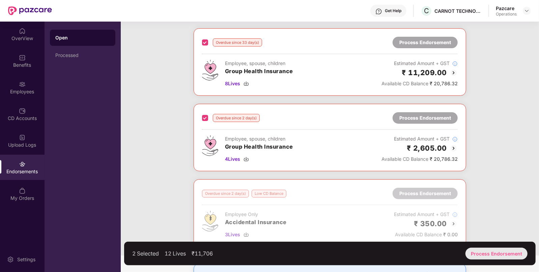
click at [484, 252] on div "Process Endorsement" at bounding box center [497, 254] width 62 height 12
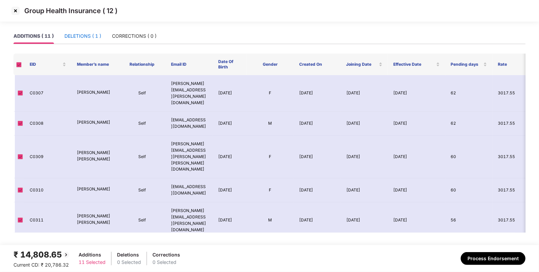
click at [75, 32] on div "DELETIONS ( 1 )" at bounding box center [82, 35] width 37 height 7
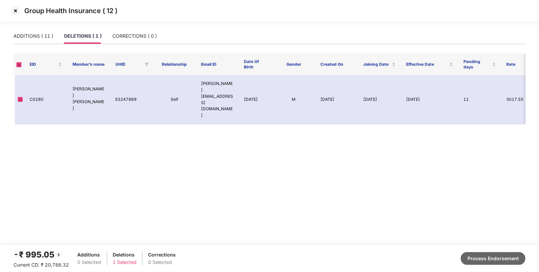
click at [496, 254] on button "Process Endorsement" at bounding box center [493, 258] width 65 height 13
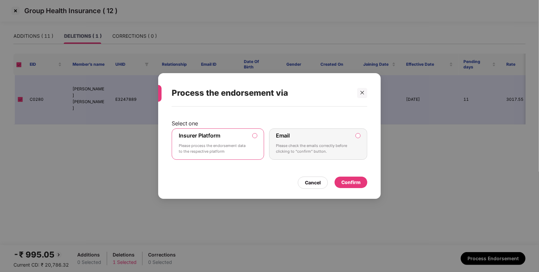
click at [352, 180] on div "Confirm" at bounding box center [351, 182] width 19 height 7
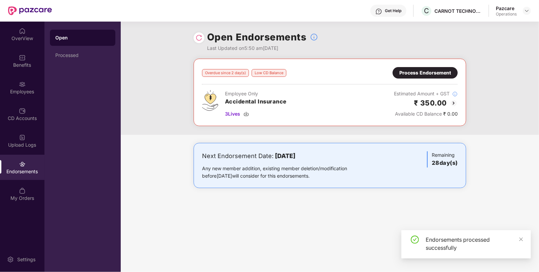
click at [435, 80] on div "Overdue since 2 day(s) Low CD Balance Process Endorsement Employee Only Acciden…" at bounding box center [330, 92] width 256 height 51
click at [421, 75] on div "Process Endorsement" at bounding box center [426, 72] width 52 height 7
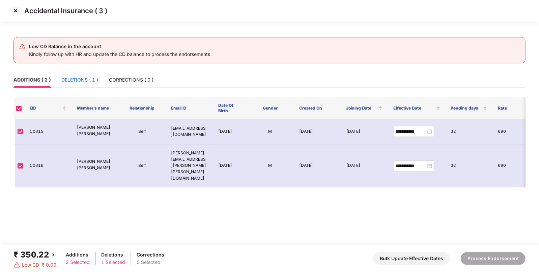
click at [72, 79] on div "DELETIONS ( 1 )" at bounding box center [79, 79] width 37 height 7
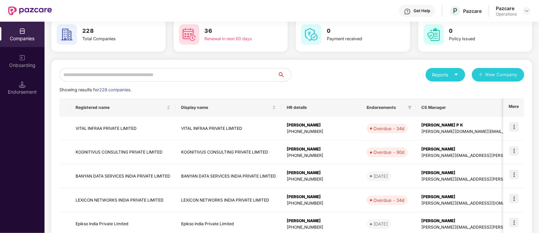
scroll to position [36, 0]
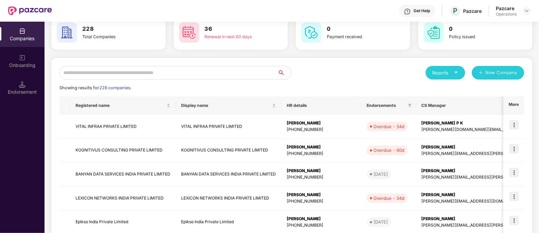
click at [182, 76] on input "text" at bounding box center [168, 73] width 218 height 14
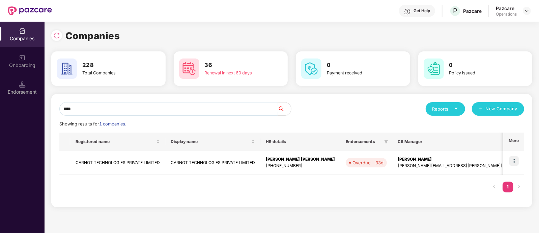
scroll to position [0, 0]
type input "*****"
click at [86, 169] on td "CARNOT TECHNOLOGIES PRIVATE LIMITED" at bounding box center [117, 163] width 95 height 24
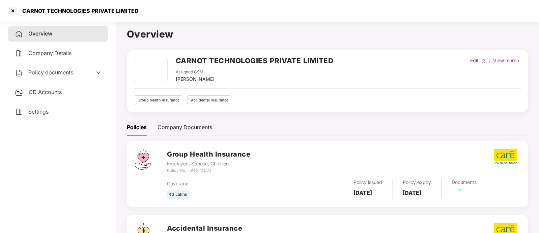
click at [44, 91] on span "CD Accounts" at bounding box center [45, 91] width 33 height 7
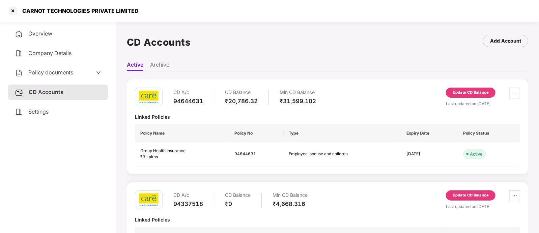
scroll to position [50, 0]
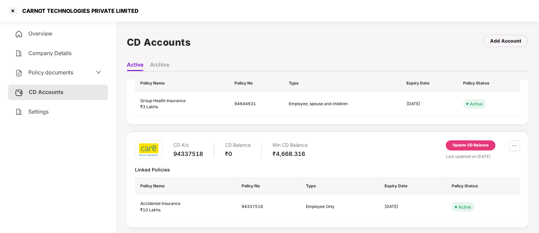
click at [465, 145] on div "Update CD Balance" at bounding box center [471, 145] width 36 height 6
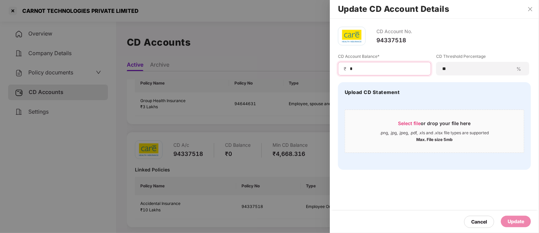
click at [360, 68] on input "*" at bounding box center [387, 68] width 76 height 7
type input "****"
click at [516, 221] on div "Update" at bounding box center [516, 220] width 17 height 7
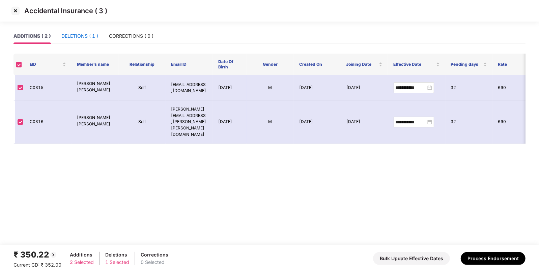
click at [63, 34] on div "DELETIONS ( 1 )" at bounding box center [79, 35] width 37 height 7
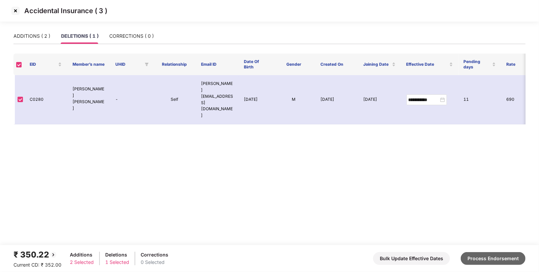
click at [495, 253] on button "Process Endorsement" at bounding box center [493, 258] width 65 height 13
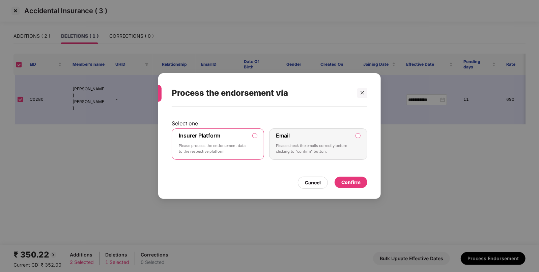
click at [346, 179] on div "Confirm" at bounding box center [351, 182] width 19 height 7
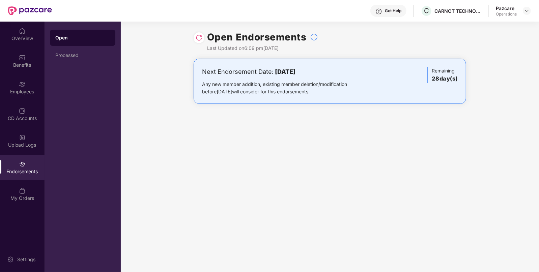
click at [528, 11] on img at bounding box center [527, 10] width 5 height 5
click div "Switch to partner view"
click input "text"
paste input "**********"
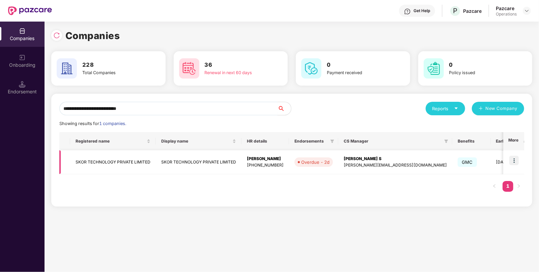
type input "**********"
click at [517, 157] on img at bounding box center [514, 160] width 9 height 9
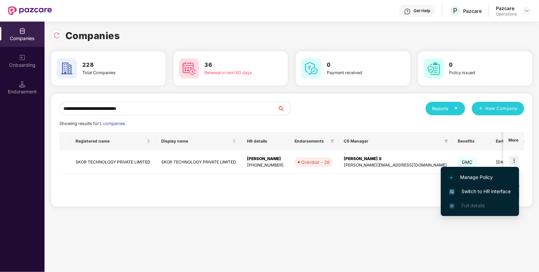
click at [474, 191] on span "Switch to HR interface" at bounding box center [480, 191] width 61 height 7
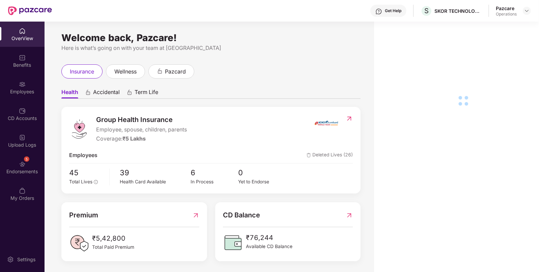
click at [17, 165] on div "5 Endorsements" at bounding box center [22, 167] width 45 height 25
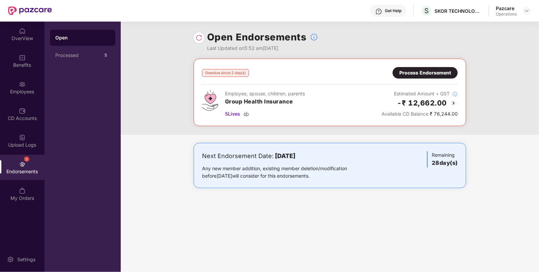
click at [455, 101] on img at bounding box center [454, 103] width 8 height 8
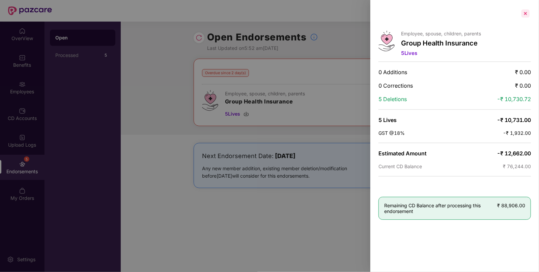
click at [525, 12] on div at bounding box center [525, 13] width 11 height 11
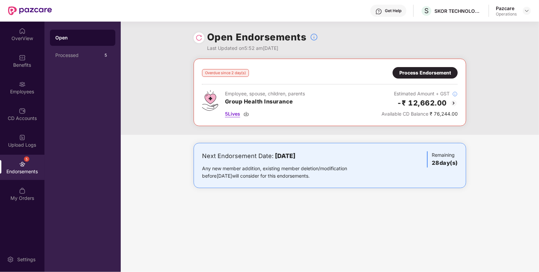
click at [249, 113] on img at bounding box center [246, 113] width 5 height 5
click at [524, 14] on div at bounding box center [527, 11] width 8 height 8
click at [528, 11] on img at bounding box center [527, 10] width 5 height 5
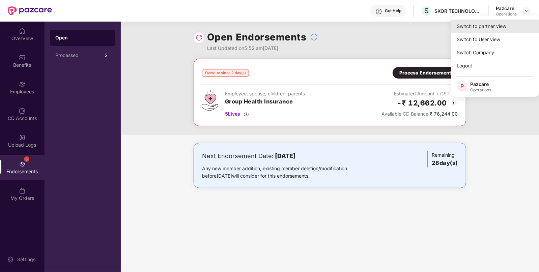
click at [482, 24] on div "Switch to partner view" at bounding box center [496, 26] width 88 height 13
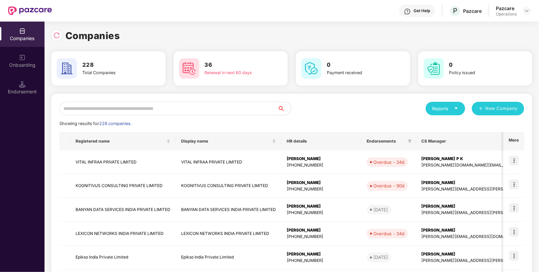
paste input "**********"
click at [198, 103] on input "text" at bounding box center [168, 109] width 218 height 14
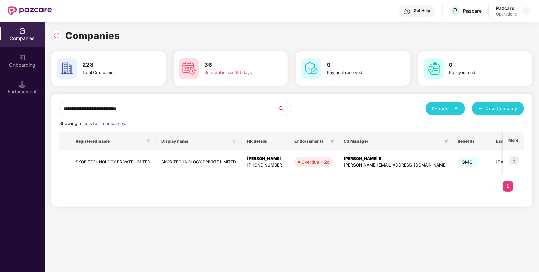
type input "**********"
click at [516, 162] on img at bounding box center [514, 160] width 9 height 9
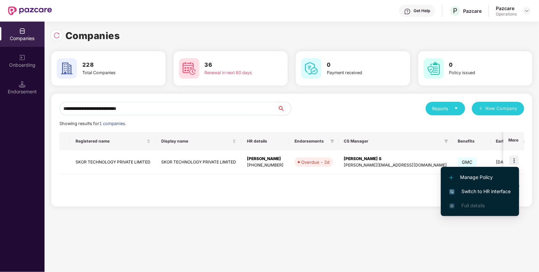
click at [484, 193] on span "Switch to HR interface" at bounding box center [480, 191] width 61 height 7
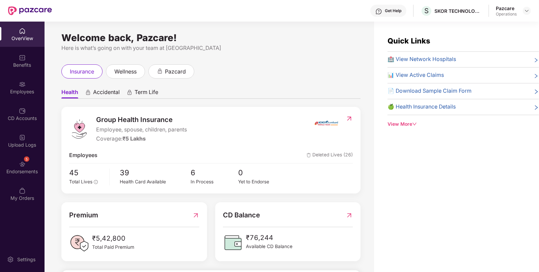
click at [15, 160] on div "5 Endorsements" at bounding box center [22, 167] width 45 height 25
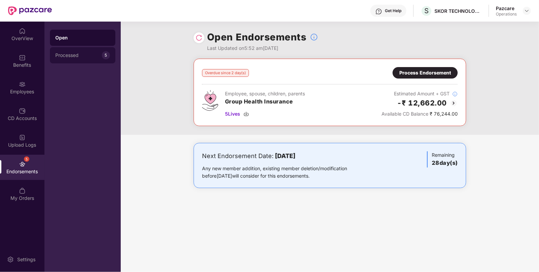
click at [86, 54] on div "Processed" at bounding box center [78, 55] width 47 height 5
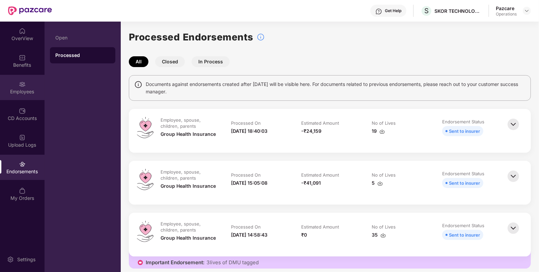
click at [28, 95] on div "Employees" at bounding box center [22, 91] width 45 height 7
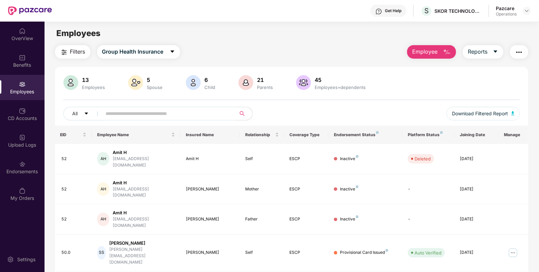
click at [515, 53] on button "button" at bounding box center [519, 52] width 18 height 14
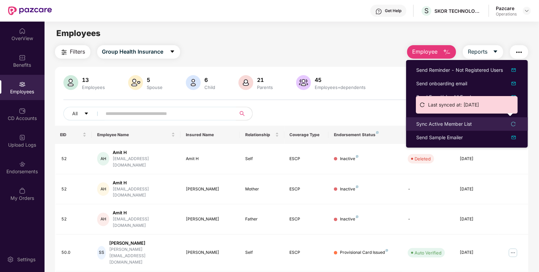
click at [441, 122] on div "Sync Active Member List" at bounding box center [445, 124] width 56 height 7
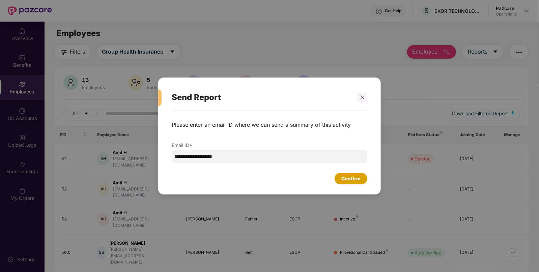
click at [348, 175] on div "Confirm" at bounding box center [351, 178] width 33 height 11
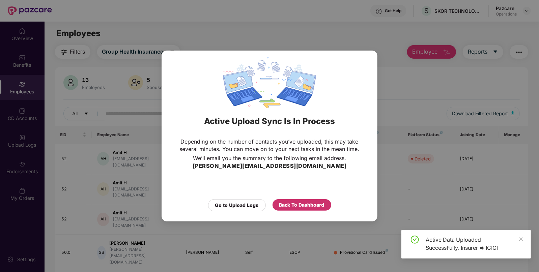
click at [289, 208] on div "Back To Dashboard" at bounding box center [301, 205] width 45 height 7
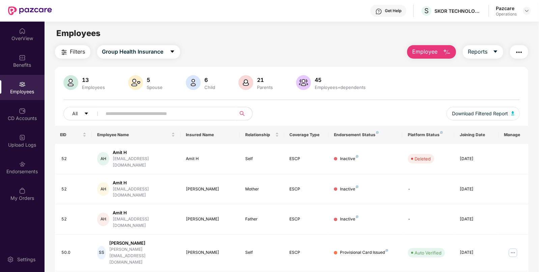
click at [81, 55] on span "Filters" at bounding box center [77, 52] width 15 height 8
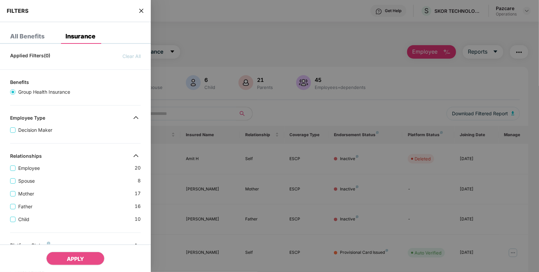
scroll to position [181, 0]
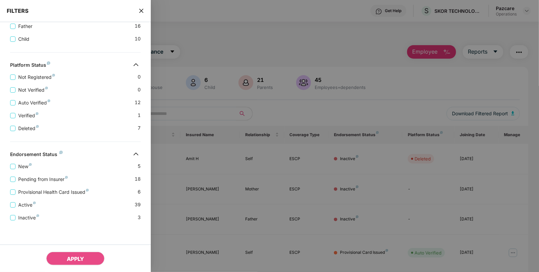
click at [47, 188] on div "Provisional Health Card Issued 6" at bounding box center [75, 189] width 131 height 13
click at [44, 191] on span "Provisional Health Card Issued" at bounding box center [54, 192] width 76 height 7
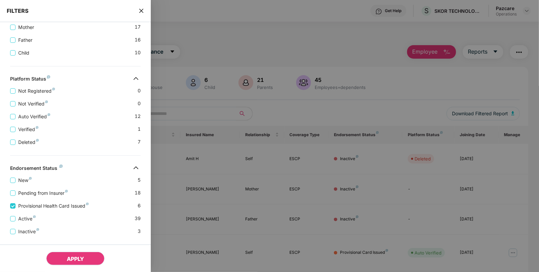
click at [73, 260] on span "APPLY" at bounding box center [75, 259] width 17 height 7
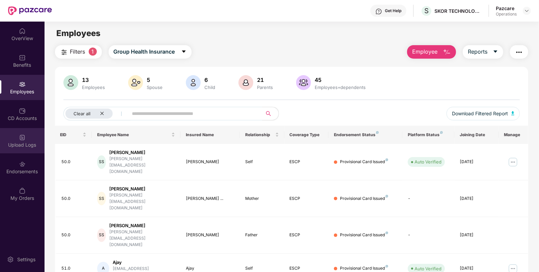
click at [17, 138] on div "Upload Logs" at bounding box center [22, 140] width 45 height 25
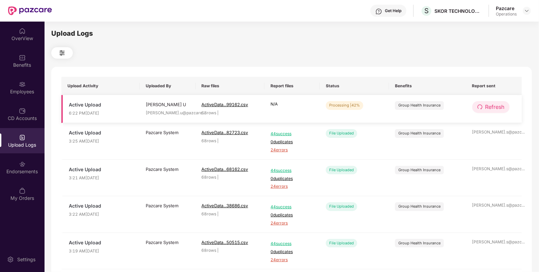
click at [478, 103] on button "Refresh" at bounding box center [491, 107] width 37 height 12
click at [478, 103] on button "Refresh" at bounding box center [492, 107] width 38 height 12
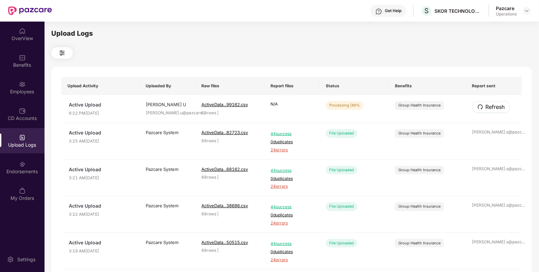
click at [478, 103] on button "Refresh" at bounding box center [492, 107] width 38 height 12
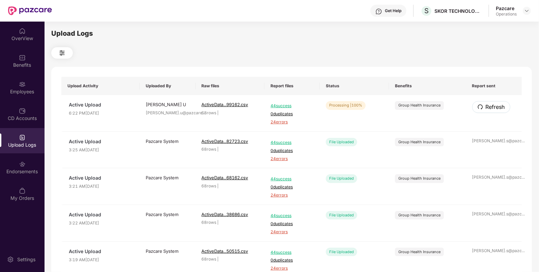
click at [478, 103] on button "Refresh" at bounding box center [492, 107] width 38 height 12
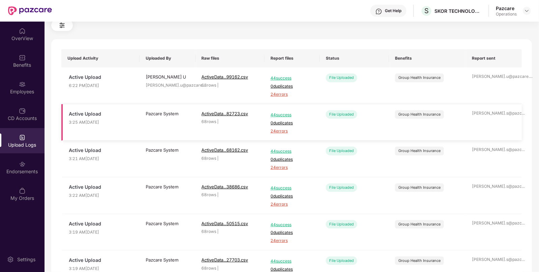
scroll to position [29, 0]
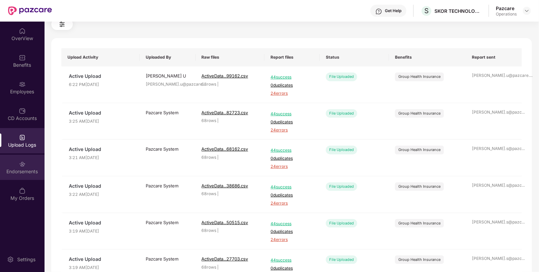
click at [25, 168] on div "Endorsements" at bounding box center [22, 171] width 45 height 7
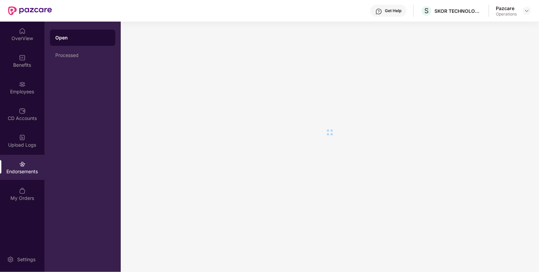
scroll to position [0, 0]
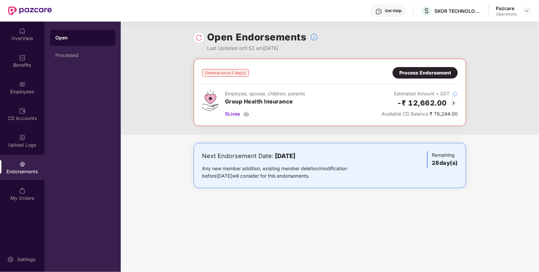
click at [432, 69] on div "Process Endorsement" at bounding box center [426, 72] width 52 height 7
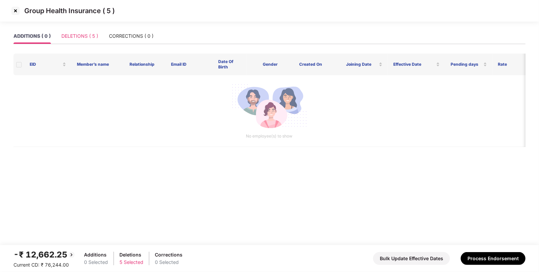
click at [91, 42] on div "DELETIONS ( 5 )" at bounding box center [79, 36] width 37 height 16
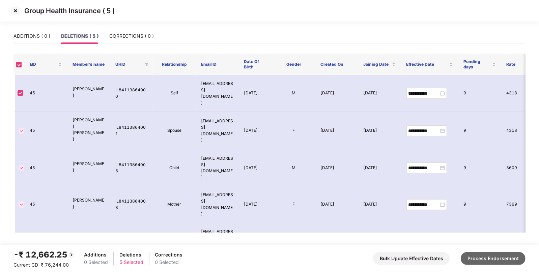
click at [486, 264] on button "Process Endorsement" at bounding box center [493, 258] width 65 height 13
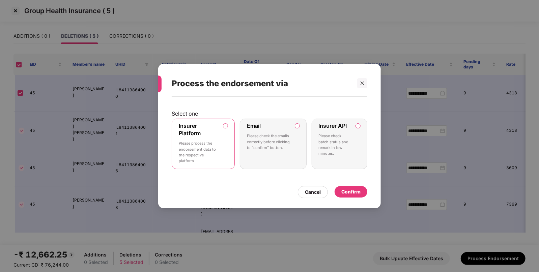
click at [355, 194] on div "Confirm" at bounding box center [351, 191] width 19 height 7
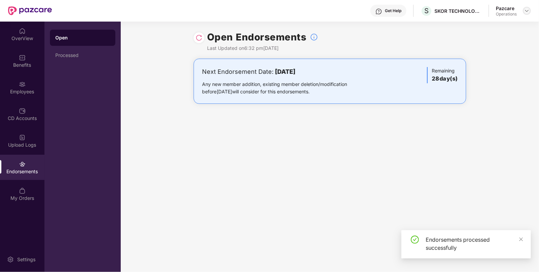
click at [529, 14] on div at bounding box center [527, 11] width 8 height 8
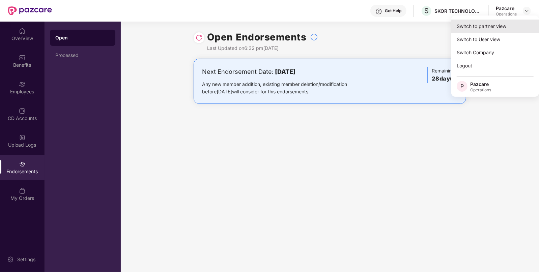
click at [470, 26] on div "Switch to partner view" at bounding box center [496, 26] width 88 height 13
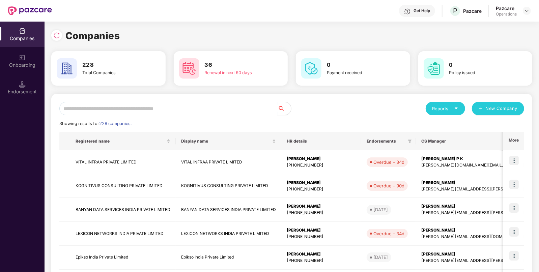
paste input "**********"
click at [149, 106] on input "text" at bounding box center [168, 109] width 218 height 14
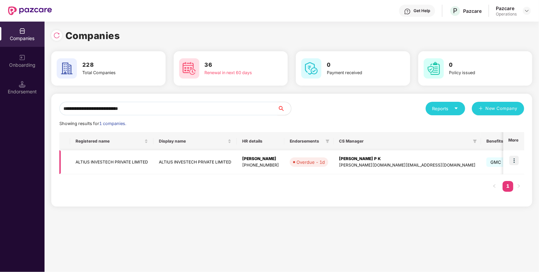
type input "**********"
click at [513, 157] on img at bounding box center [514, 160] width 9 height 9
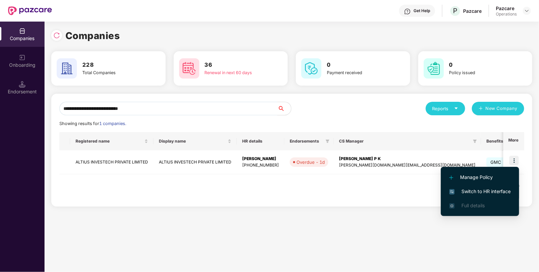
click at [493, 189] on span "Switch to HR interface" at bounding box center [480, 191] width 61 height 7
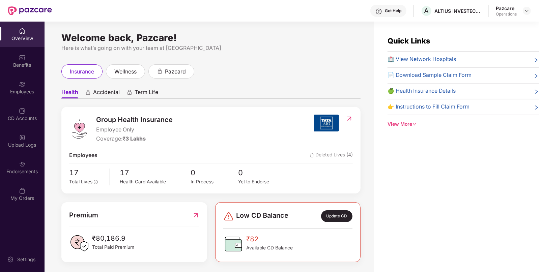
click at [9, 171] on div "Endorsements" at bounding box center [22, 171] width 45 height 7
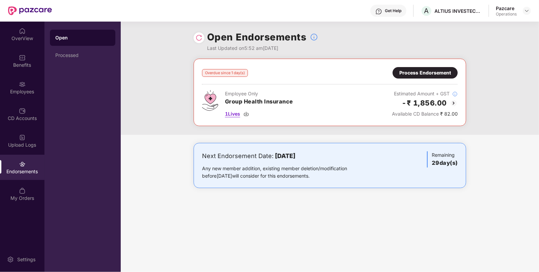
click at [247, 115] on img at bounding box center [246, 113] width 5 height 5
click at [417, 74] on div "Process Endorsement" at bounding box center [426, 72] width 52 height 7
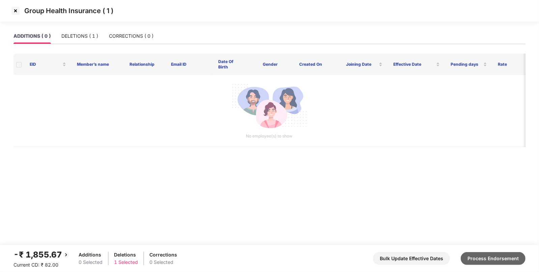
click at [474, 258] on button "Process Endorsement" at bounding box center [493, 258] width 65 height 13
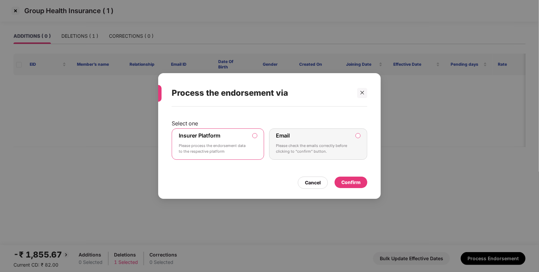
click at [356, 182] on div "Confirm" at bounding box center [351, 182] width 19 height 7
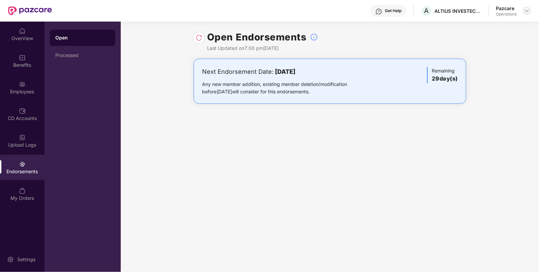
click at [527, 12] on img at bounding box center [527, 10] width 5 height 5
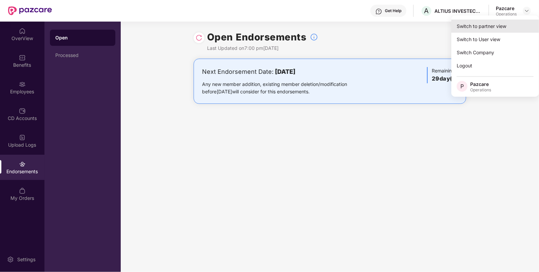
click at [481, 25] on div "Switch to partner view" at bounding box center [496, 26] width 88 height 13
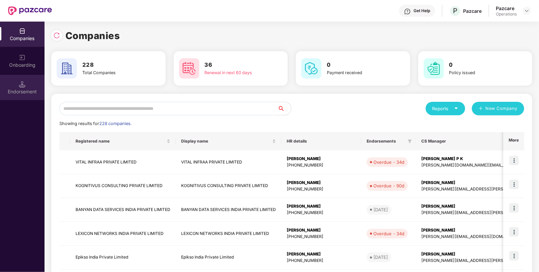
click at [23, 83] on img at bounding box center [22, 84] width 7 height 7
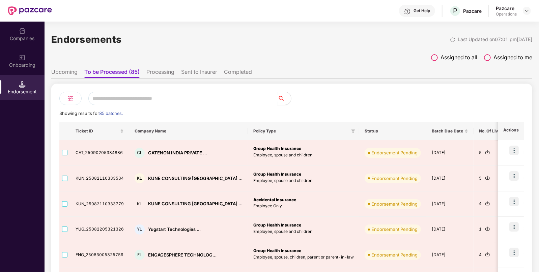
click at [118, 102] on input "text" at bounding box center [182, 99] width 189 height 14
paste input "**********"
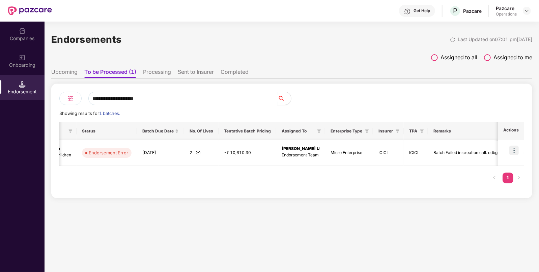
scroll to position [0, 0]
type input "**********"
click at [434, 152] on div "Batch Failed in creation call. cdbg no is not mapped" at bounding box center [483, 153] width 98 height 6
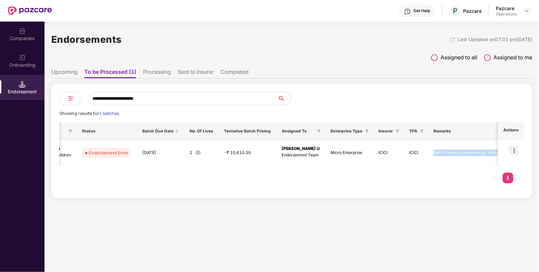
copy div "Batch Failed in creation call. cdbg no is not mapped"
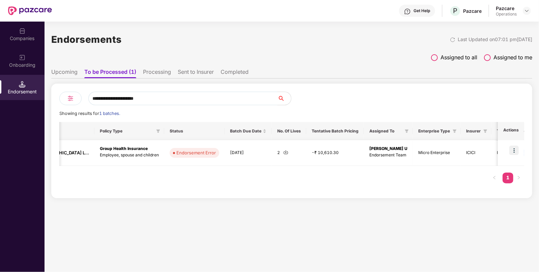
scroll to position [0, 0]
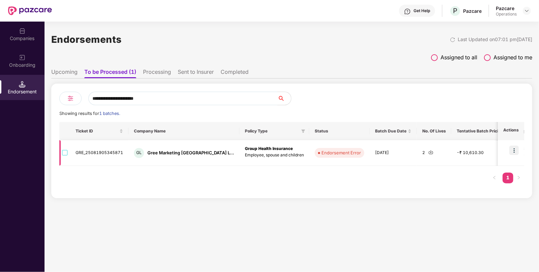
click at [61, 153] on td at bounding box center [64, 153] width 11 height 26
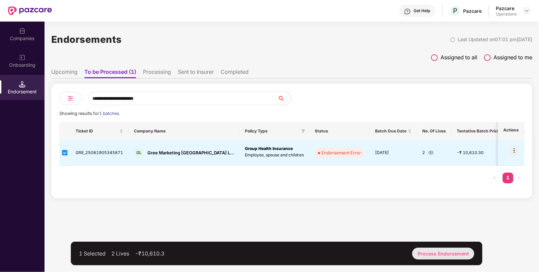
click at [442, 255] on div "Process Endorsement" at bounding box center [443, 254] width 62 height 12
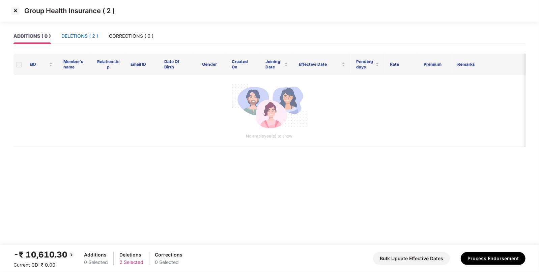
click at [80, 36] on div "DELETIONS ( 2 )" at bounding box center [79, 35] width 37 height 7
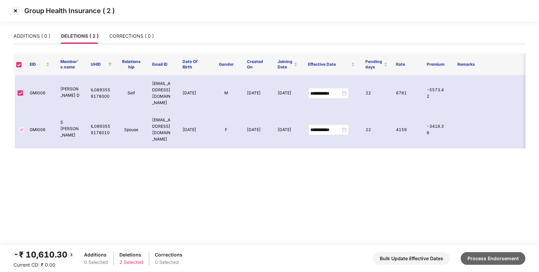
click at [484, 259] on button "Process Endorsement" at bounding box center [493, 258] width 65 height 13
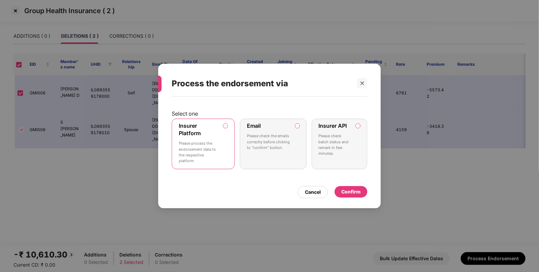
click at [348, 189] on div "Confirm" at bounding box center [351, 191] width 19 height 7
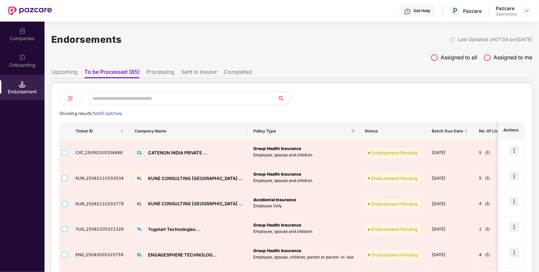
click at [160, 71] on li "Processing" at bounding box center [160, 74] width 28 height 10
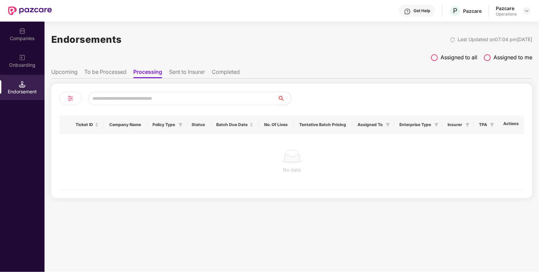
click at [186, 71] on li "Sent to Insurer" at bounding box center [187, 74] width 36 height 10
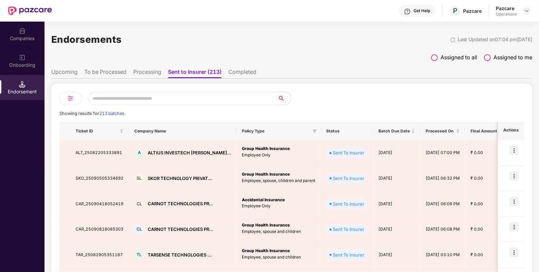
click at [99, 70] on li "To be Processed" at bounding box center [105, 74] width 42 height 10
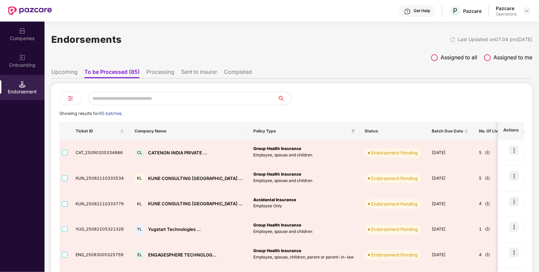
paste input "**********"
click at [143, 100] on input "**********" at bounding box center [182, 99] width 189 height 14
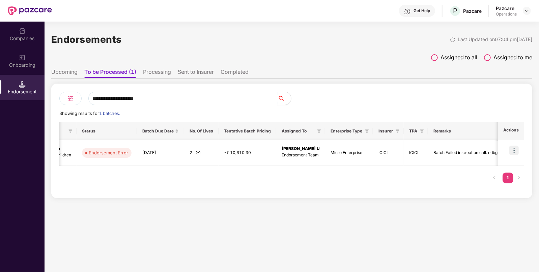
scroll to position [0, 0]
type input "**********"
click at [516, 152] on img at bounding box center [514, 150] width 9 height 9
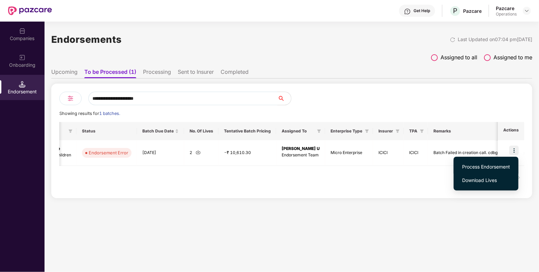
click at [489, 170] on span "Process Endorsement" at bounding box center [486, 166] width 48 height 7
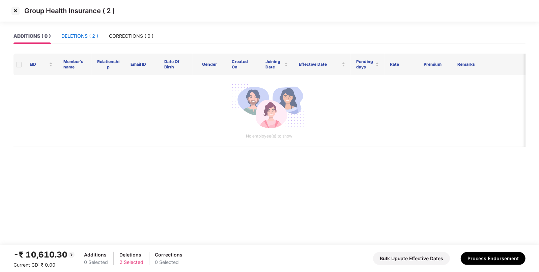
click at [80, 37] on div "DELETIONS ( 2 )" at bounding box center [79, 35] width 37 height 7
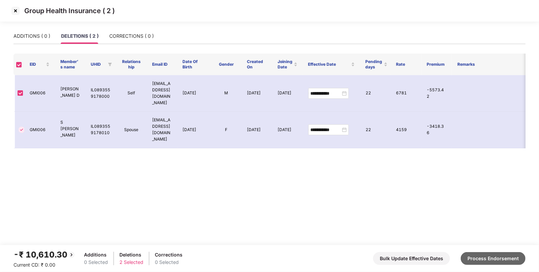
click at [478, 255] on button "Process Endorsement" at bounding box center [493, 258] width 65 height 13
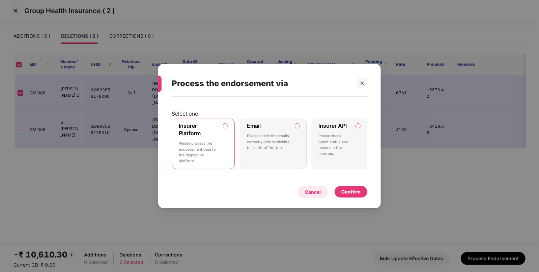
click at [318, 192] on div "Cancel" at bounding box center [313, 192] width 16 height 7
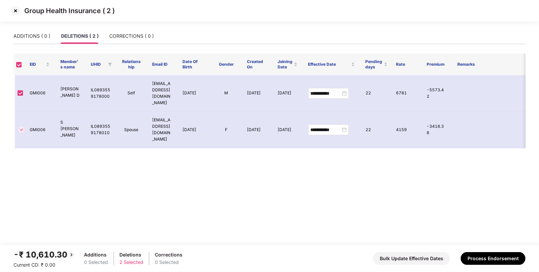
click at [14, 7] on img at bounding box center [15, 10] width 11 height 11
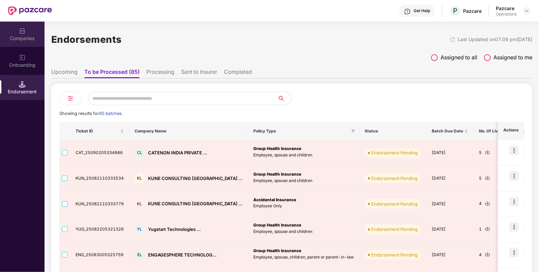
click at [24, 36] on div "Companies" at bounding box center [22, 38] width 45 height 7
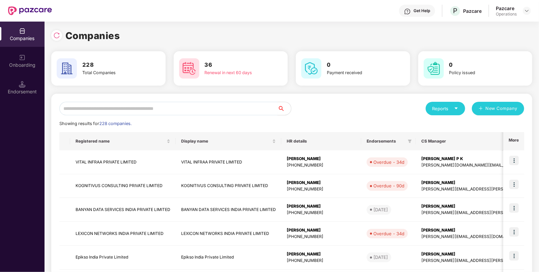
click at [96, 109] on input "text" at bounding box center [168, 109] width 218 height 14
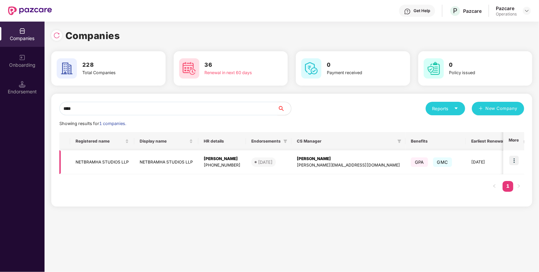
type input "****"
click at [515, 155] on td at bounding box center [514, 163] width 21 height 24
click at [513, 164] on img at bounding box center [514, 160] width 9 height 9
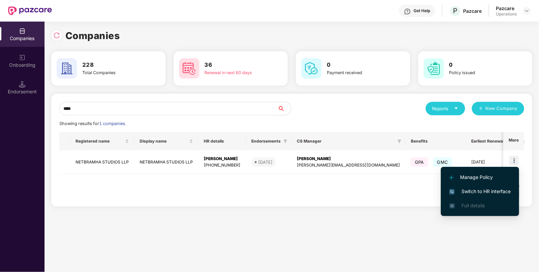
click at [478, 194] on span "Switch to HR interface" at bounding box center [480, 191] width 61 height 7
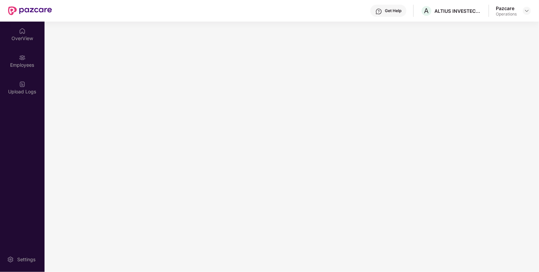
scroll to position [0, 0]
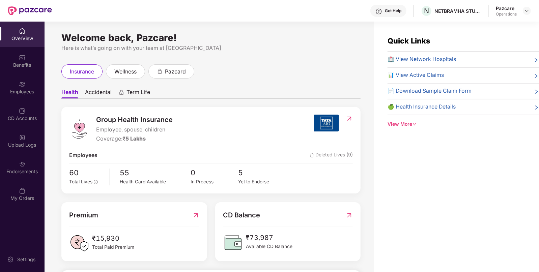
click at [22, 170] on div "Endorsements" at bounding box center [22, 171] width 45 height 7
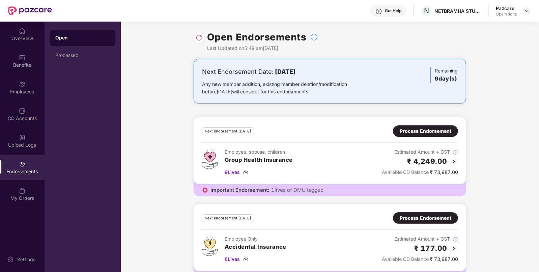
scroll to position [19, 0]
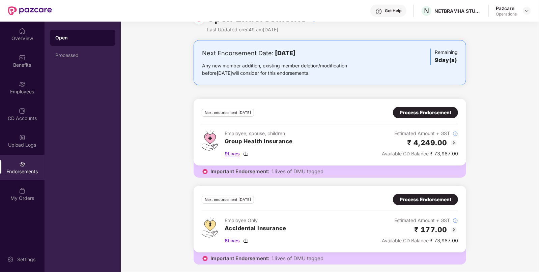
click at [248, 153] on img at bounding box center [245, 153] width 5 height 5
click at [248, 239] on img at bounding box center [245, 240] width 5 height 5
